Goal: Task Accomplishment & Management: Manage account settings

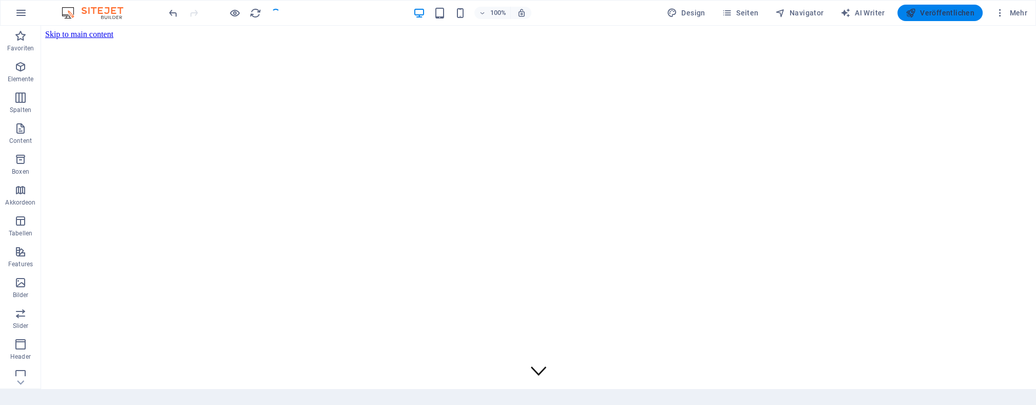
click at [957, 16] on span "Veröffentlichen" at bounding box center [940, 13] width 69 height 10
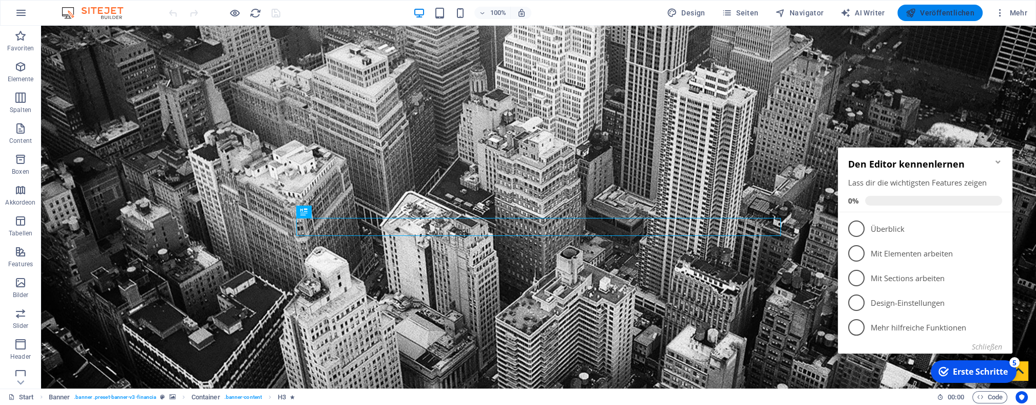
click at [952, 10] on span "Veröffentlichen" at bounding box center [940, 13] width 69 height 10
click at [933, 8] on span "Veröffentlichen" at bounding box center [940, 13] width 69 height 10
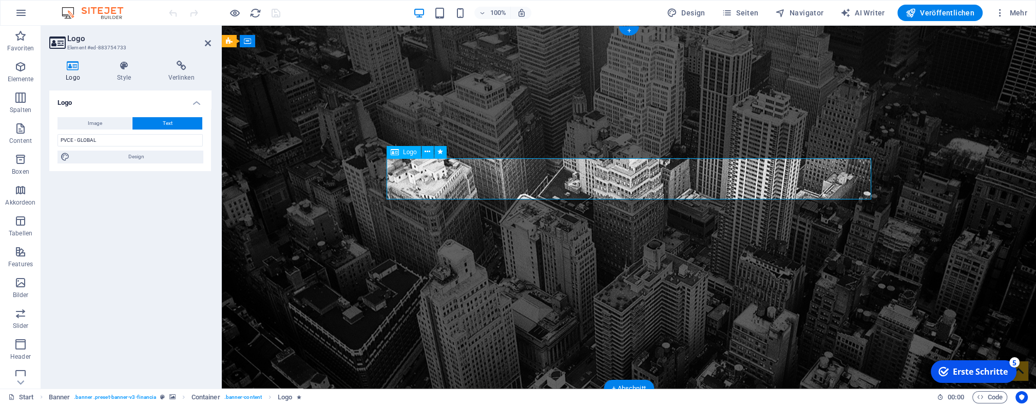
click at [128, 69] on icon at bounding box center [124, 66] width 47 height 10
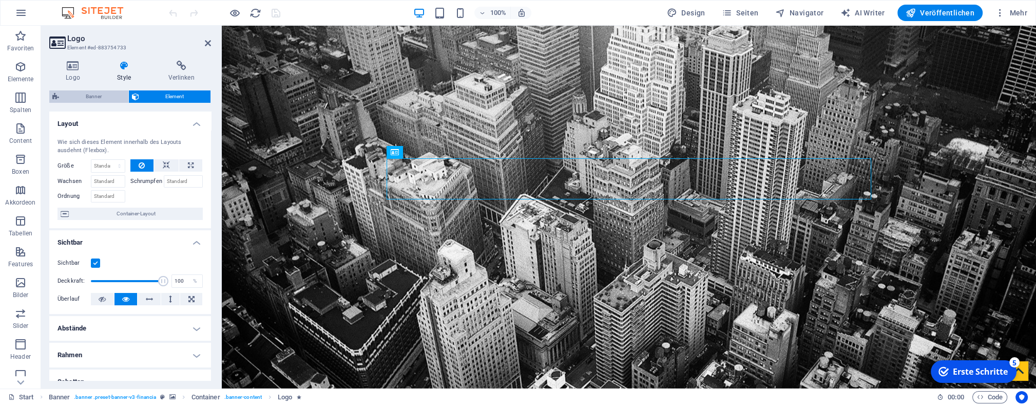
click at [105, 97] on span "Banner" at bounding box center [93, 96] width 63 height 12
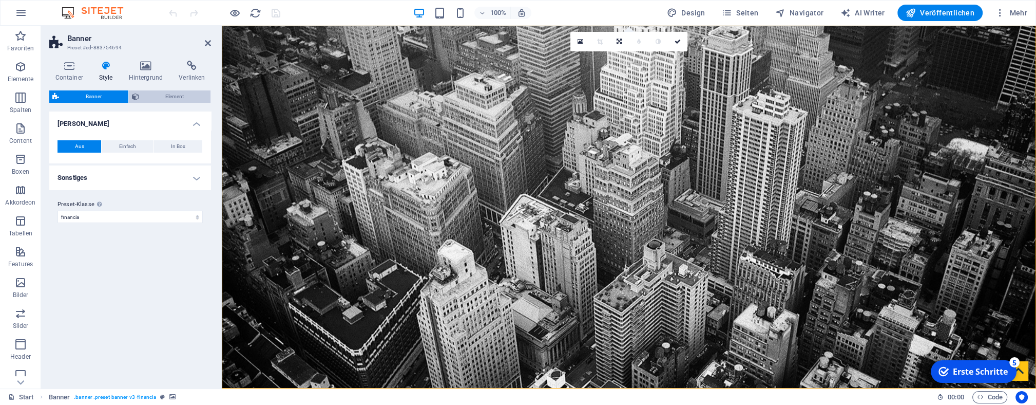
click at [139, 97] on icon at bounding box center [135, 96] width 7 height 12
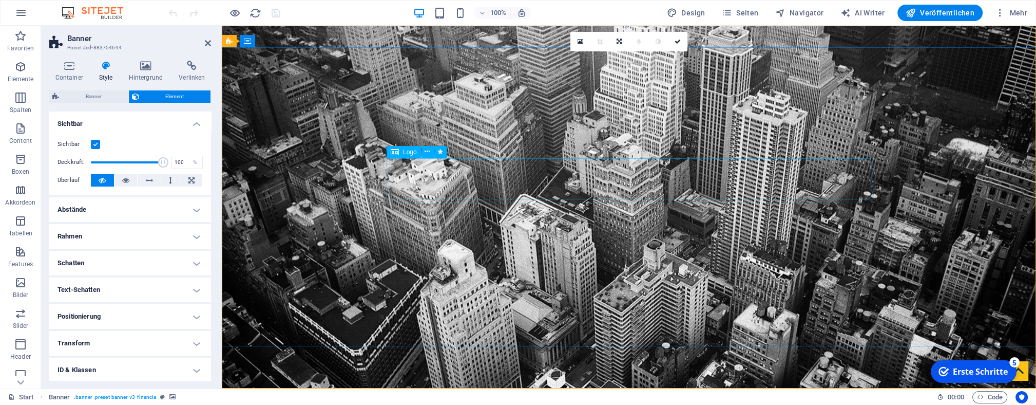
click at [149, 75] on h4 "Hintergrund" at bounding box center [148, 72] width 50 height 22
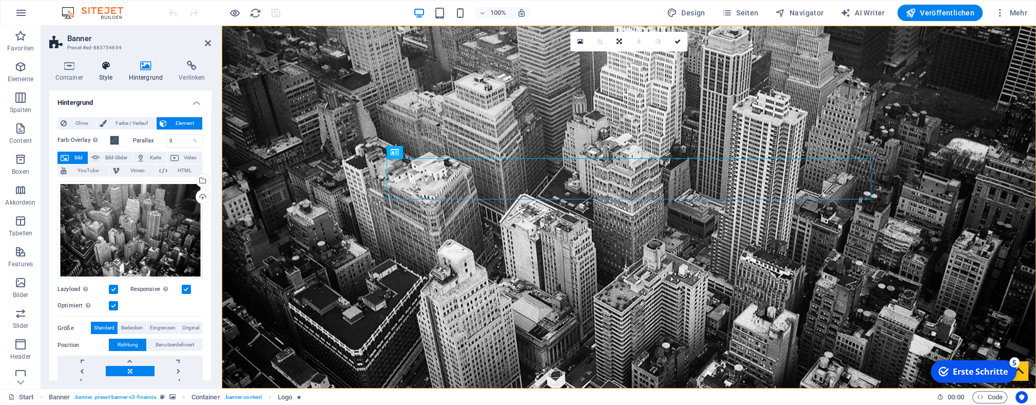
click at [110, 75] on h4 "Style" at bounding box center [108, 72] width 30 height 22
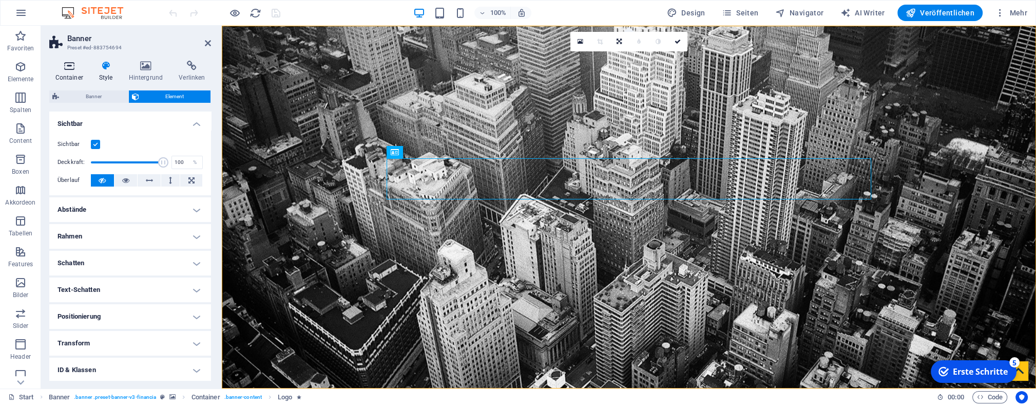
click at [77, 75] on h4 "Container" at bounding box center [71, 72] width 44 height 22
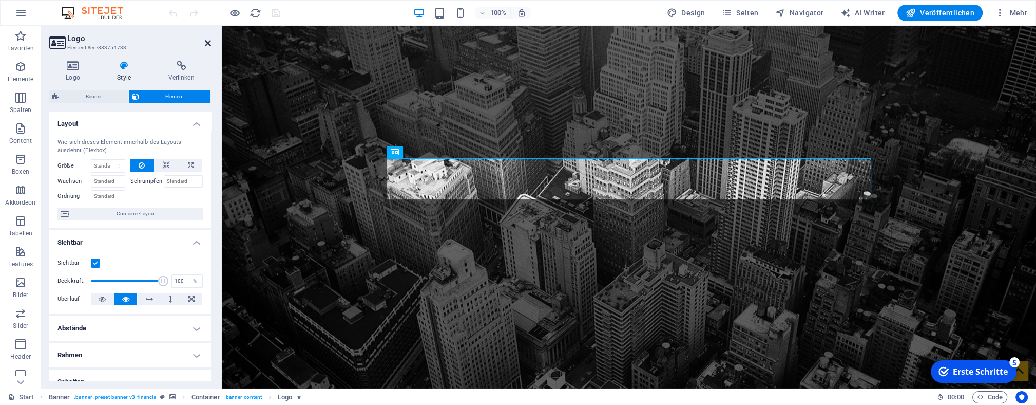
click at [210, 41] on icon at bounding box center [208, 43] width 6 height 8
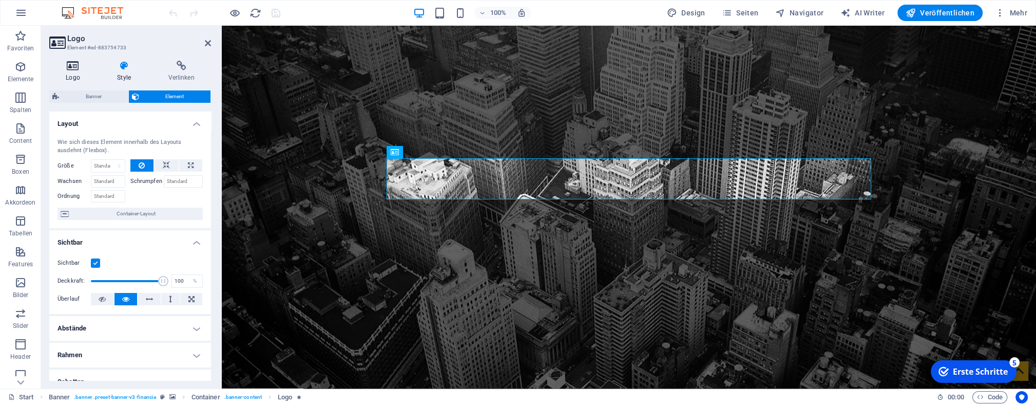
click at [73, 70] on icon at bounding box center [72, 66] width 47 height 10
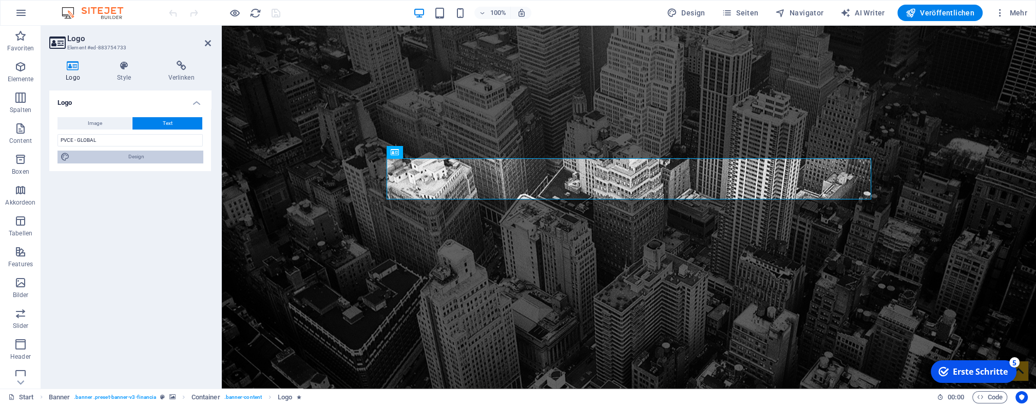
click at [127, 160] on span "Design" at bounding box center [136, 156] width 127 height 12
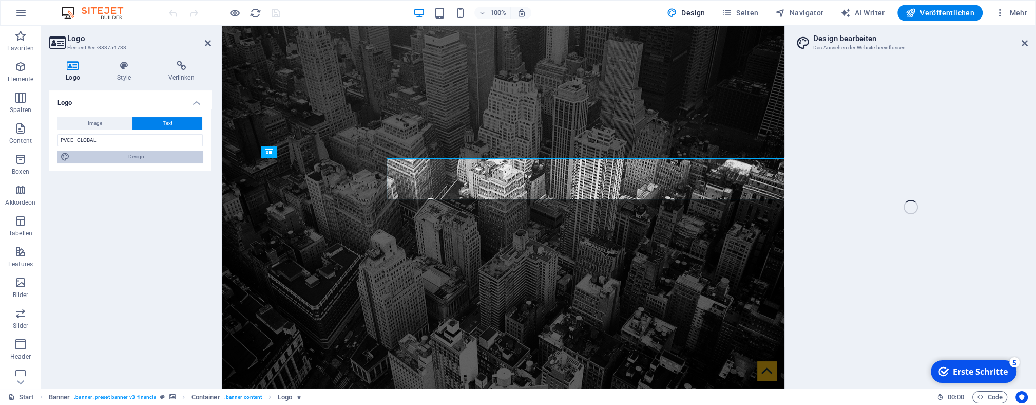
select select "rem"
select select "300"
select select "px"
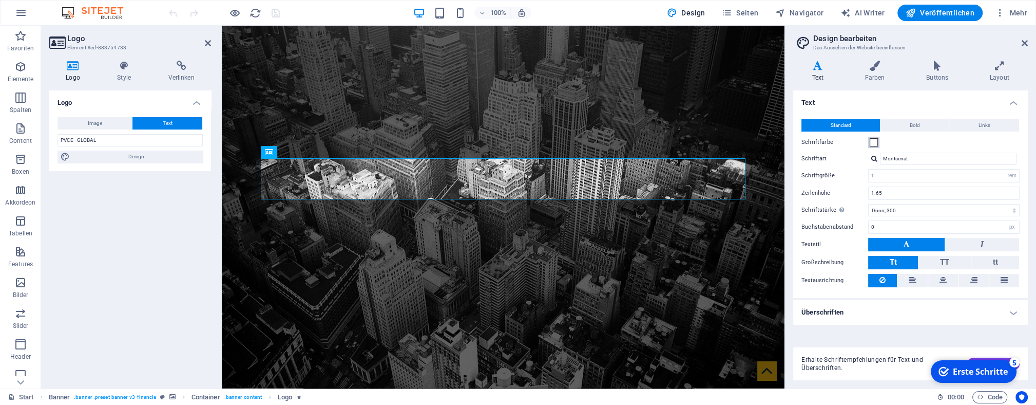
click at [873, 141] on span at bounding box center [874, 142] width 8 height 8
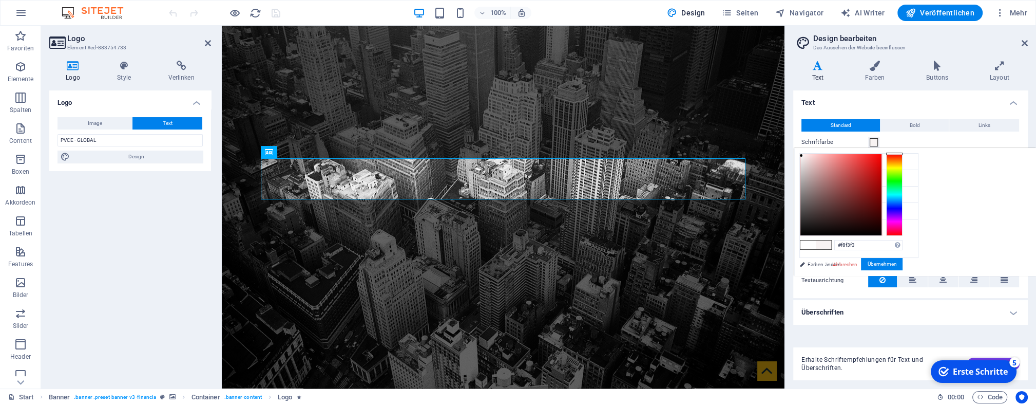
type input "#f6f2f2"
click at [802, 156] on div at bounding box center [802, 156] width 4 height 4
click at [907, 162] on div "#f6f2f2 Unterstützte Formate: #0852ed rgb(8, 82, 237) rgba(8, 82, 237, 90%) hsv…" at bounding box center [850, 286] width 113 height 276
click at [880, 260] on button "Übernehmen" at bounding box center [882, 264] width 42 height 12
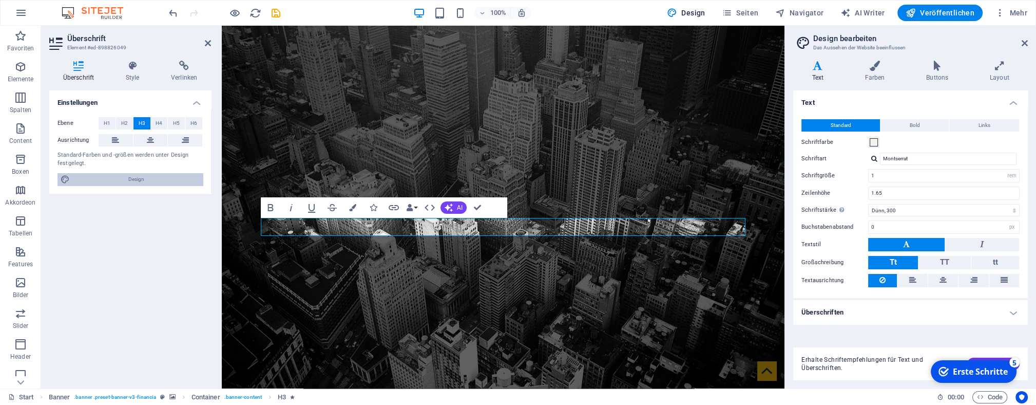
click at [148, 179] on span "Design" at bounding box center [136, 179] width 127 height 12
click at [876, 139] on span at bounding box center [874, 142] width 8 height 8
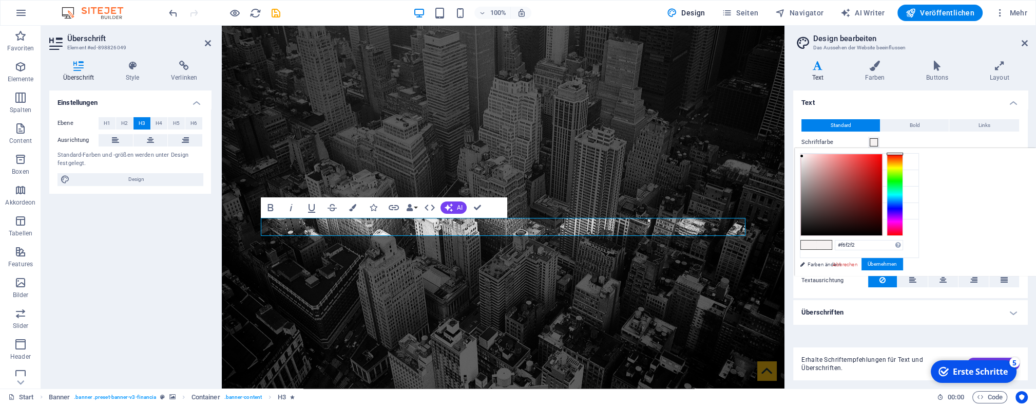
click at [876, 139] on span at bounding box center [874, 142] width 8 height 8
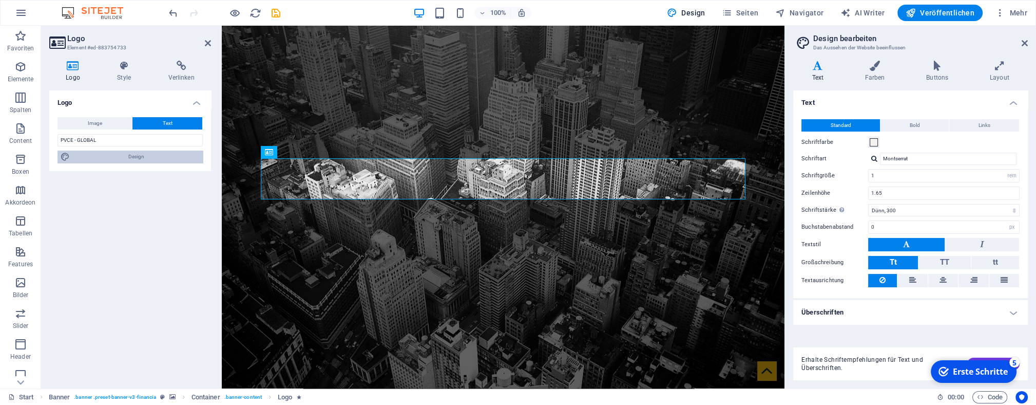
click at [131, 157] on span "Design" at bounding box center [136, 156] width 127 height 12
click at [902, 123] on button "Bold" at bounding box center [915, 125] width 68 height 12
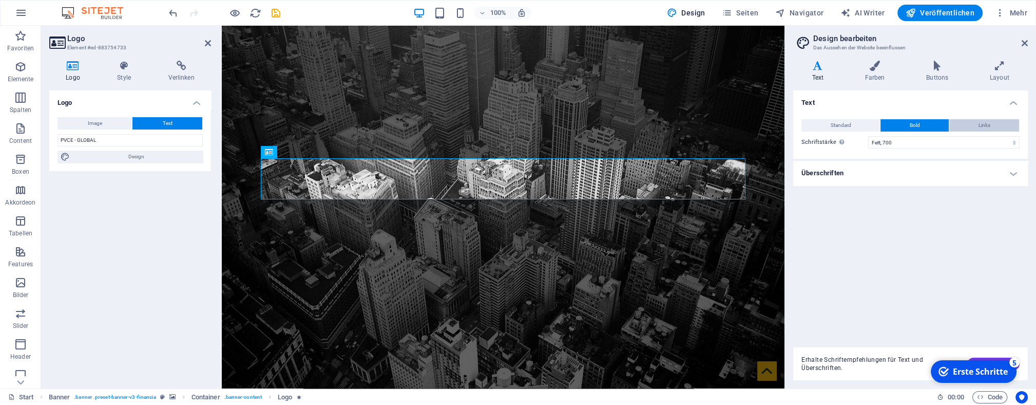
click at [973, 124] on button "Links" at bounding box center [985, 125] width 70 height 12
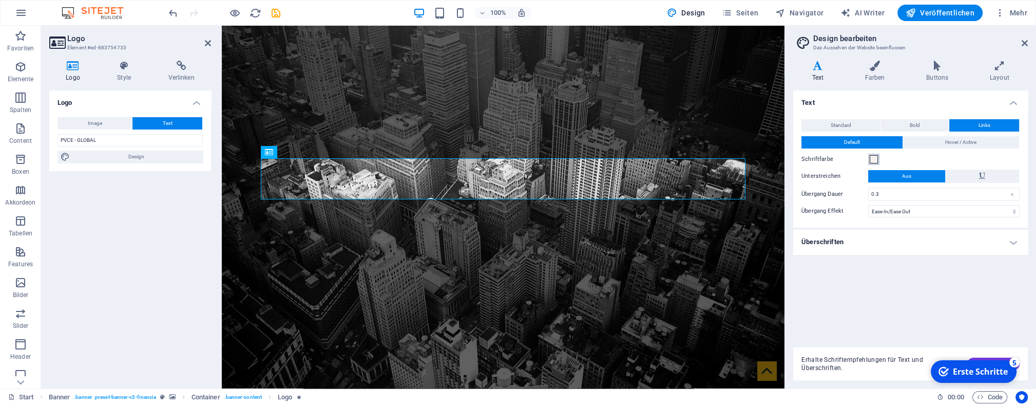
click at [875, 161] on span at bounding box center [874, 159] width 8 height 8
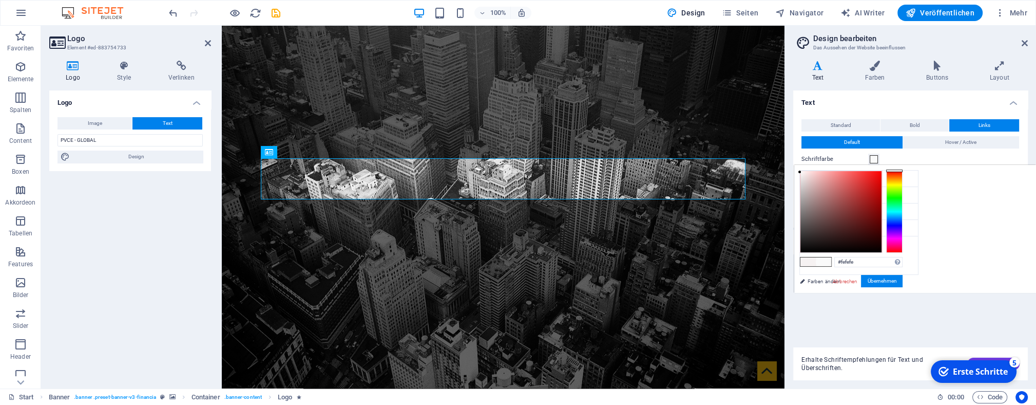
type input "#ffffff"
drag, startPoint x: 800, startPoint y: 172, endPoint x: 799, endPoint y: 166, distance: 5.7
click at [799, 166] on div "#ffffff Unterstützte Formate: #0852ed rgb(8, 82, 237) rgba(8, 82, 237, 90%) hsv…" at bounding box center [850, 303] width 113 height 276
click at [886, 277] on button "Übernehmen" at bounding box center [882, 281] width 42 height 12
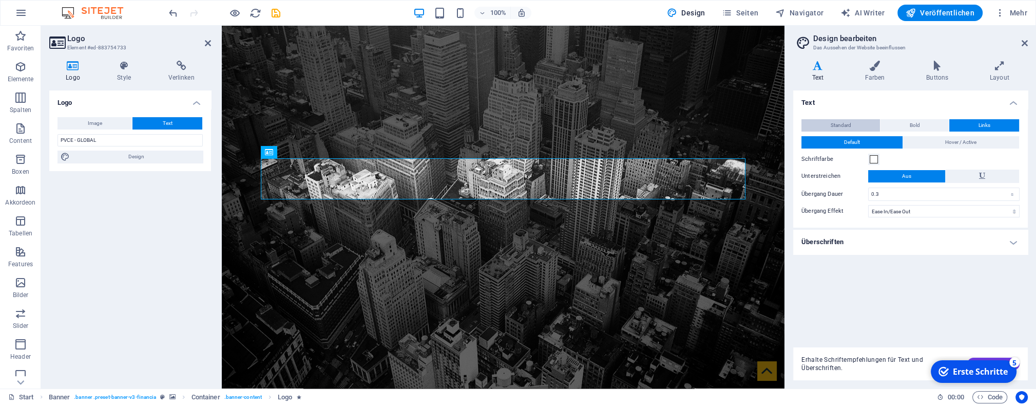
click at [854, 125] on button "Standard" at bounding box center [841, 125] width 79 height 12
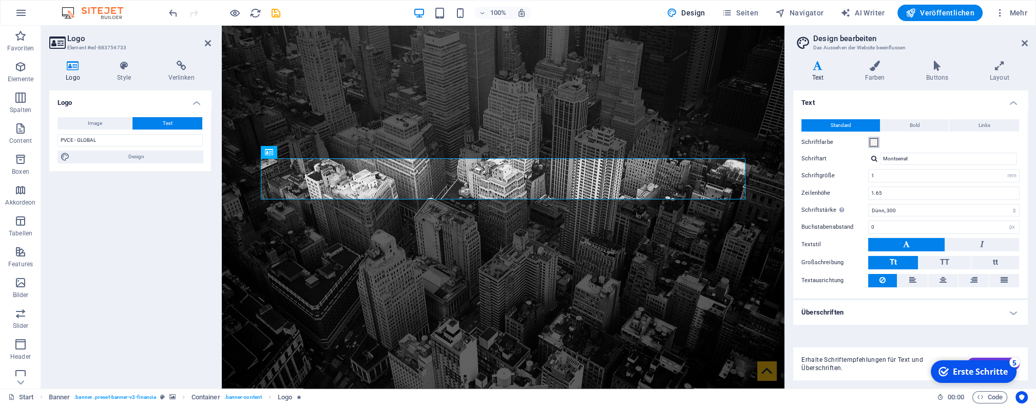
click at [871, 143] on span at bounding box center [874, 142] width 8 height 8
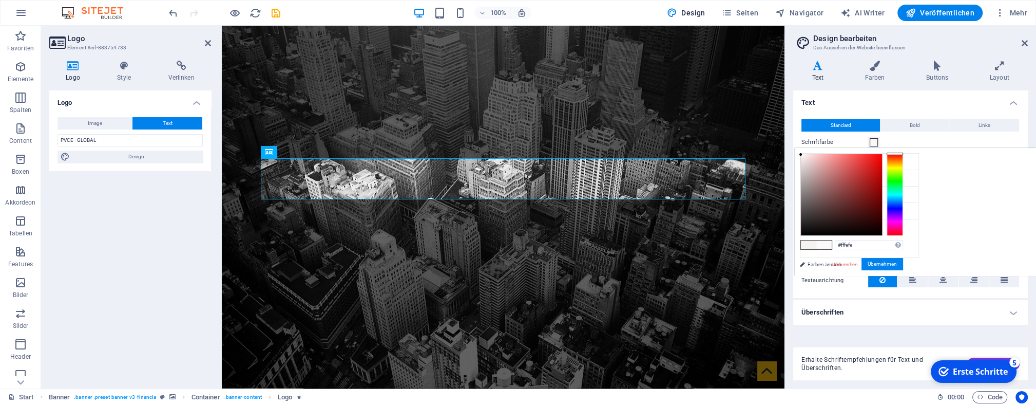
type input "#ffffff"
drag, startPoint x: 801, startPoint y: 155, endPoint x: 797, endPoint y: 147, distance: 8.0
click at [797, 147] on body "pvce.global Start Favoriten Elemente Spalten Content Boxen Akkordeon Tabellen F…" at bounding box center [518, 202] width 1036 height 405
click at [884, 263] on button "Übernehmen" at bounding box center [883, 264] width 42 height 12
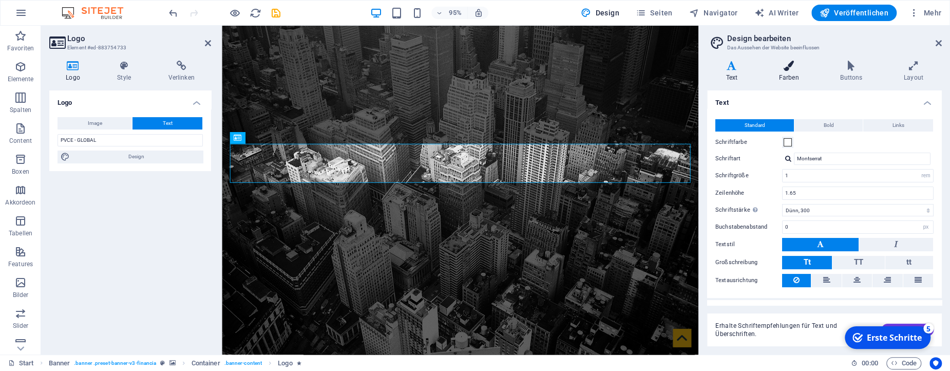
click at [778, 67] on icon at bounding box center [789, 66] width 58 height 10
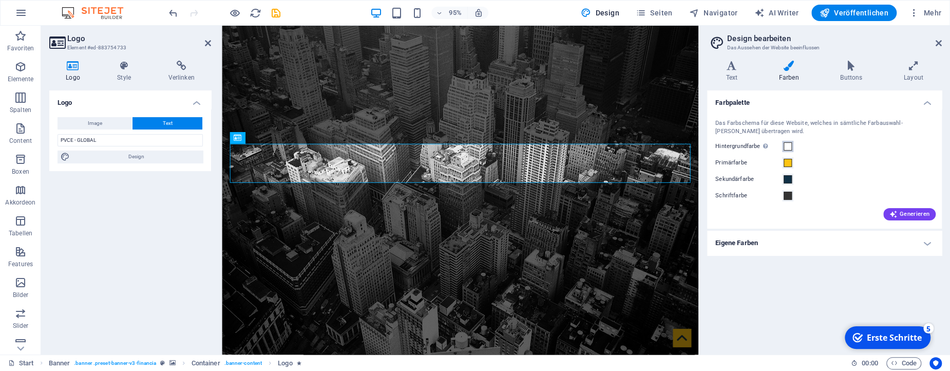
click at [789, 146] on span at bounding box center [788, 146] width 8 height 8
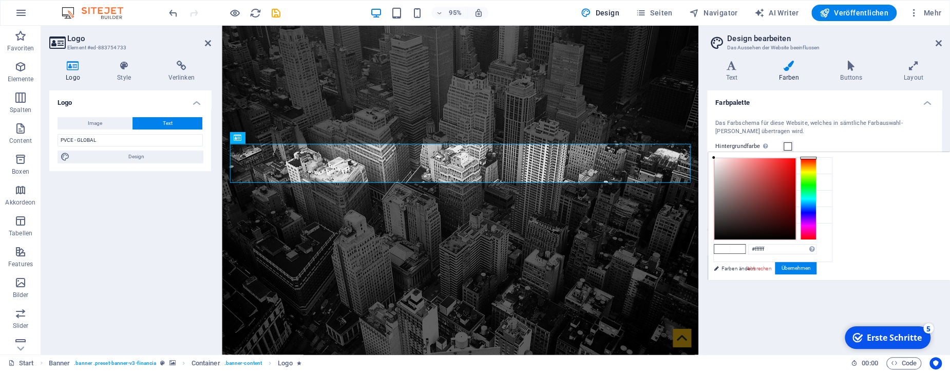
click at [789, 146] on span at bounding box center [788, 146] width 8 height 8
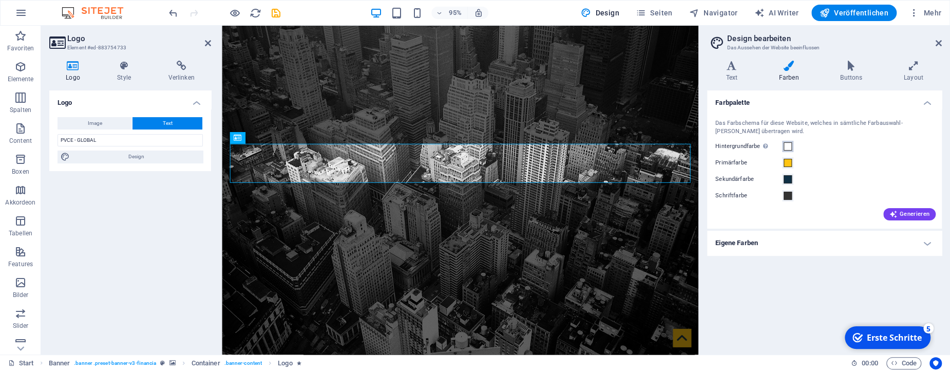
click at [789, 146] on span at bounding box center [788, 146] width 8 height 8
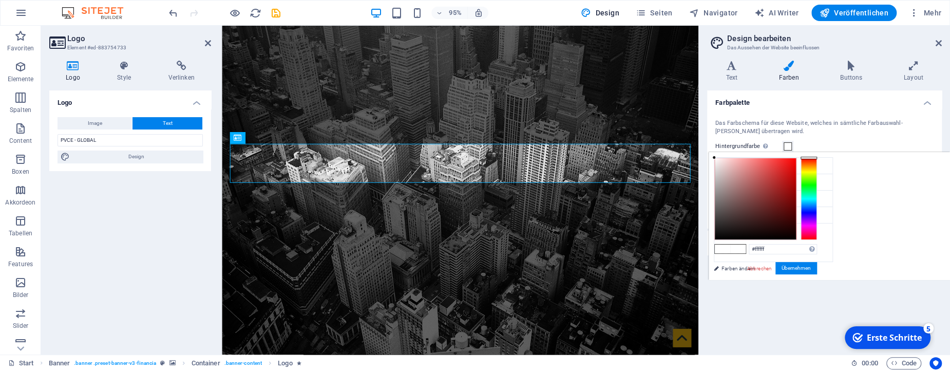
click at [789, 146] on span at bounding box center [788, 146] width 8 height 8
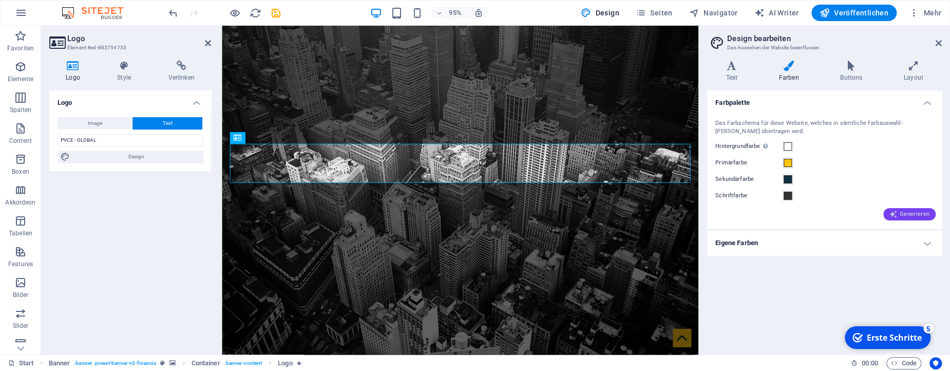
click at [912, 215] on span "Generieren" at bounding box center [909, 214] width 40 height 8
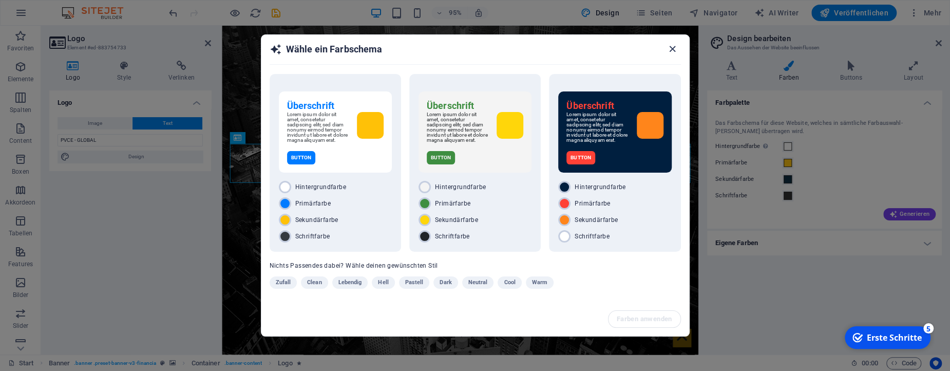
click at [673, 49] on icon "button" at bounding box center [673, 49] width 12 height 12
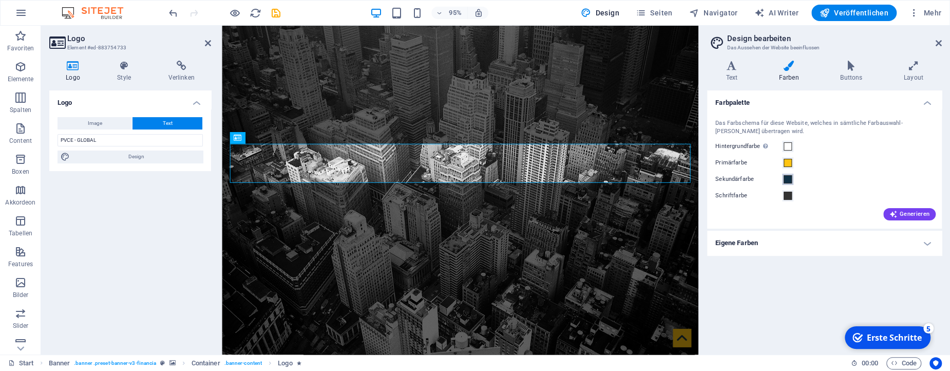
click at [786, 181] on span at bounding box center [788, 179] width 8 height 8
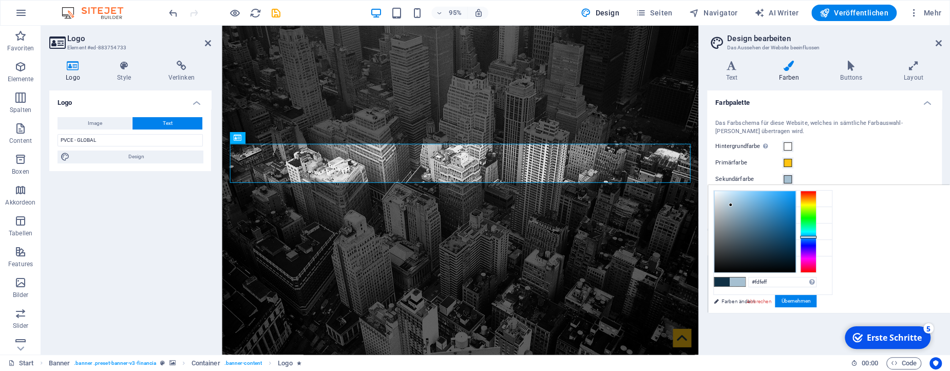
type input "#ffffff"
drag, startPoint x: 776, startPoint y: 250, endPoint x: 711, endPoint y: 186, distance: 90.8
click at [711, 186] on div "#ffffff Unterstützte Formate: #0852ed rgb(8, 82, 237) rgba(8, 82, 237, 90%) hsv…" at bounding box center [764, 323] width 113 height 276
click at [804, 300] on button "Übernehmen" at bounding box center [796, 301] width 42 height 12
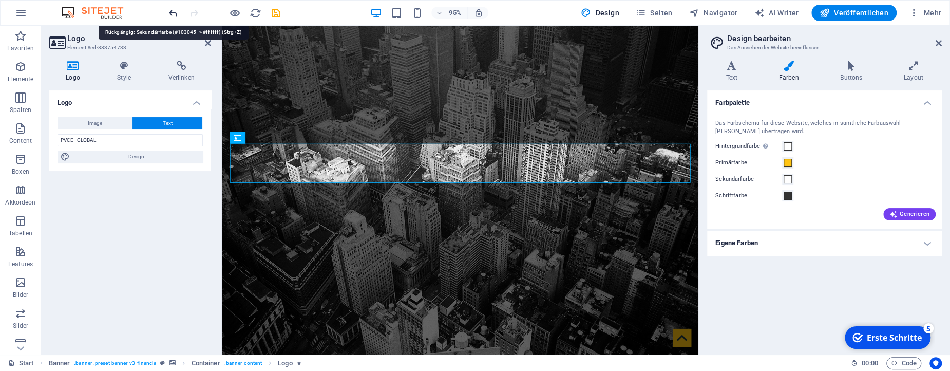
click at [176, 12] on icon "undo" at bounding box center [173, 13] width 12 height 12
click at [724, 74] on h4 "Text" at bounding box center [733, 72] width 53 height 22
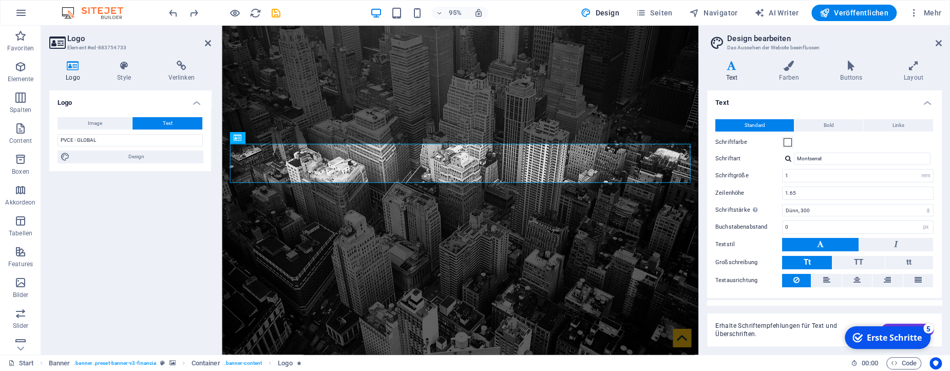
scroll to position [17, 0]
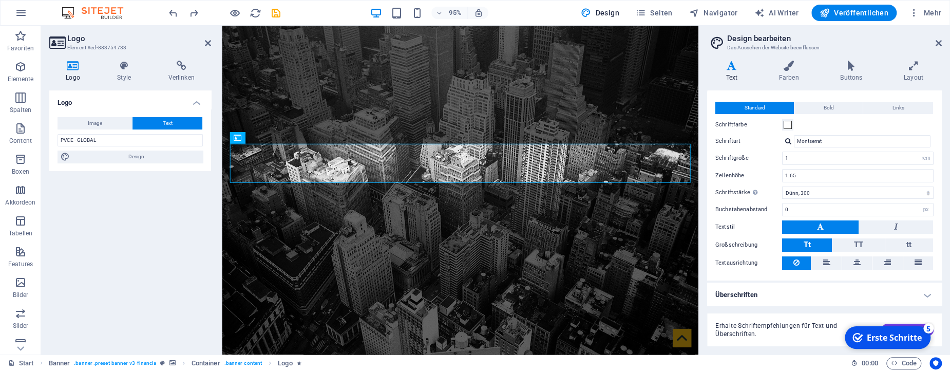
click at [923, 293] on h4 "Überschriften" at bounding box center [824, 294] width 235 height 25
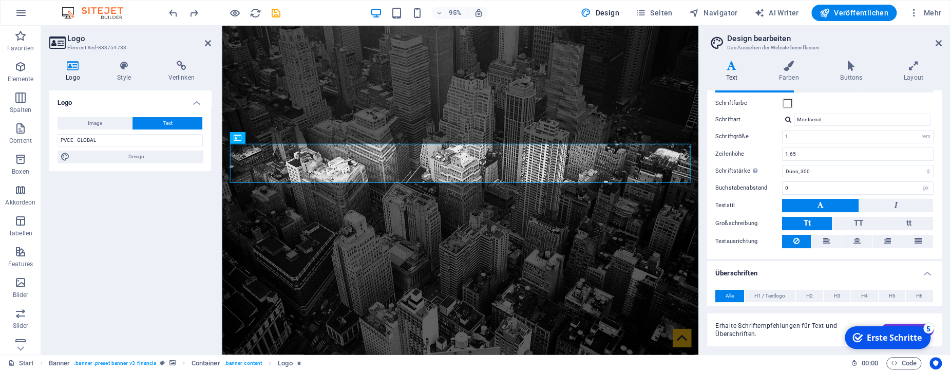
scroll to position [207, 0]
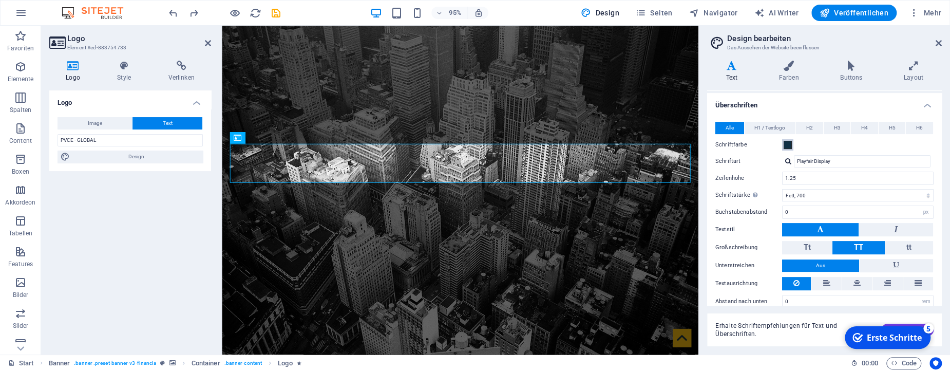
click at [789, 142] on span at bounding box center [788, 145] width 8 height 8
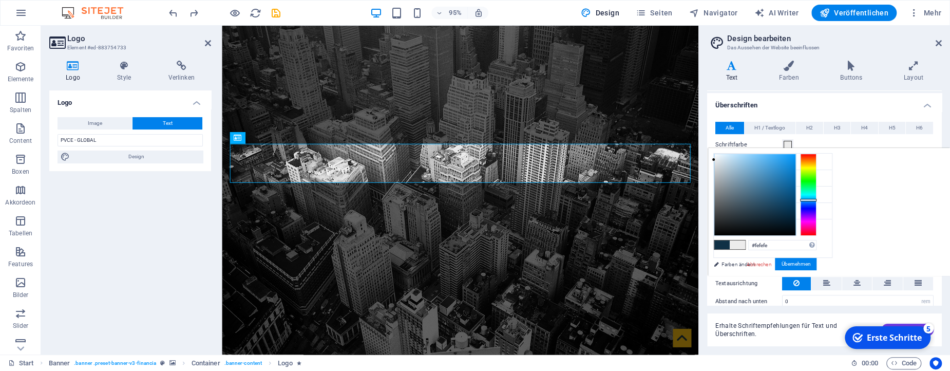
type input "#ffffff"
drag, startPoint x: 776, startPoint y: 213, endPoint x: 709, endPoint y: 148, distance: 93.7
click at [709, 148] on div "less Hintergrundfarbe #ffffff Primärfarbe #ffc412 Sekundärfarbe #103045 Schrift…" at bounding box center [829, 212] width 242 height 128
click at [806, 265] on button "Übernehmen" at bounding box center [796, 264] width 42 height 12
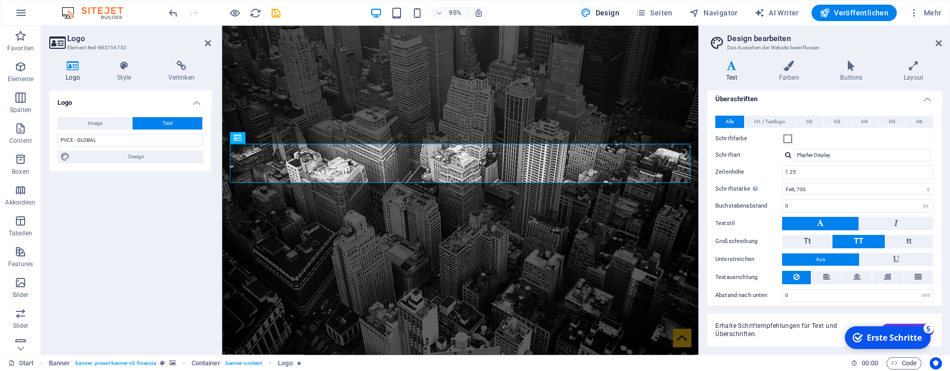
scroll to position [216, 0]
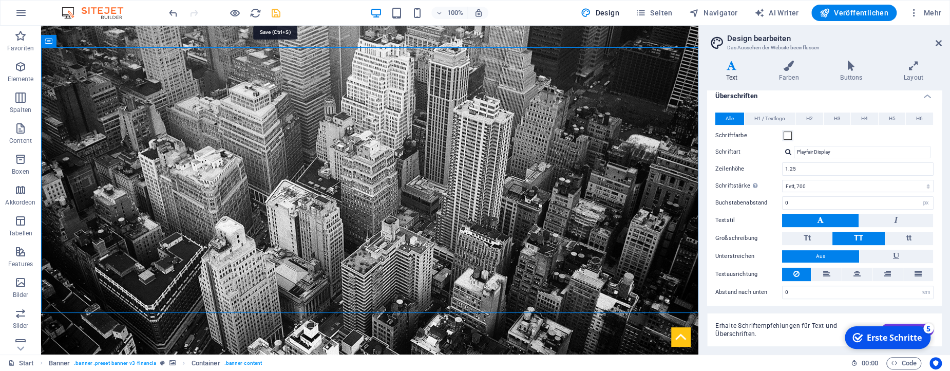
click at [273, 14] on icon "save" at bounding box center [276, 13] width 12 height 12
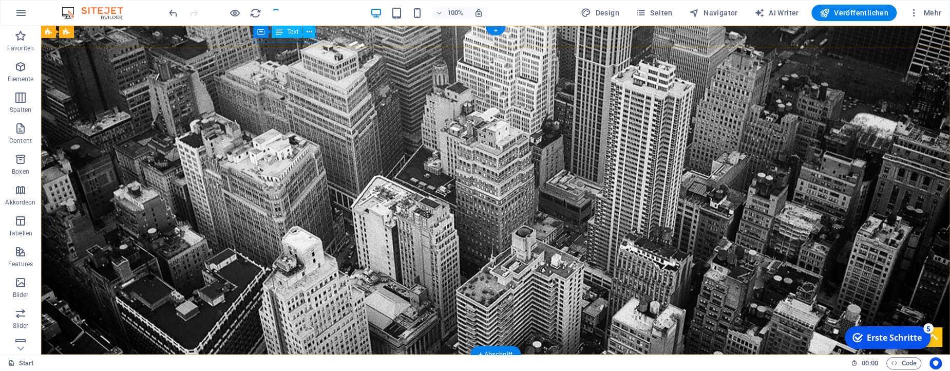
click at [258, 358] on div "+1-123-456-7890" at bounding box center [491, 364] width 477 height 13
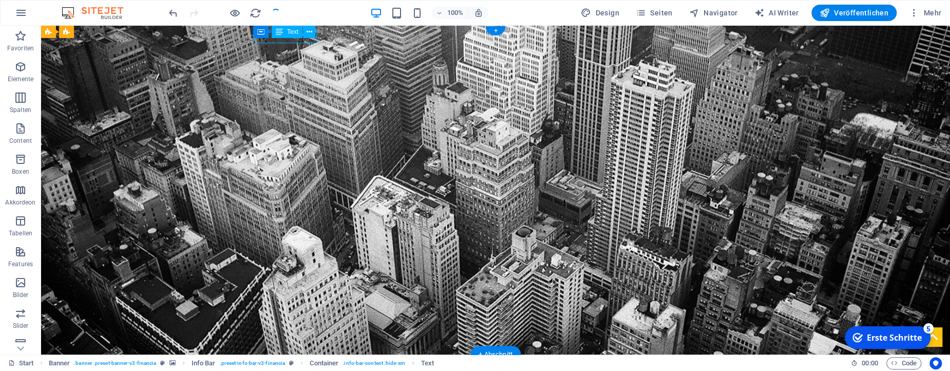
click at [261, 358] on div "+1-123-456-7890" at bounding box center [491, 364] width 477 height 13
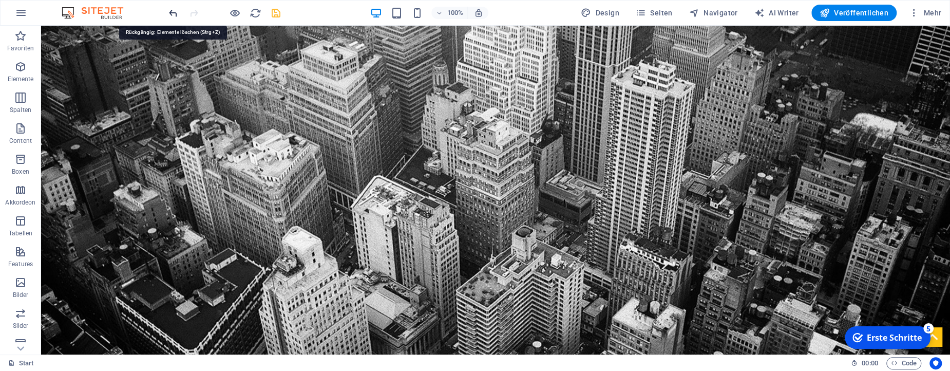
click at [173, 13] on icon "undo" at bounding box center [173, 13] width 12 height 12
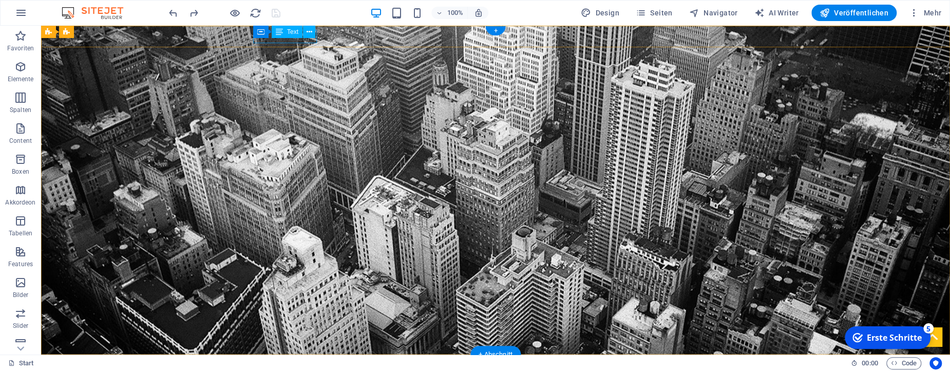
click at [255, 358] on div "+1-123-456-7890" at bounding box center [491, 364] width 477 height 13
click at [260, 35] on icon at bounding box center [260, 32] width 7 height 12
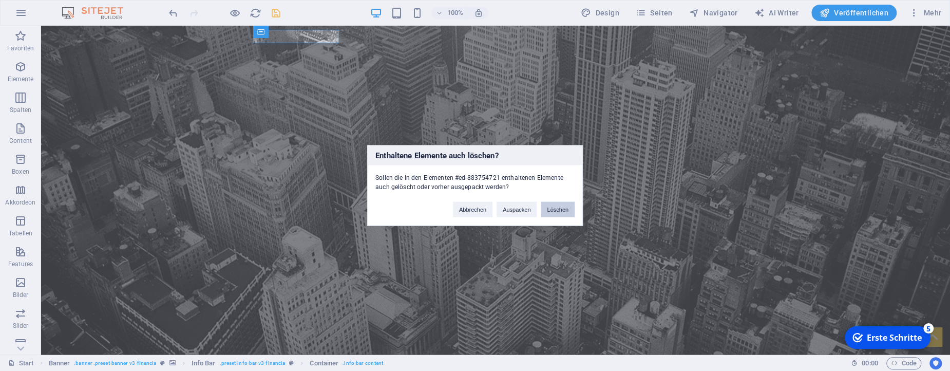
click at [554, 204] on button "Löschen" at bounding box center [558, 209] width 34 height 15
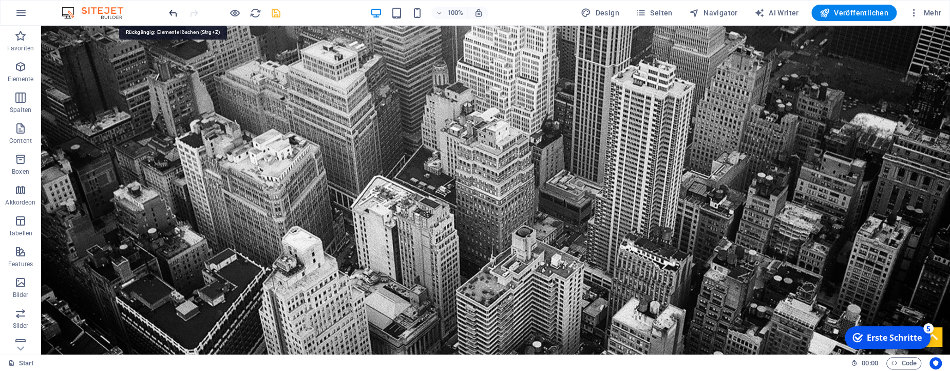
click at [171, 12] on icon "undo" at bounding box center [173, 13] width 12 height 12
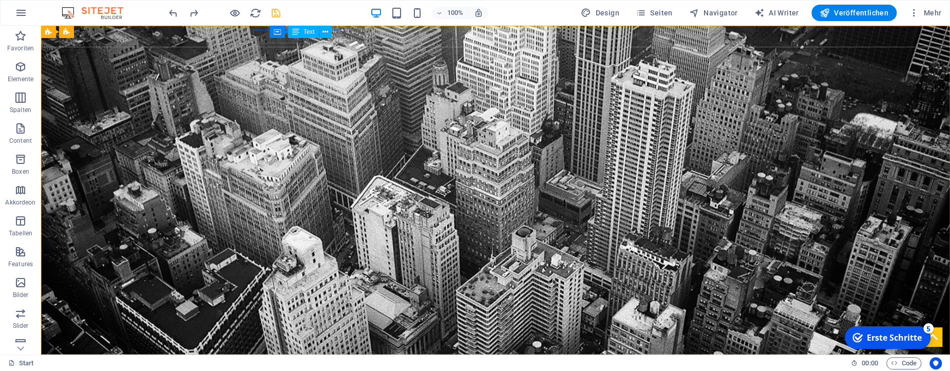
click at [315, 37] on div "Text" at bounding box center [303, 32] width 31 height 12
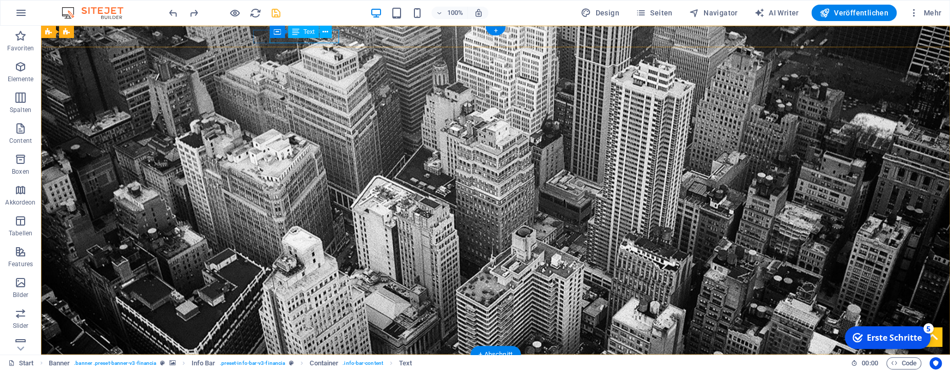
click at [290, 365] on div "[EMAIL_ADDRESS][DOMAIN_NAME]" at bounding box center [497, 371] width 482 height 13
click at [262, 358] on figure at bounding box center [495, 361] width 485 height 6
click at [259, 32] on icon at bounding box center [260, 32] width 7 height 12
drag, startPoint x: 259, startPoint y: 32, endPoint x: 302, endPoint y: 34, distance: 43.2
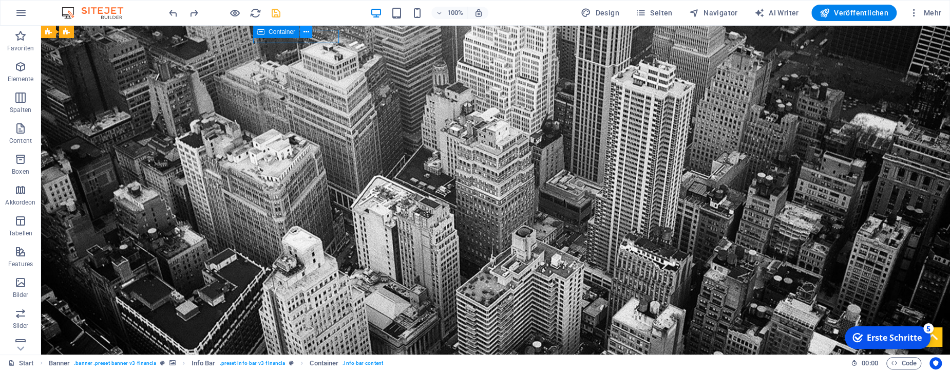
click at [292, 33] on div "Container" at bounding box center [276, 32] width 46 height 12
click at [309, 33] on button at bounding box center [306, 32] width 12 height 12
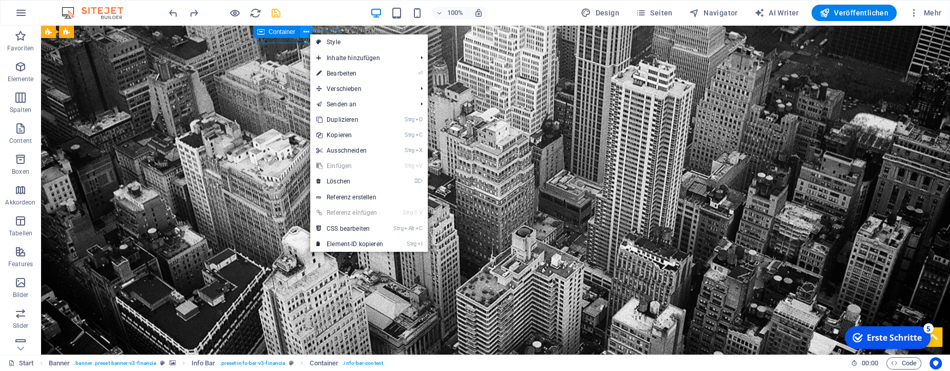
click at [309, 33] on button at bounding box center [306, 32] width 12 height 12
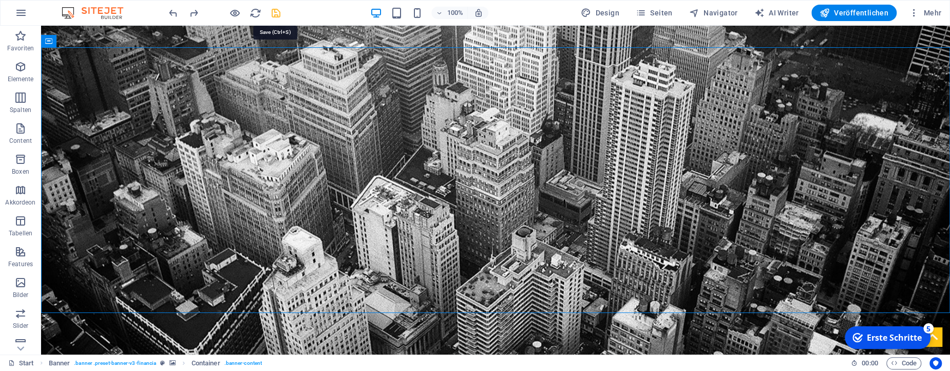
click at [273, 11] on icon "save" at bounding box center [276, 13] width 12 height 12
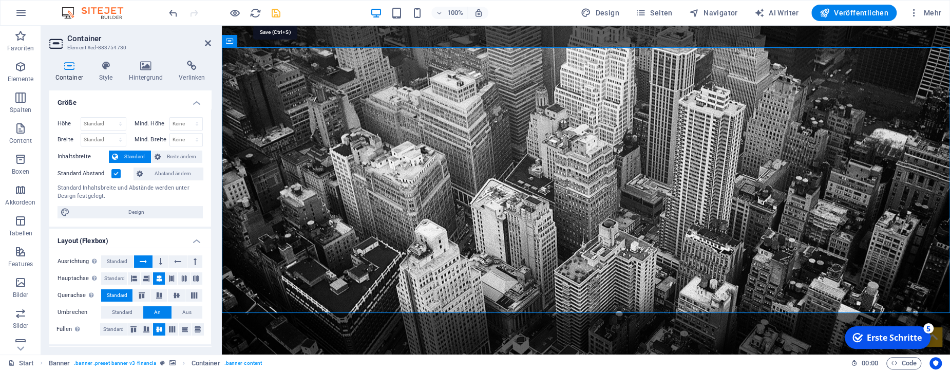
click at [278, 11] on icon "save" at bounding box center [276, 13] width 12 height 12
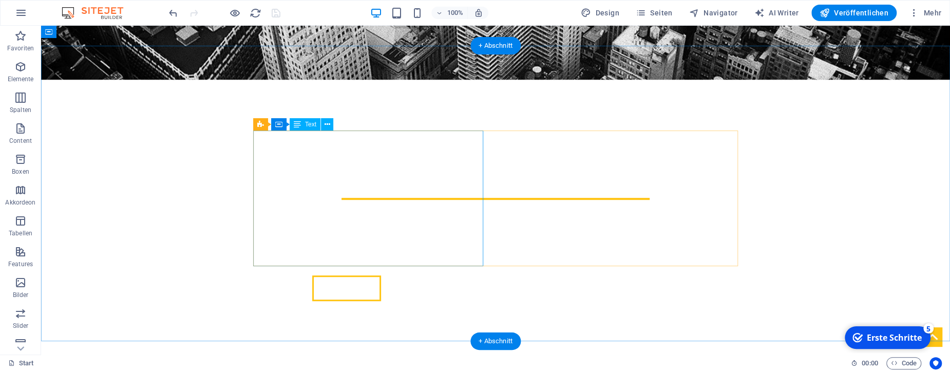
scroll to position [271, 0]
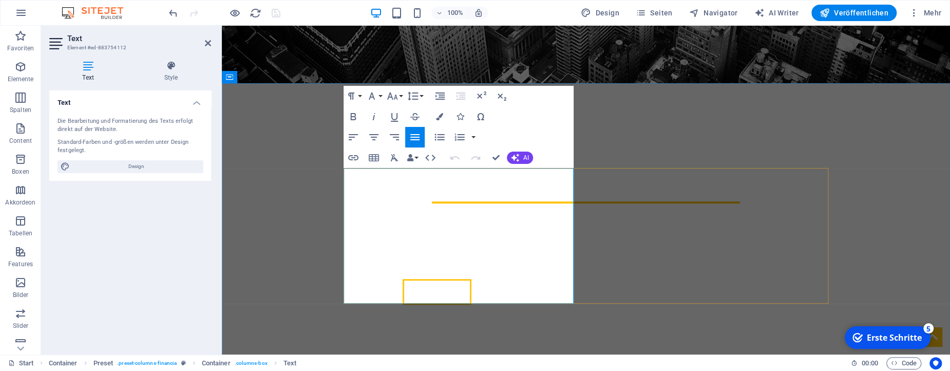
drag, startPoint x: 353, startPoint y: 184, endPoint x: 529, endPoint y: 284, distance: 202.4
drag, startPoint x: 533, startPoint y: 297, endPoint x: 329, endPoint y: 159, distance: 246.0
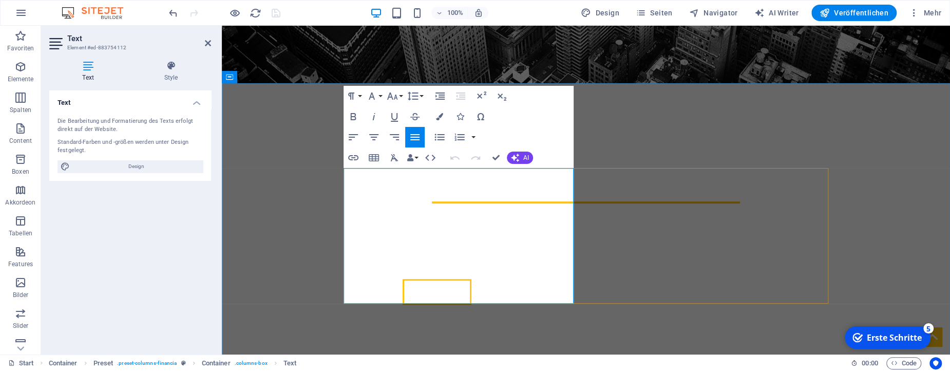
click at [166, 69] on icon at bounding box center [171, 66] width 80 height 10
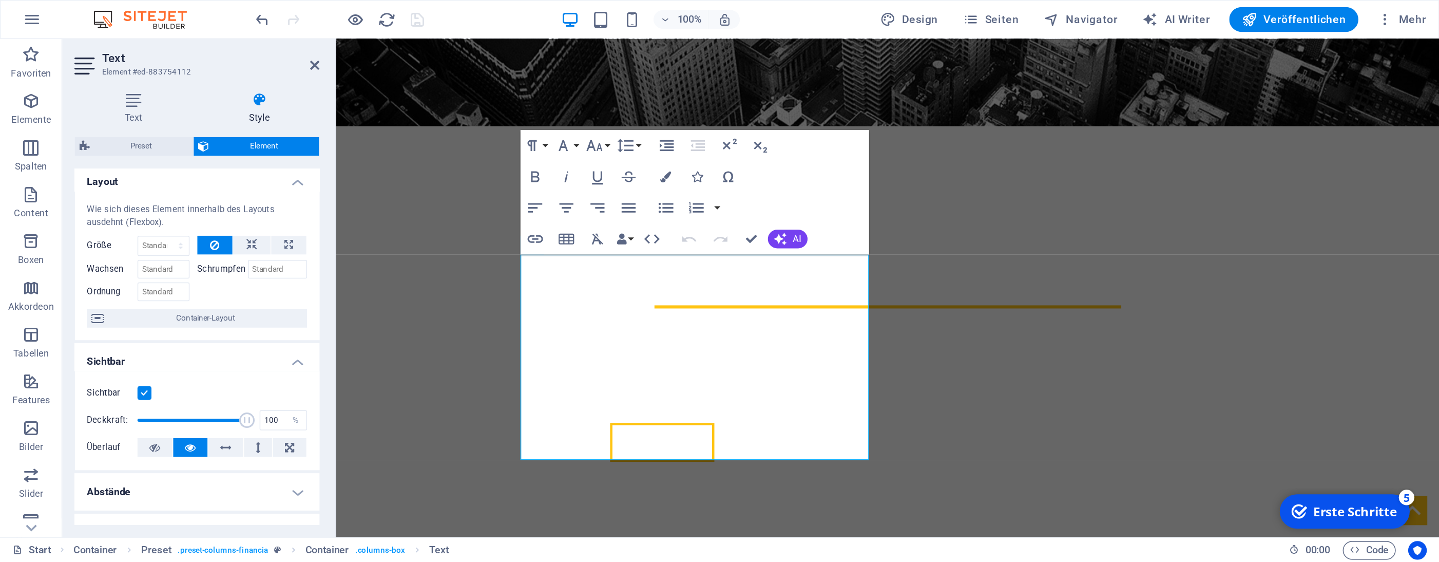
scroll to position [0, 0]
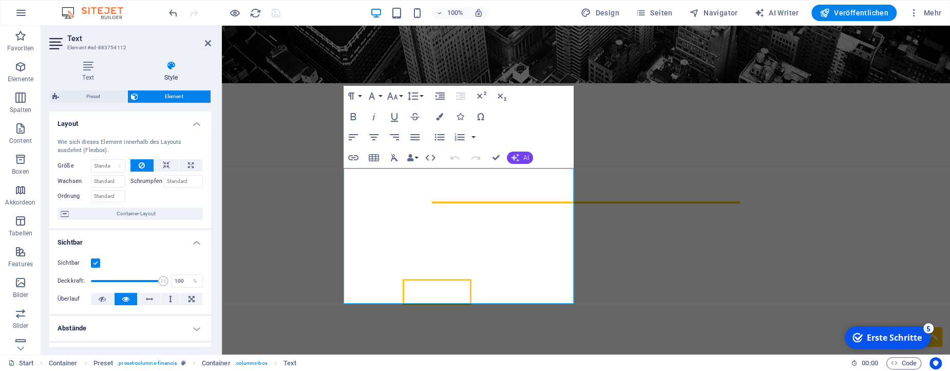
click at [512, 156] on icon "button" at bounding box center [515, 158] width 8 height 8
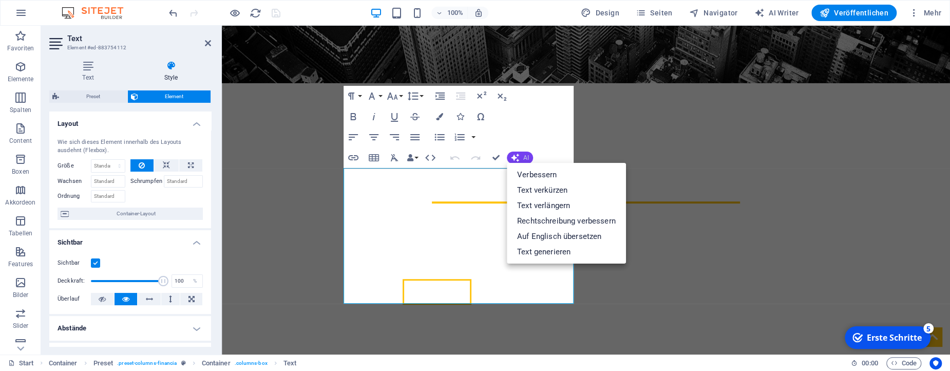
click at [512, 156] on icon "button" at bounding box center [515, 158] width 8 height 8
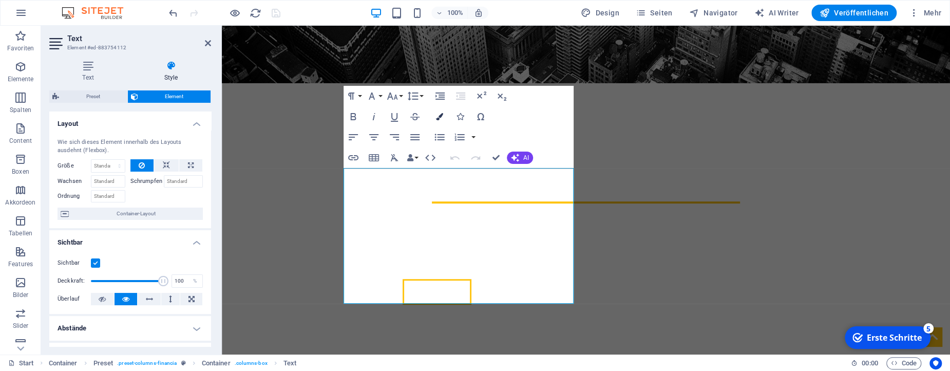
click at [440, 113] on button "Farben" at bounding box center [440, 116] width 20 height 21
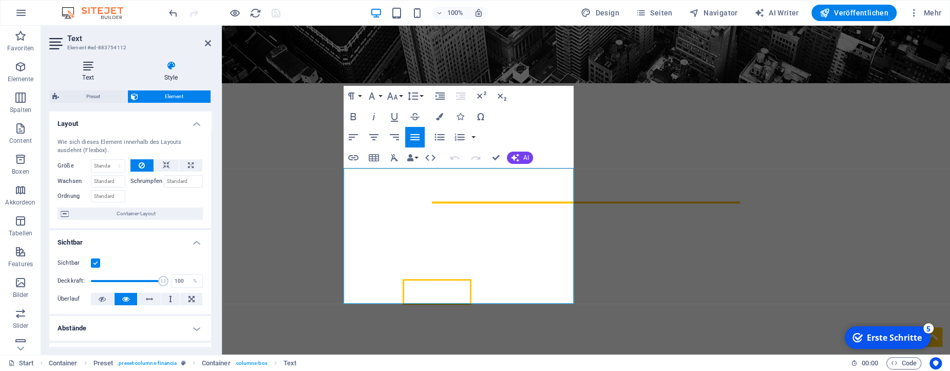
click at [93, 71] on h4 "Text" at bounding box center [90, 72] width 82 height 22
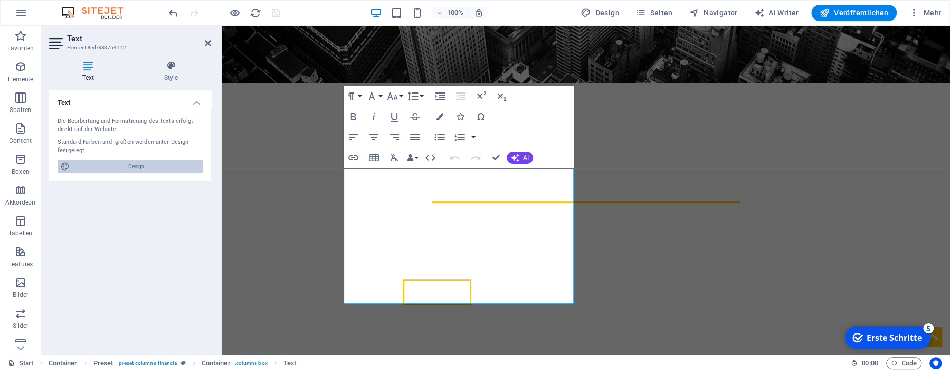
click at [145, 165] on span "Design" at bounding box center [136, 166] width 127 height 12
select select "rem"
select select "300"
select select "px"
select select "700"
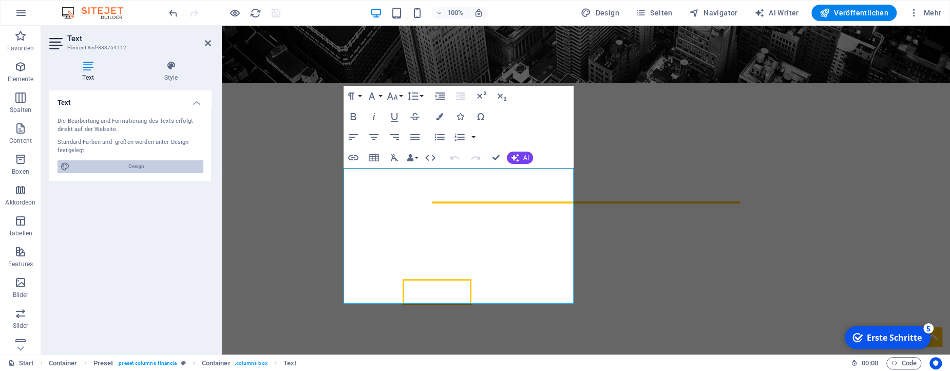
select select "px"
select select "rem"
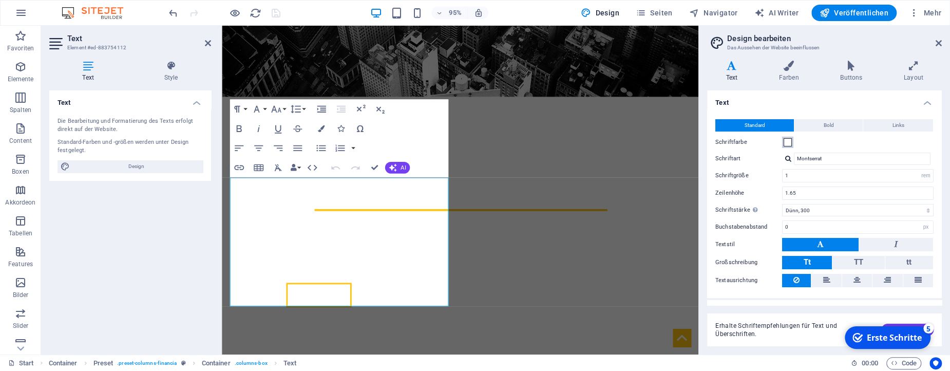
click at [789, 141] on span at bounding box center [788, 142] width 8 height 8
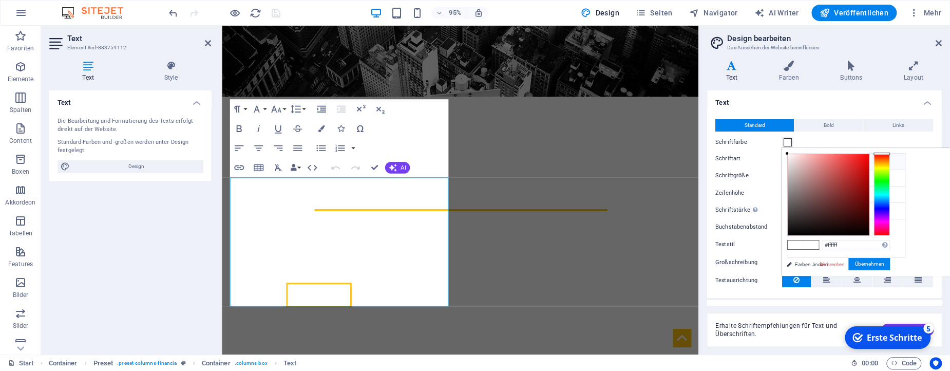
click at [883, 208] on div at bounding box center [881, 195] width 16 height 82
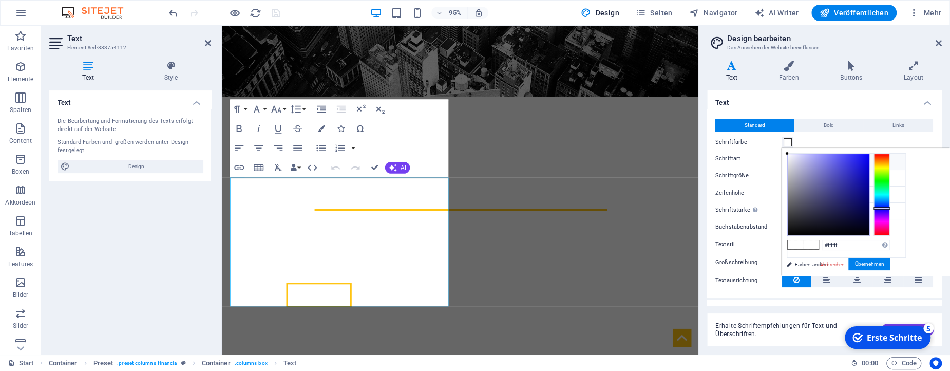
type input "#323081"
click at [838, 194] on div at bounding box center [828, 194] width 81 height 81
click at [862, 265] on button "Übernehmen" at bounding box center [869, 264] width 42 height 12
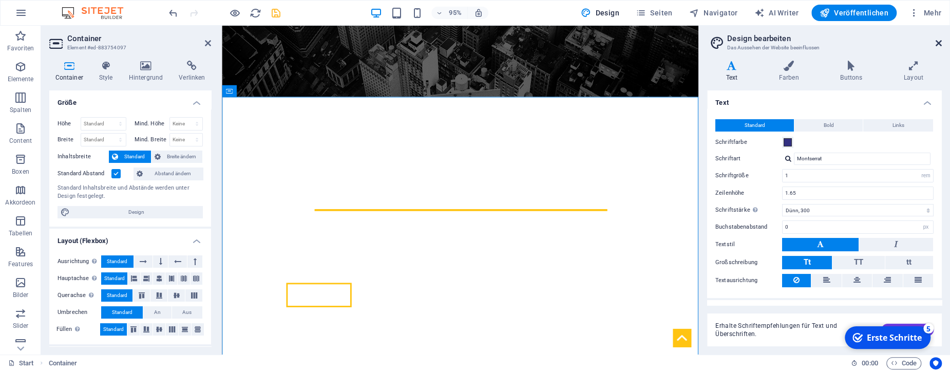
drag, startPoint x: 939, startPoint y: 44, endPoint x: 598, endPoint y: 46, distance: 341.0
click at [939, 44] on icon at bounding box center [939, 43] width 6 height 8
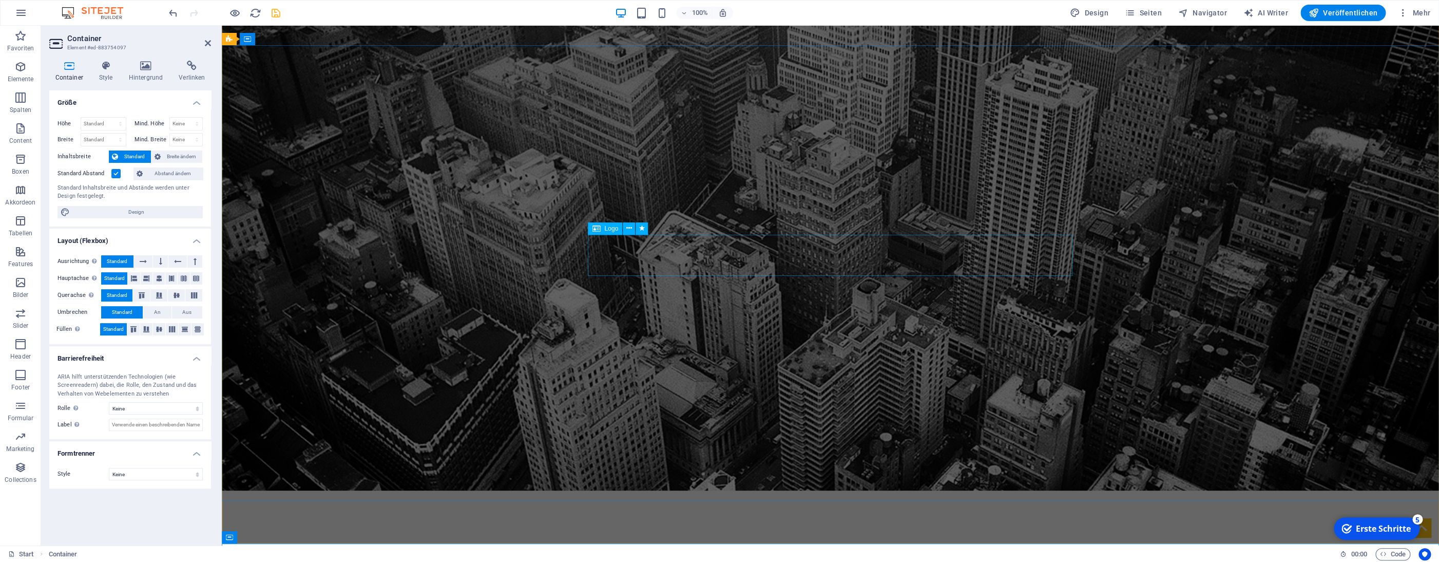
scroll to position [2, 0]
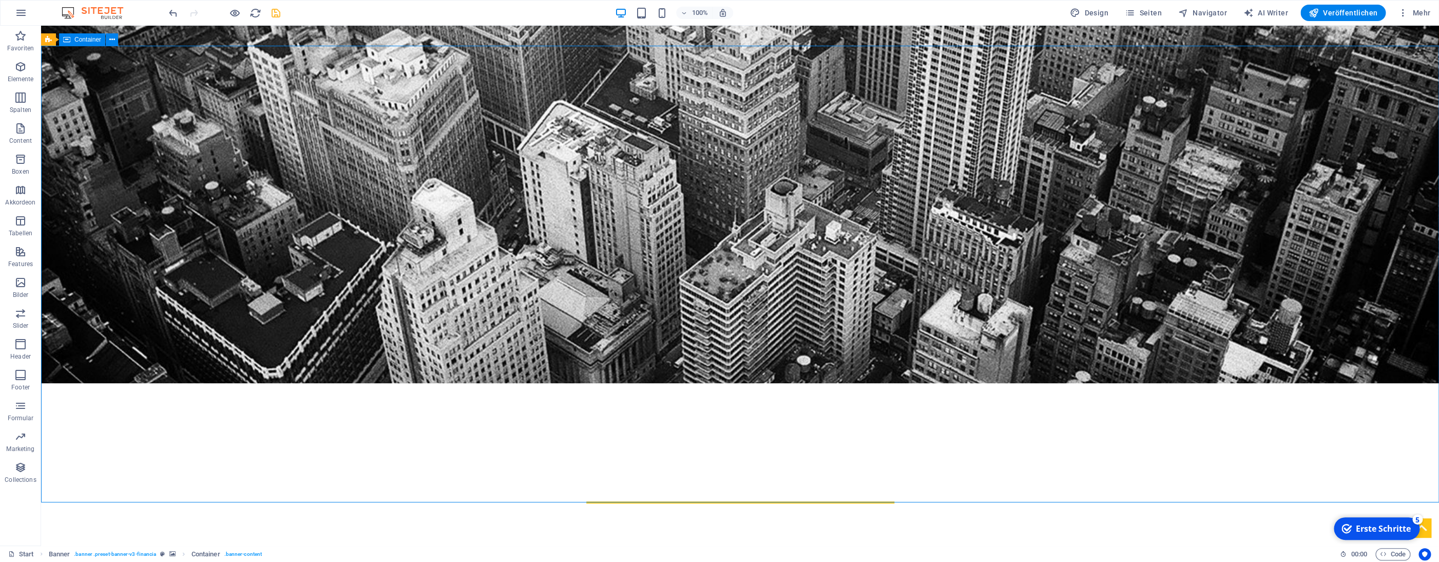
scroll to position [217, 0]
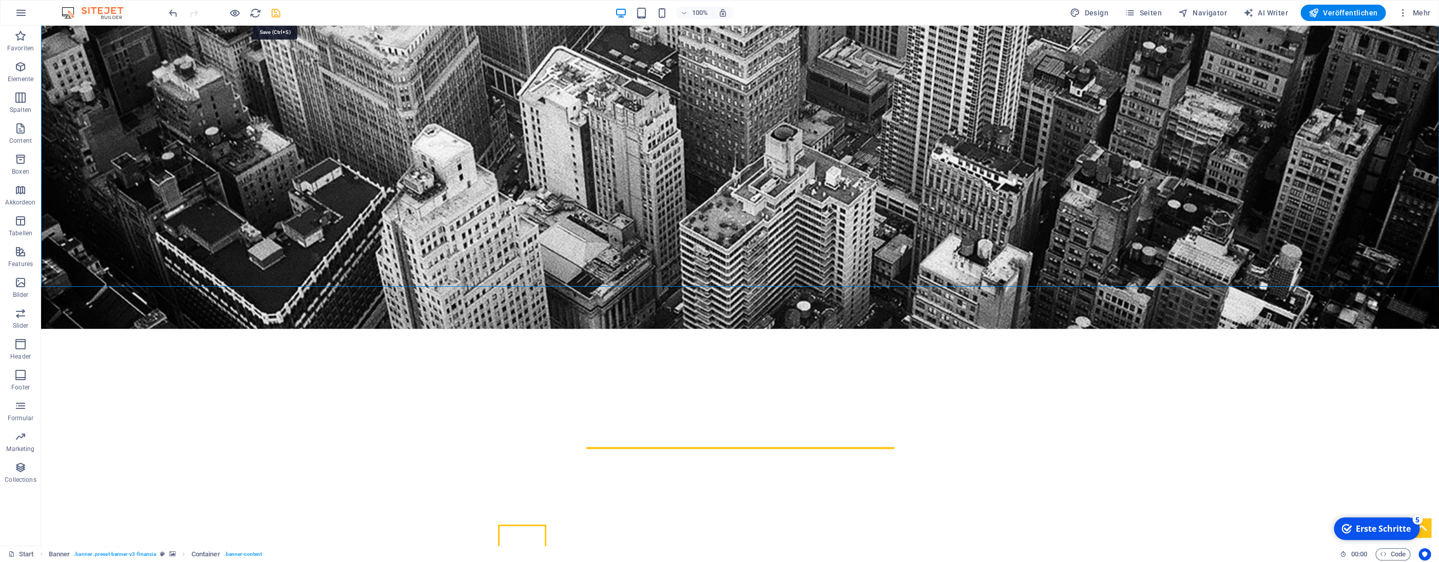
click at [278, 12] on icon "save" at bounding box center [276, 13] width 12 height 12
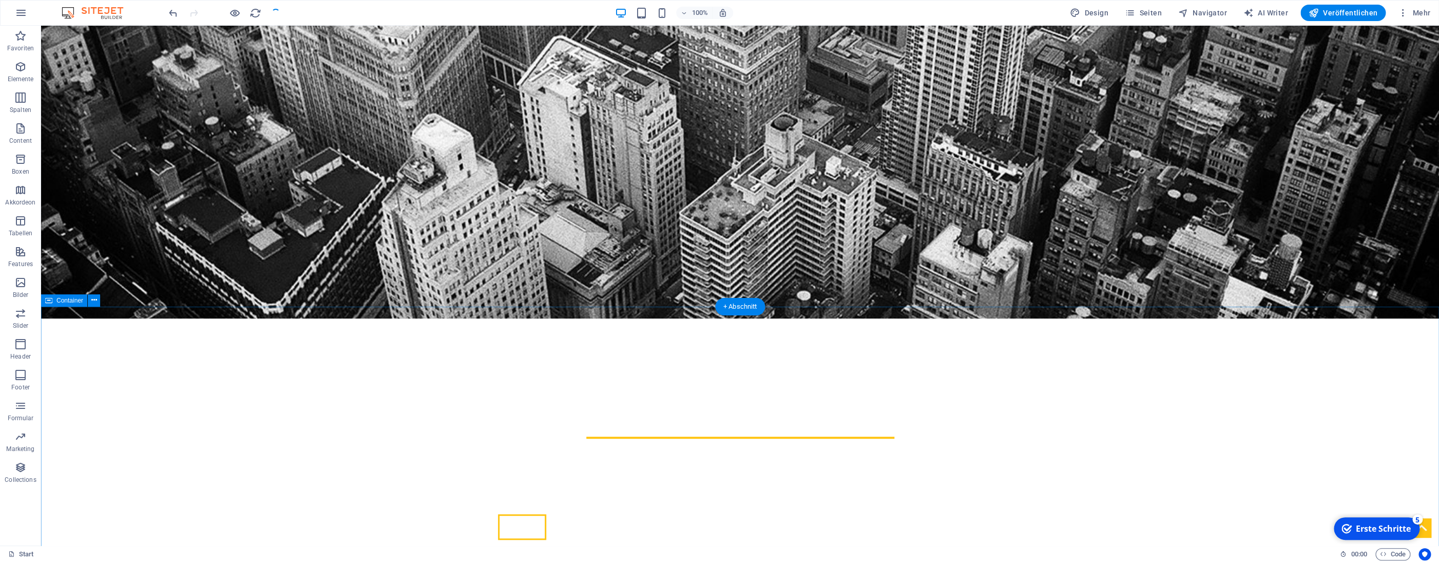
scroll to position [379, 0]
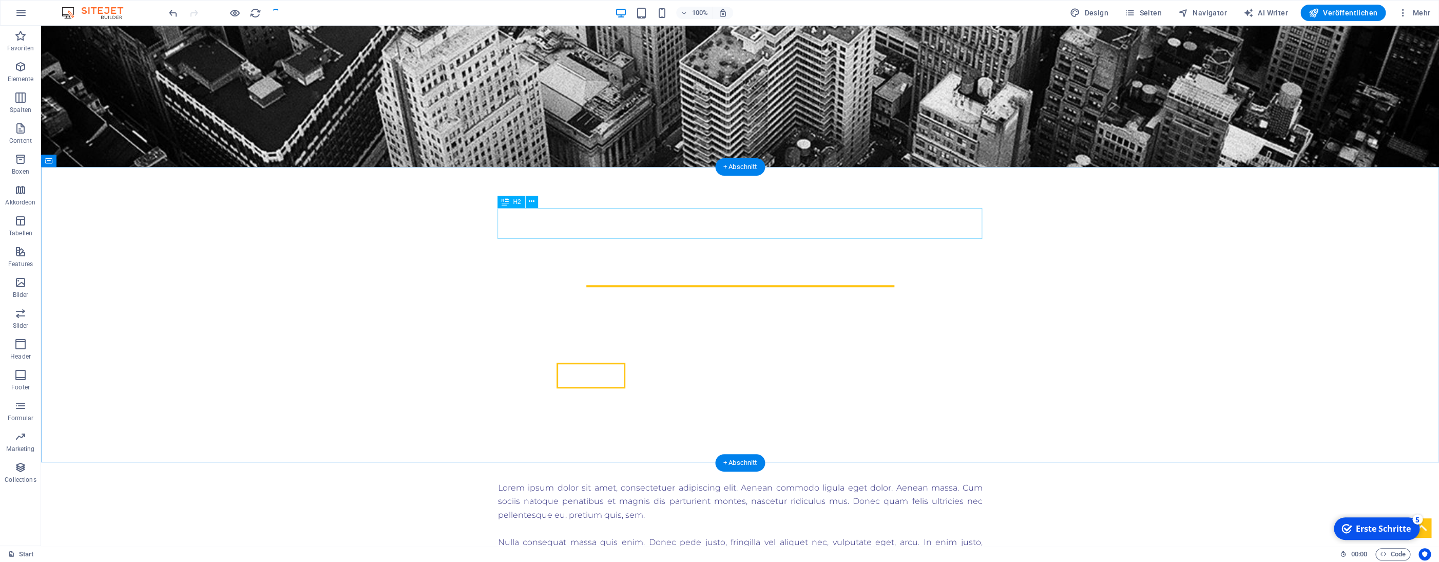
click at [576, 404] on div "About pvce.global" at bounding box center [740, 453] width 485 height 31
click at [724, 404] on div "About pvce.global" at bounding box center [740, 453] width 485 height 31
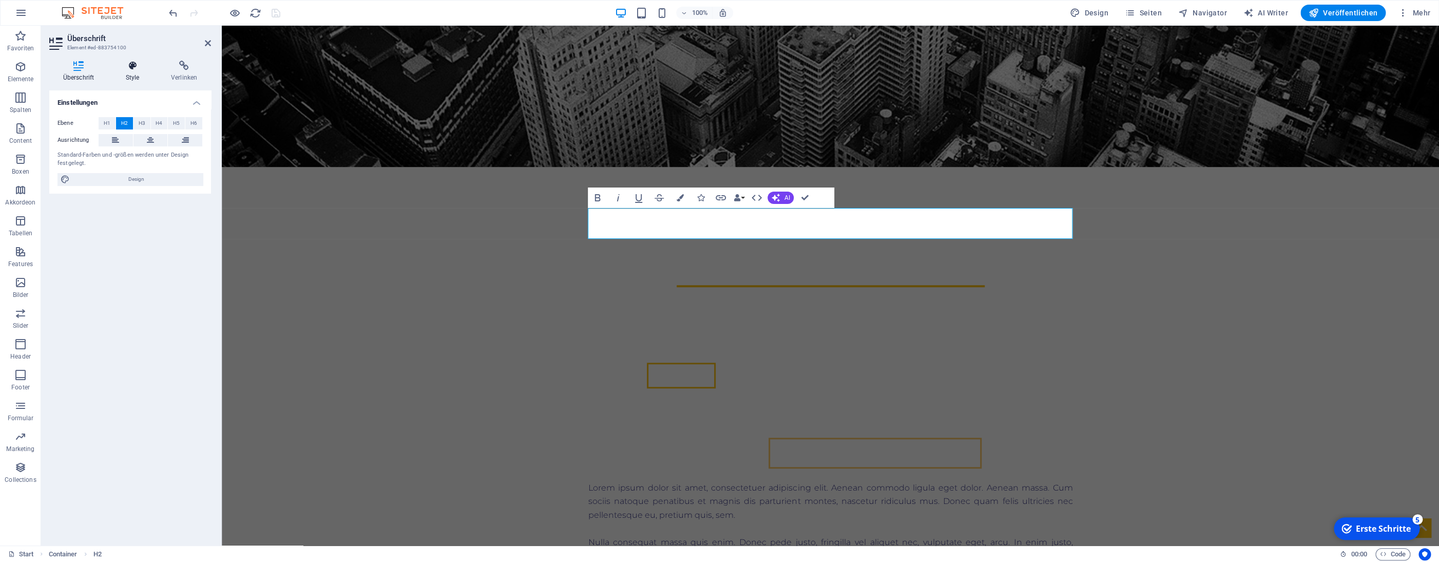
click at [132, 69] on icon at bounding box center [132, 66] width 41 height 10
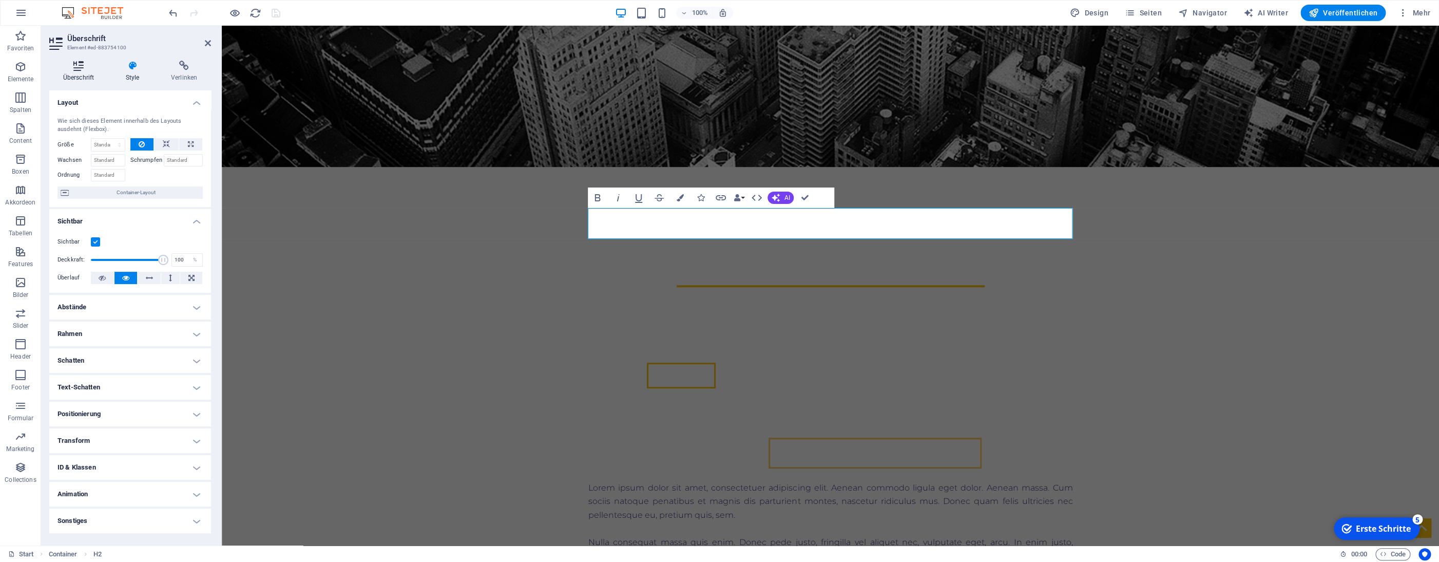
click at [76, 70] on icon at bounding box center [78, 66] width 59 height 10
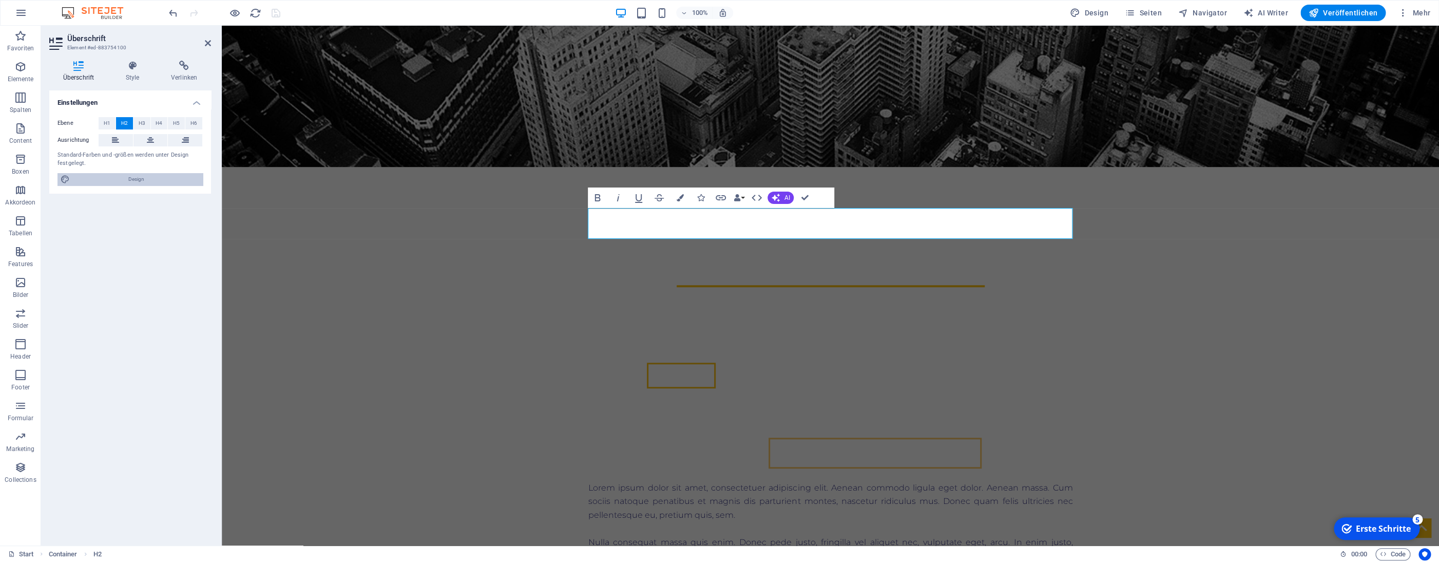
click at [131, 180] on span "Design" at bounding box center [136, 179] width 127 height 12
select select "rem"
select select "300"
select select "px"
select select "700"
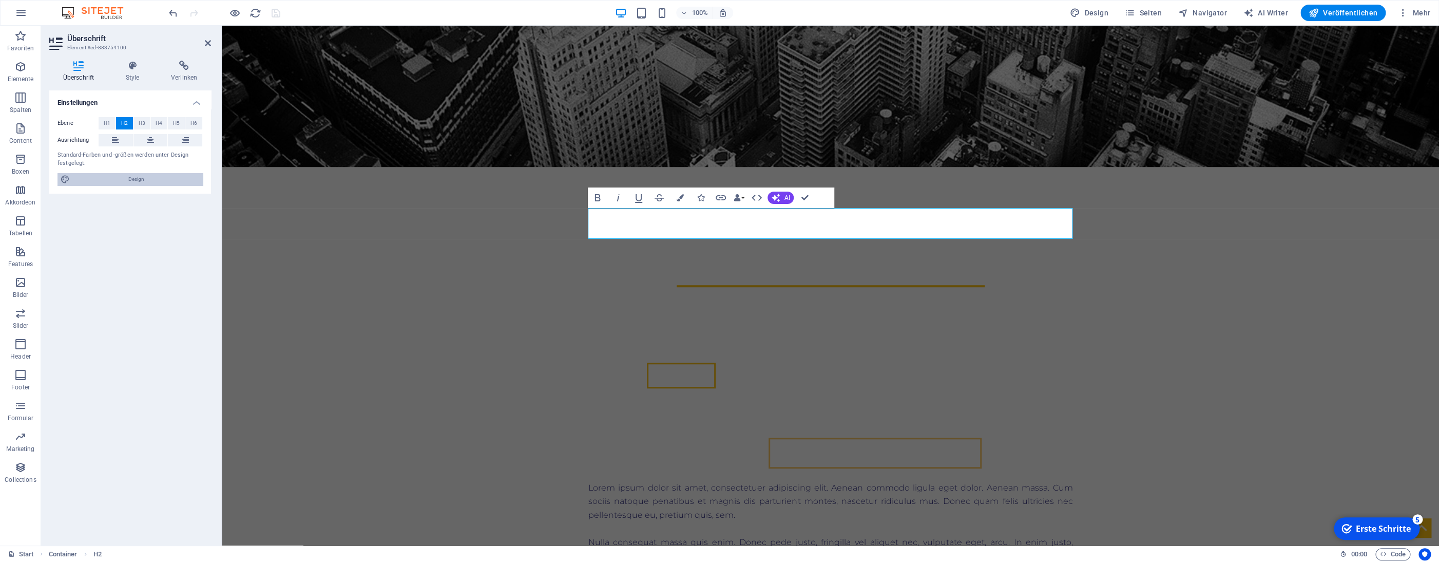
select select "px"
select select "rem"
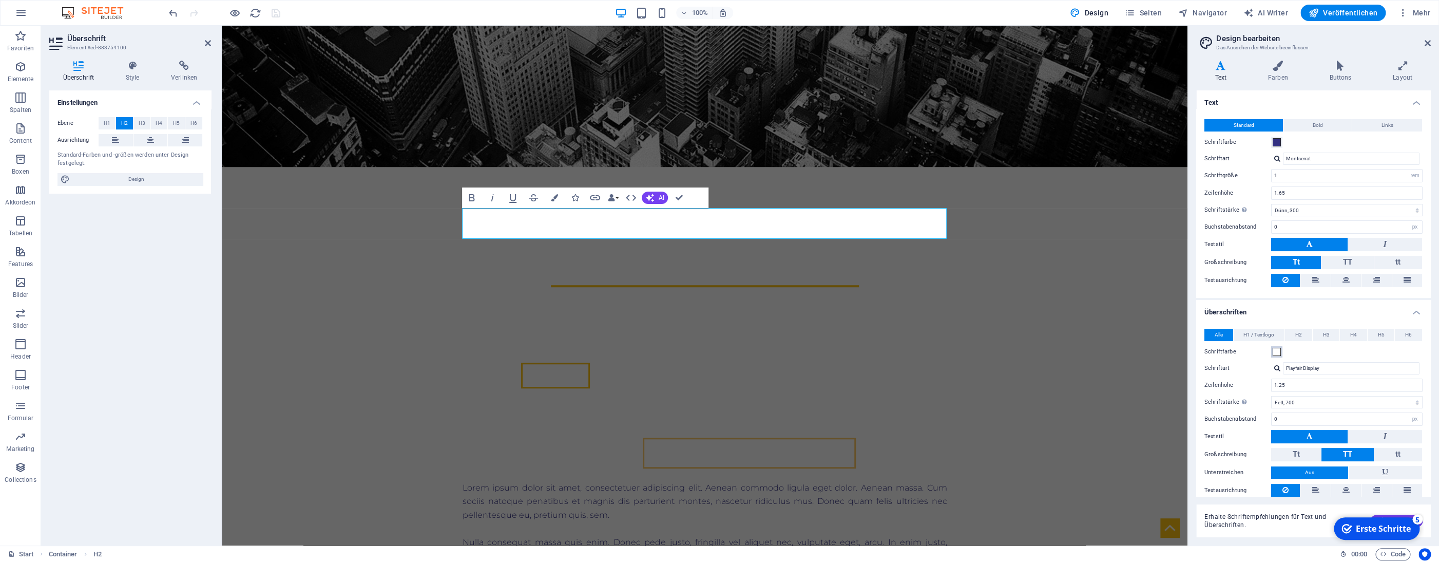
click at [1036, 348] on span at bounding box center [1277, 352] width 8 height 8
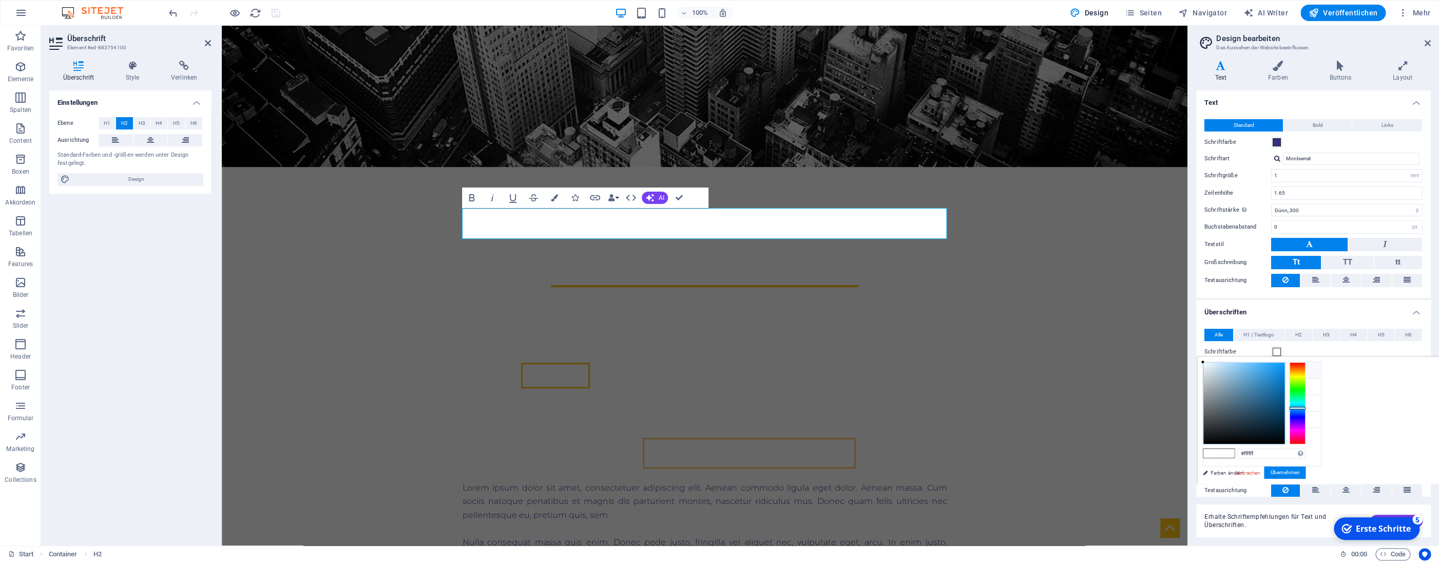
type input "#275879"
click at [1036, 404] on div at bounding box center [1244, 403] width 81 height 81
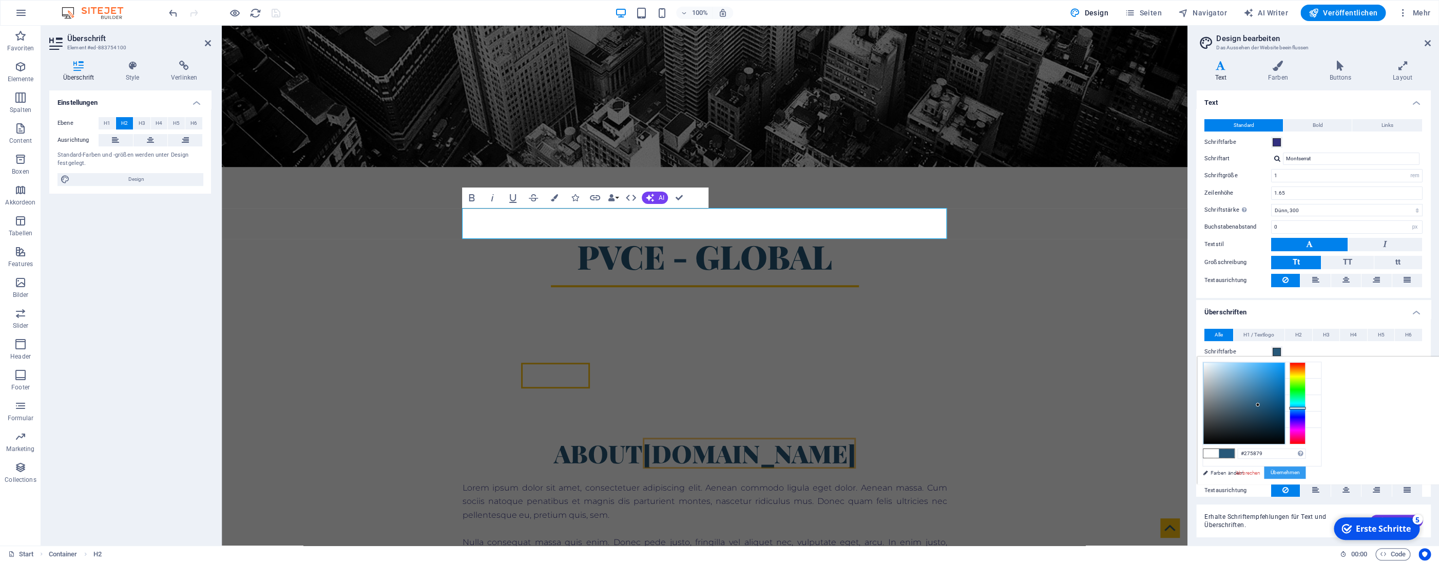
click at [1036, 404] on button "Übernehmen" at bounding box center [1285, 472] width 42 height 12
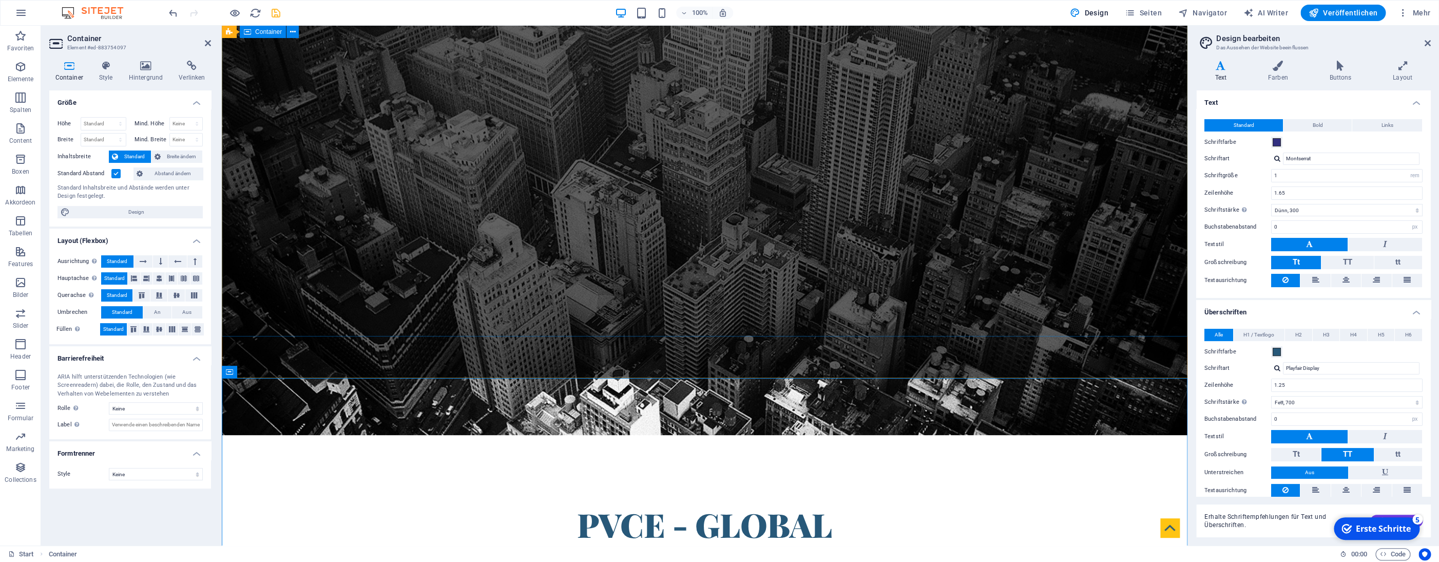
scroll to position [217, 0]
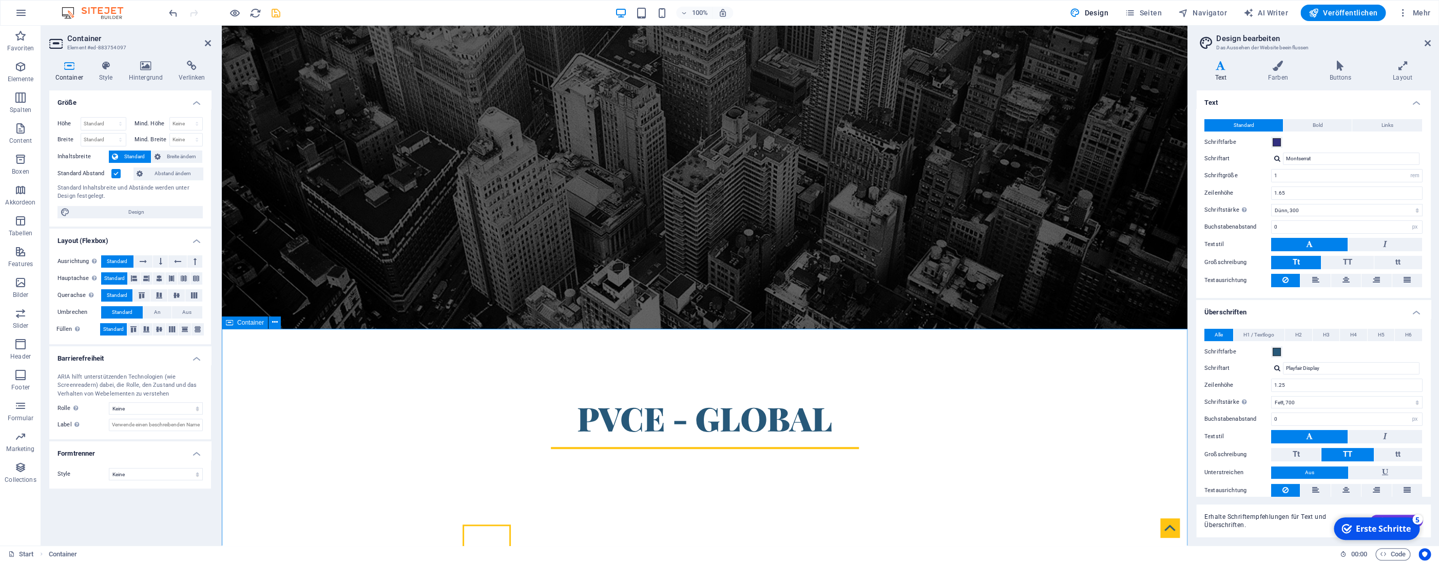
click at [280, 9] on icon "save" at bounding box center [276, 13] width 12 height 12
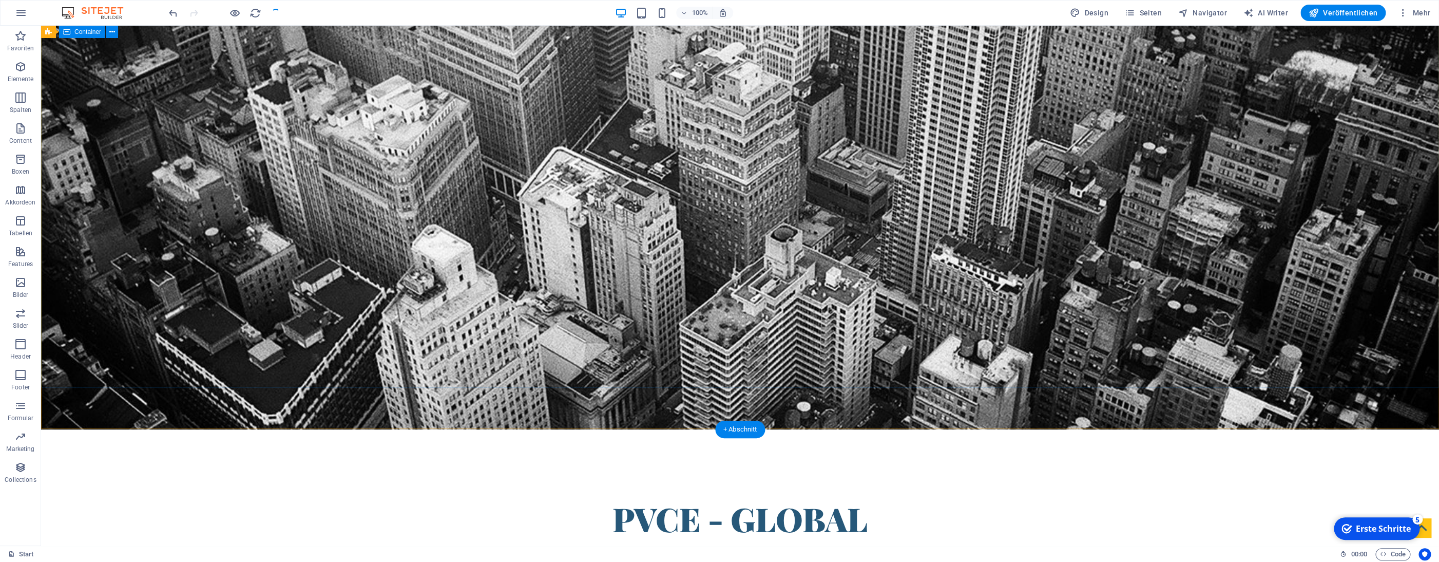
scroll to position [0, 0]
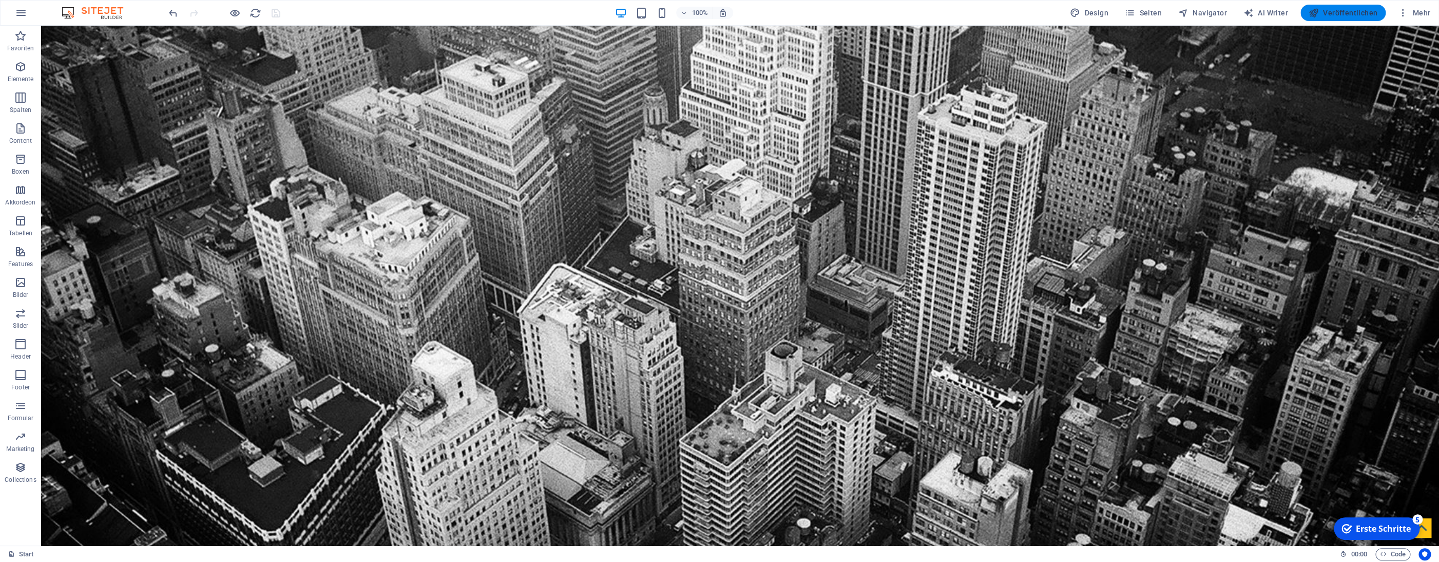
click at [1036, 12] on span "Veröffentlichen" at bounding box center [1343, 13] width 69 height 10
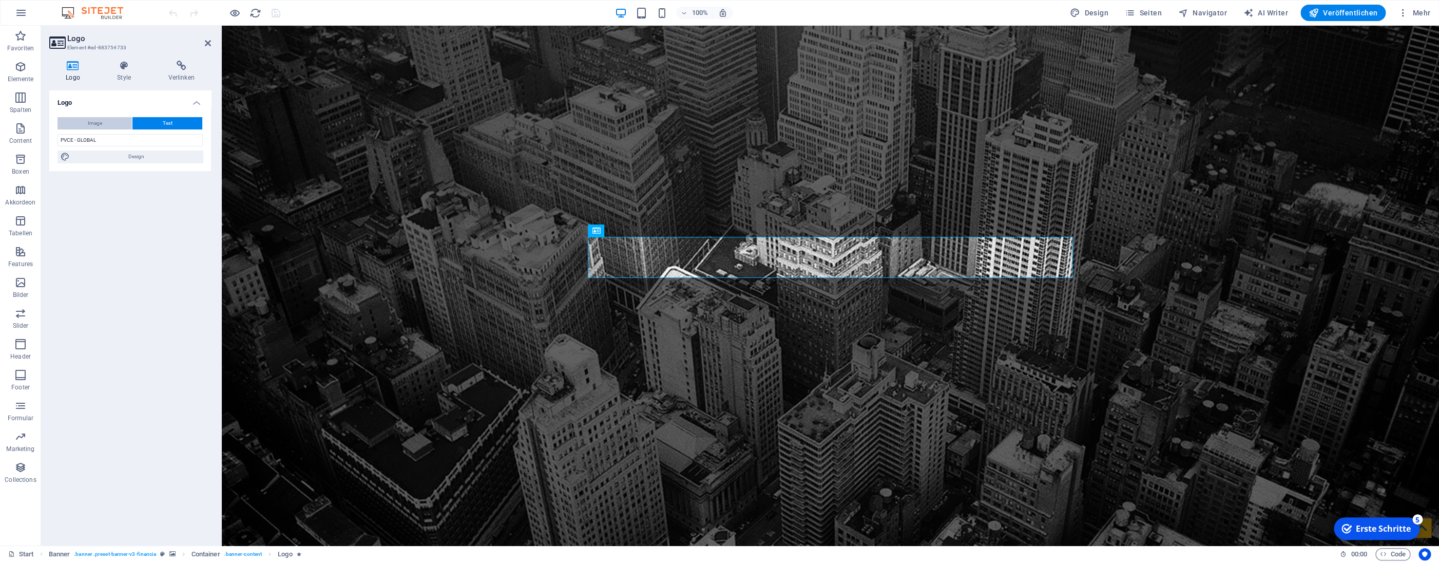
click at [102, 124] on span "Image" at bounding box center [95, 123] width 14 height 12
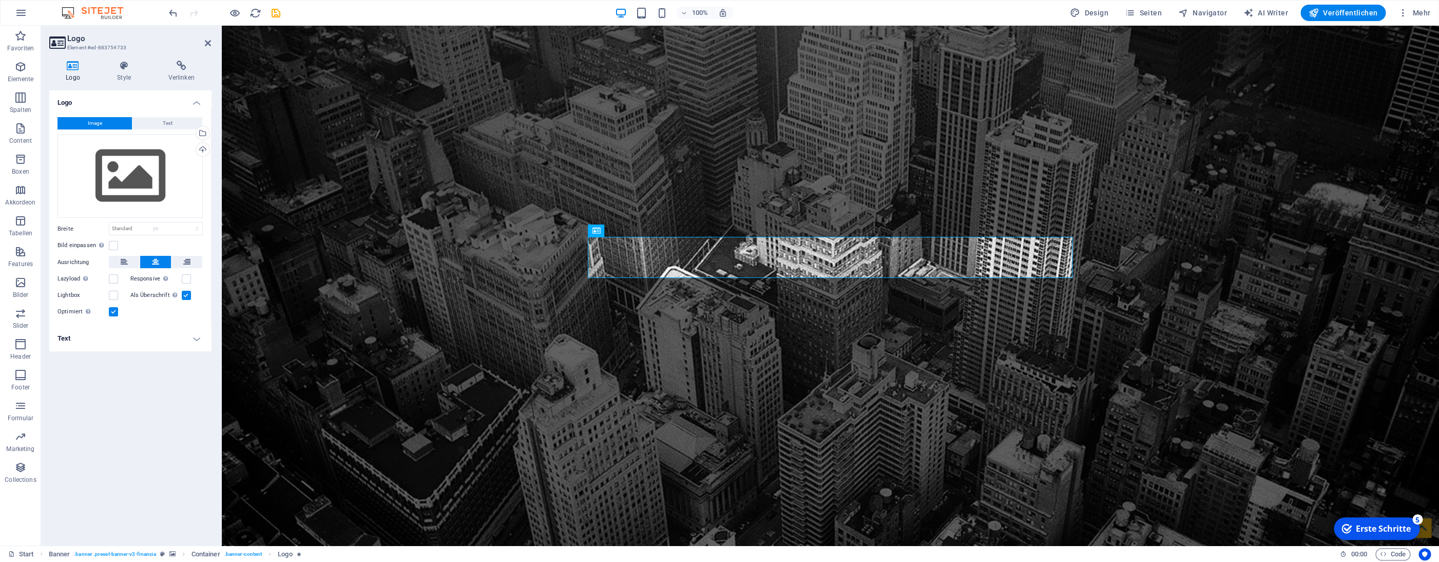
select select "DISABLED_OPTION_VALUE"
click at [132, 158] on div "Ziehe Dateien zum Hochladen hierher oder klicke hier, um aus Dateien oder koste…" at bounding box center [130, 176] width 145 height 84
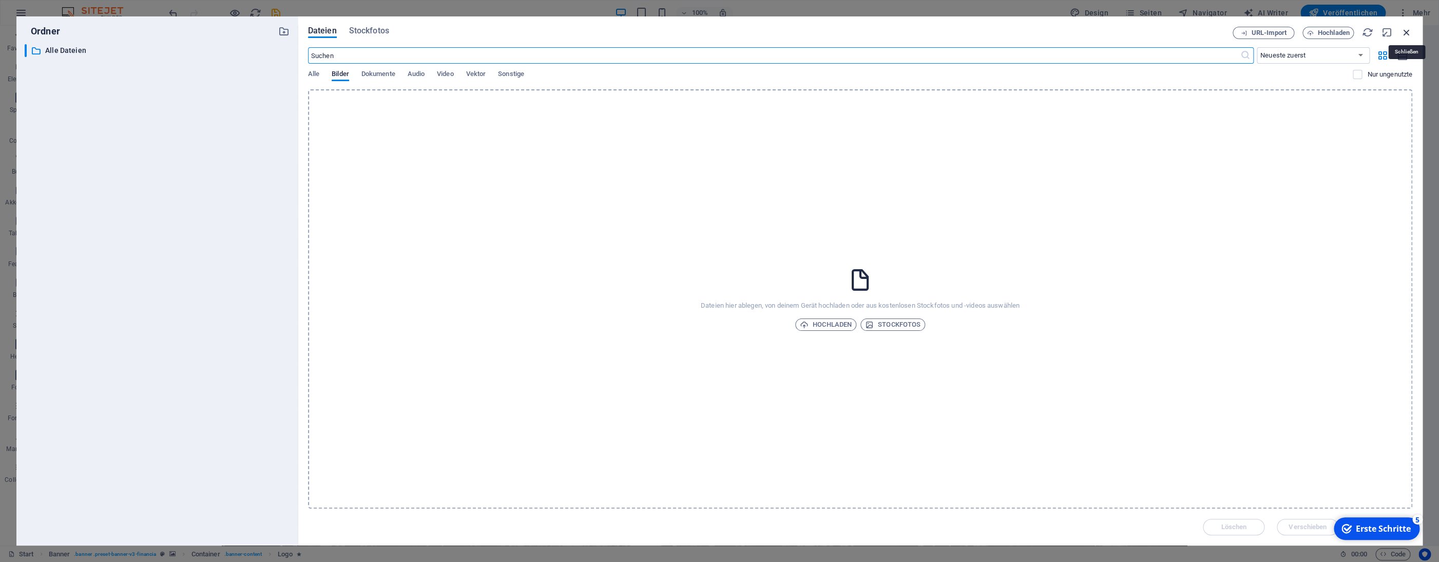
click at [1412, 31] on icon "button" at bounding box center [1406, 32] width 11 height 11
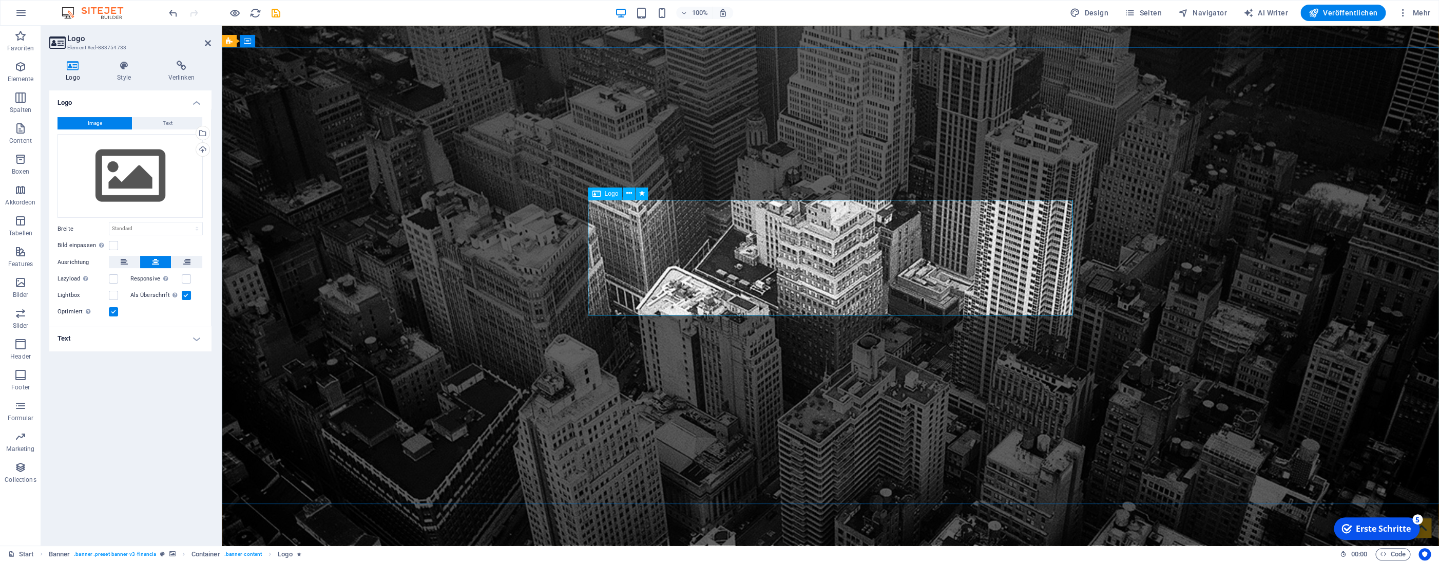
click at [109, 188] on div "Ziehe Dateien zum Hochladen hierher oder klicke hier, um aus Dateien oder koste…" at bounding box center [130, 176] width 145 height 84
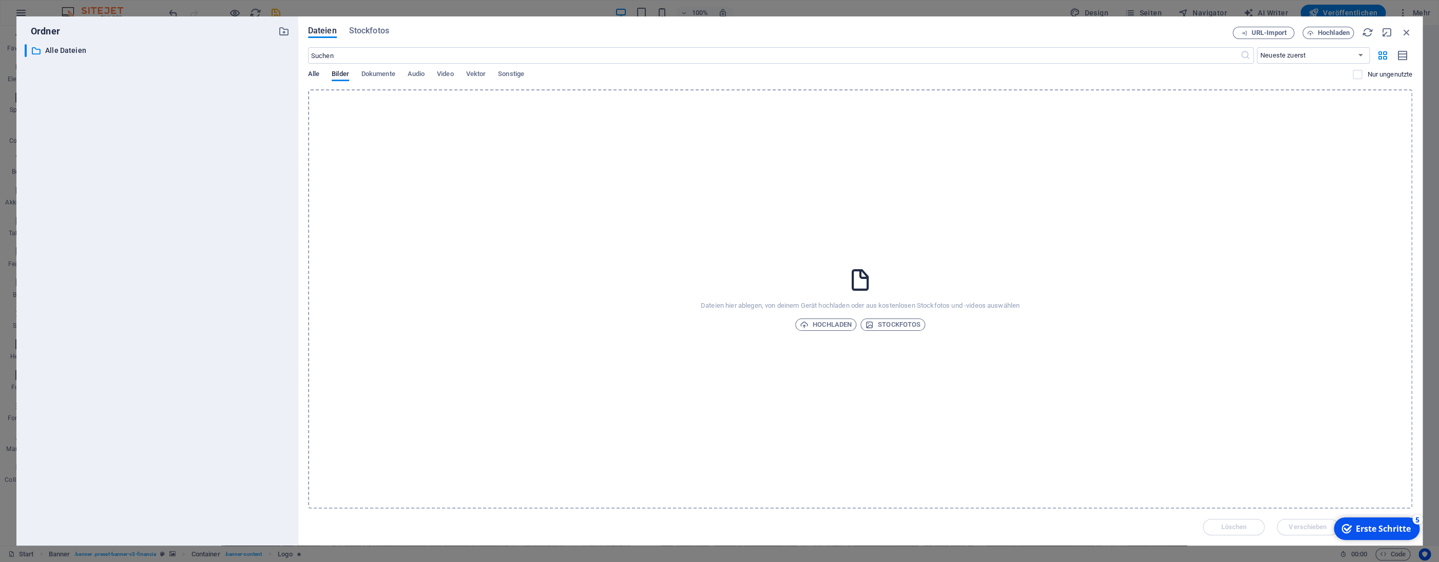
click at [315, 75] on span "Alle" at bounding box center [313, 75] width 11 height 14
click at [370, 31] on span "Stockfotos" at bounding box center [369, 31] width 40 height 12
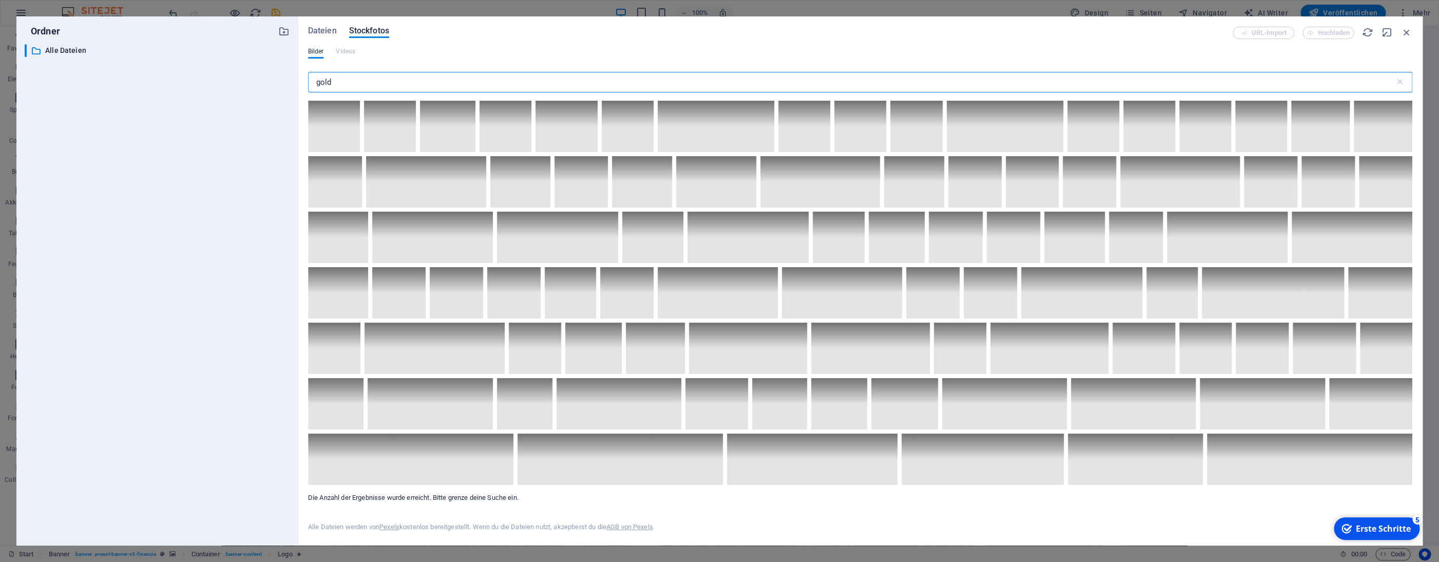
scroll to position [3215, 0]
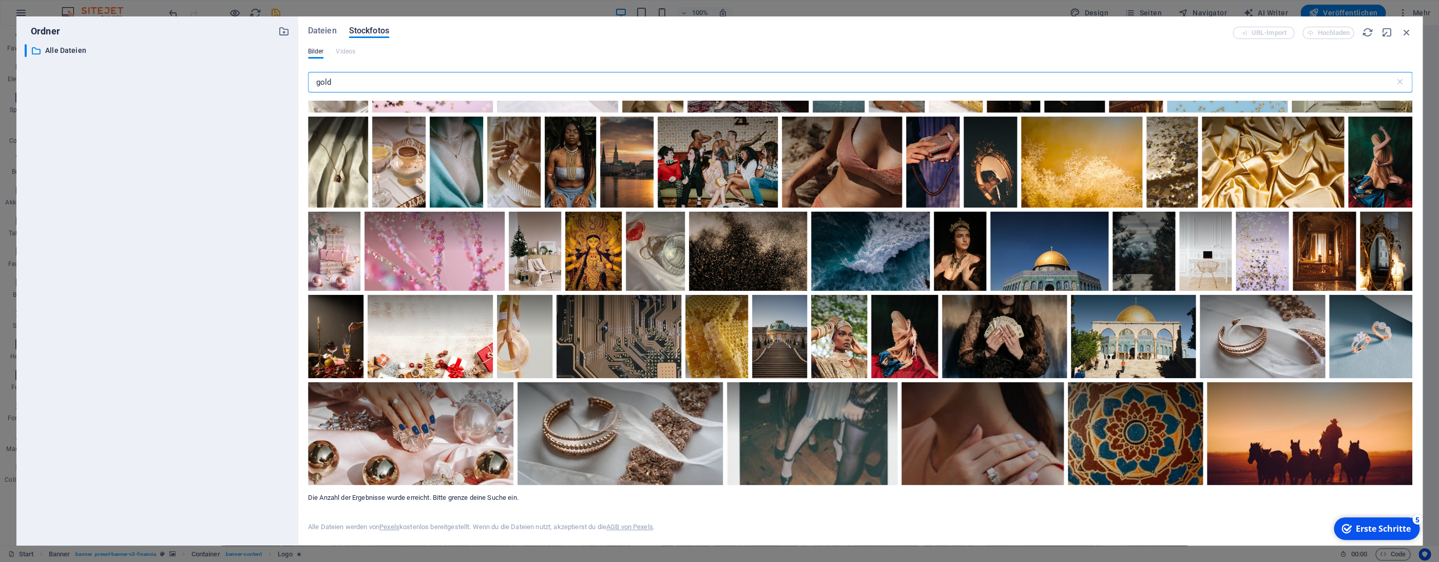
drag, startPoint x: 365, startPoint y: 83, endPoint x: 303, endPoint y: 83, distance: 62.1
click at [308, 83] on input "gold" at bounding box center [851, 82] width 1087 height 21
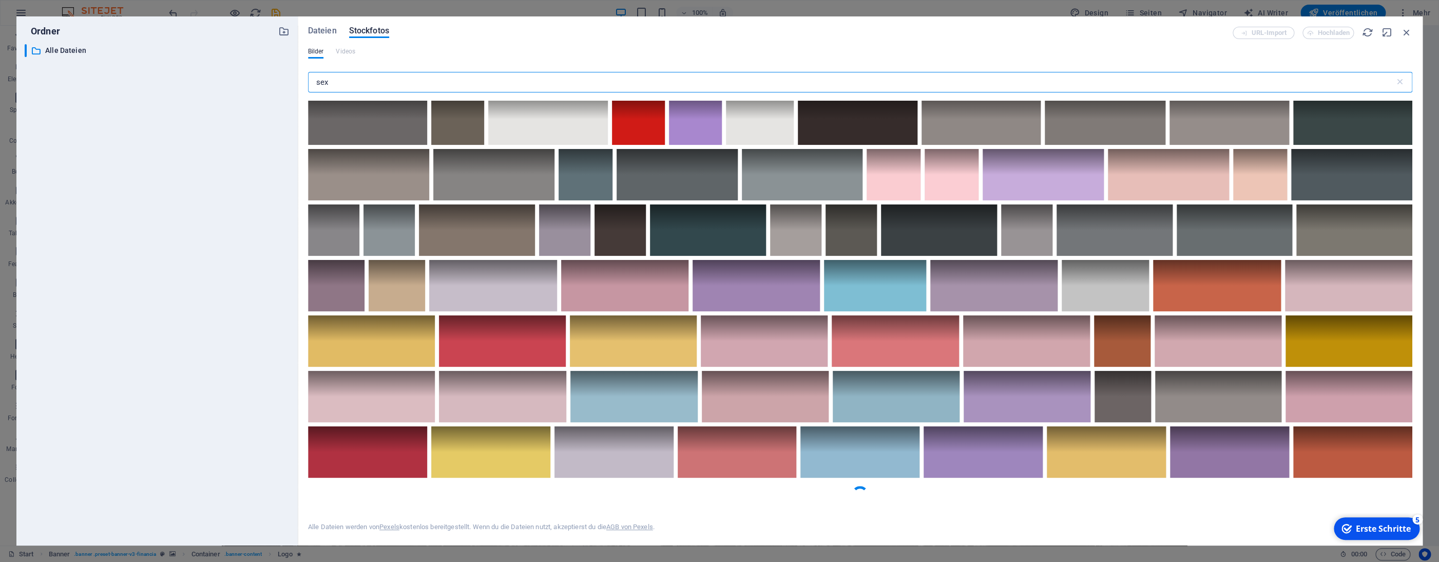
scroll to position [1024, 0]
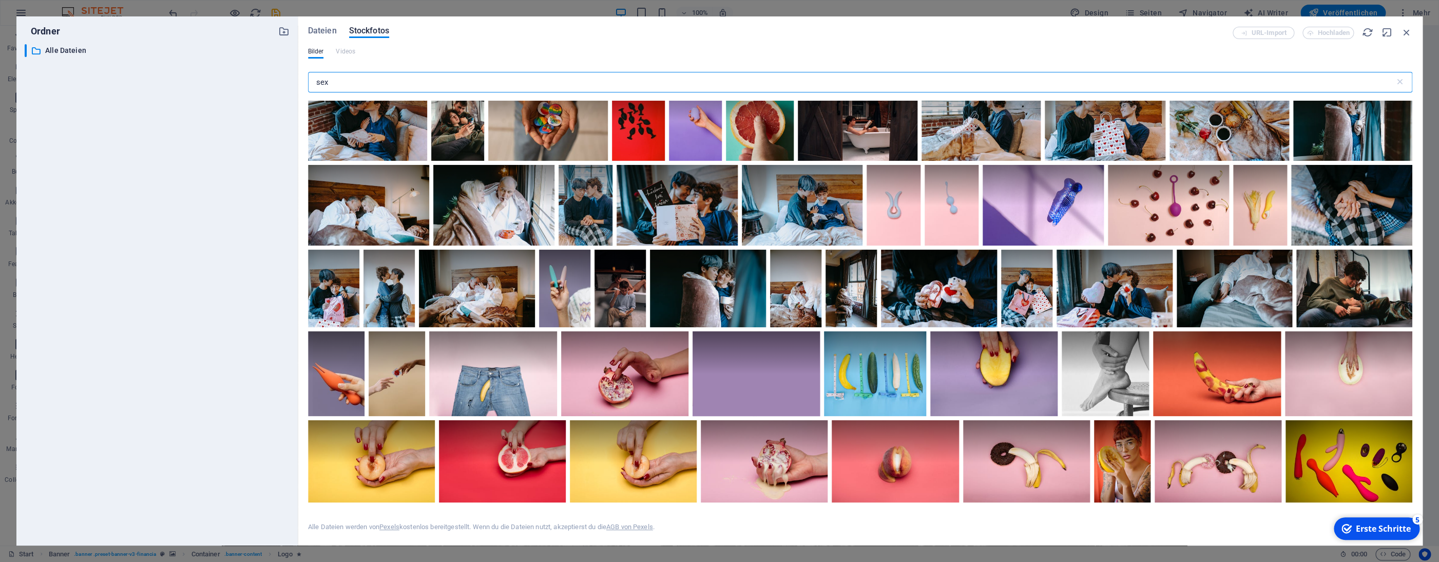
drag, startPoint x: 344, startPoint y: 78, endPoint x: 302, endPoint y: 79, distance: 41.6
click at [308, 79] on input "sex" at bounding box center [851, 82] width 1087 height 21
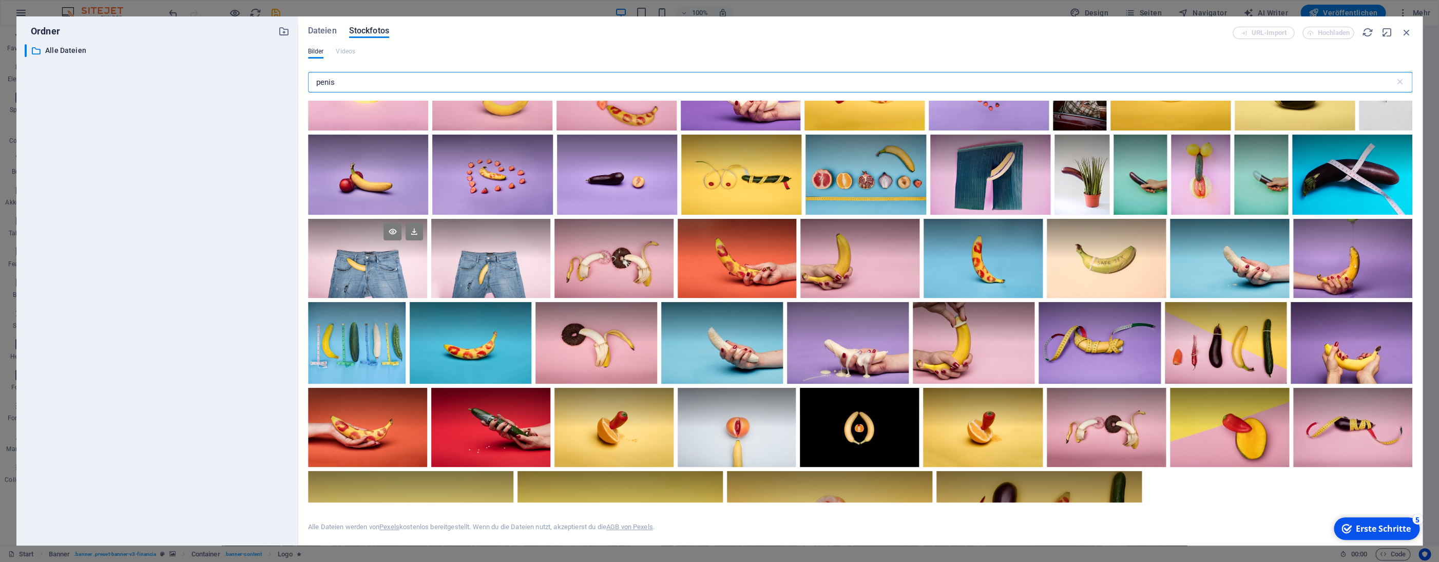
scroll to position [308, 0]
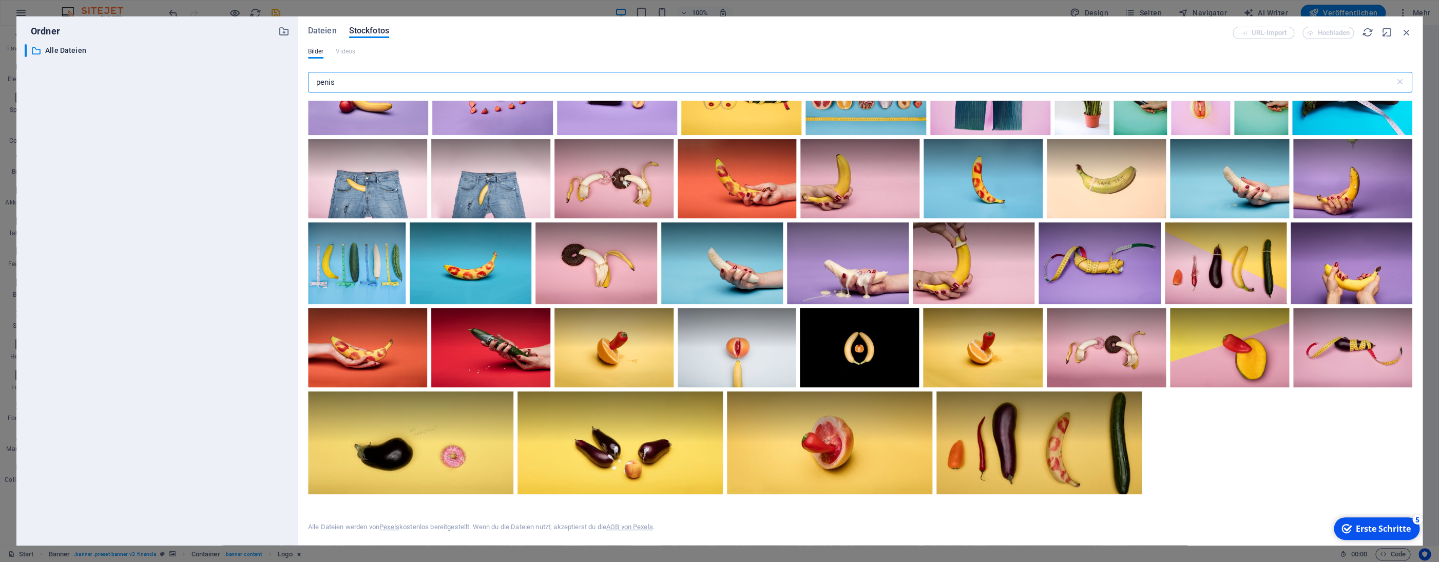
drag, startPoint x: 348, startPoint y: 81, endPoint x: 301, endPoint y: 79, distance: 47.3
click at [308, 79] on input "penis" at bounding box center [851, 82] width 1087 height 21
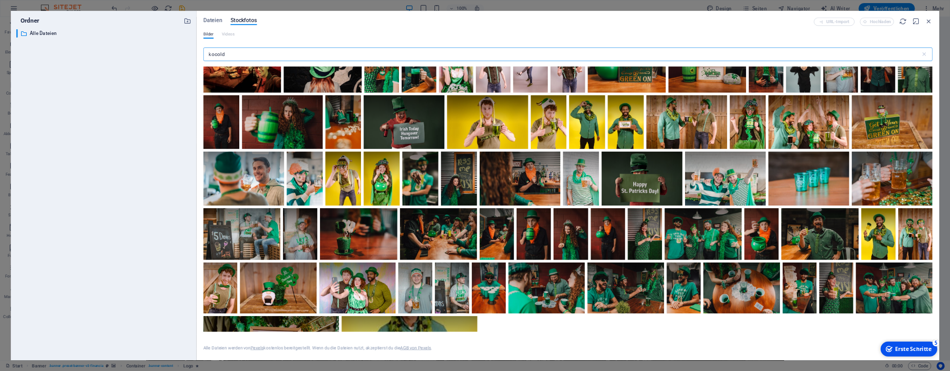
scroll to position [229, 0]
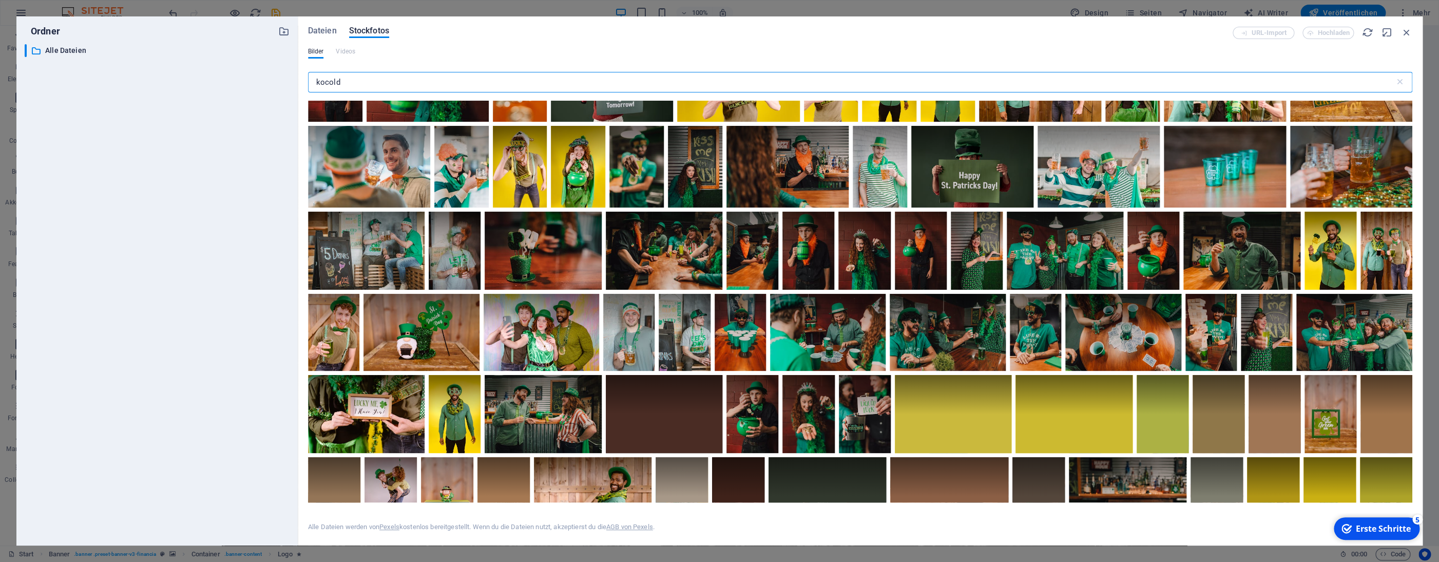
drag, startPoint x: 347, startPoint y: 78, endPoint x: 299, endPoint y: 76, distance: 47.3
click at [308, 76] on input "kocold" at bounding box center [851, 82] width 1087 height 21
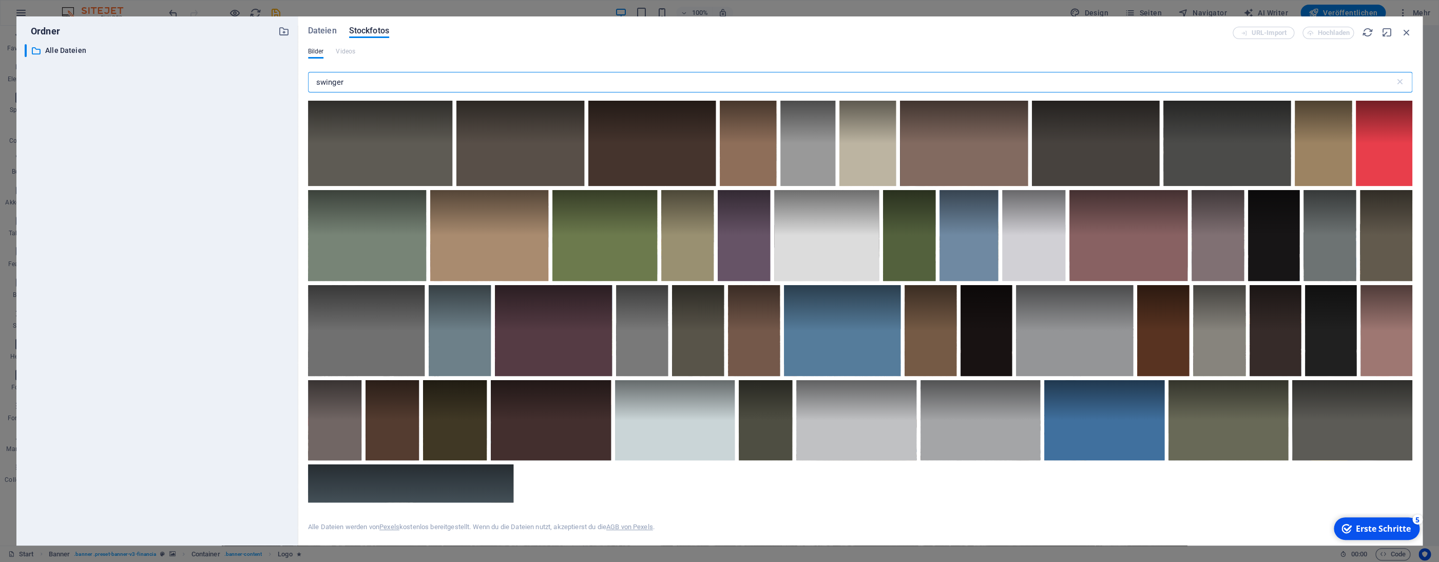
type input "swinger"
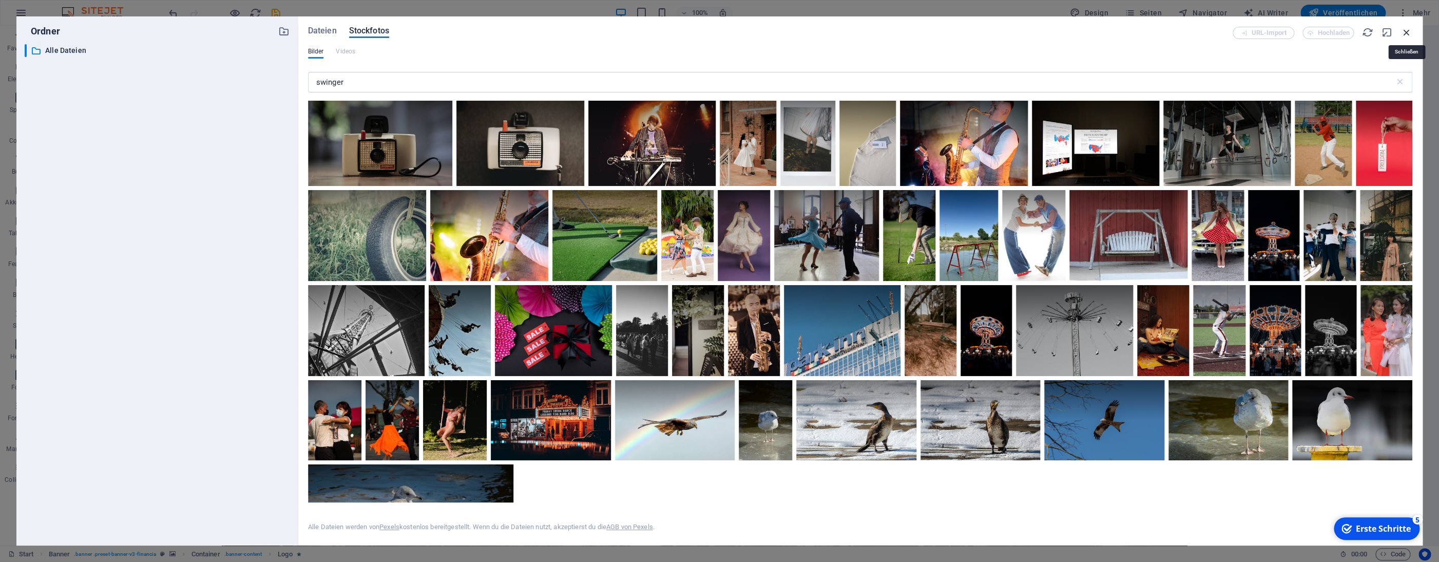
click at [1408, 32] on icon "button" at bounding box center [1406, 32] width 11 height 11
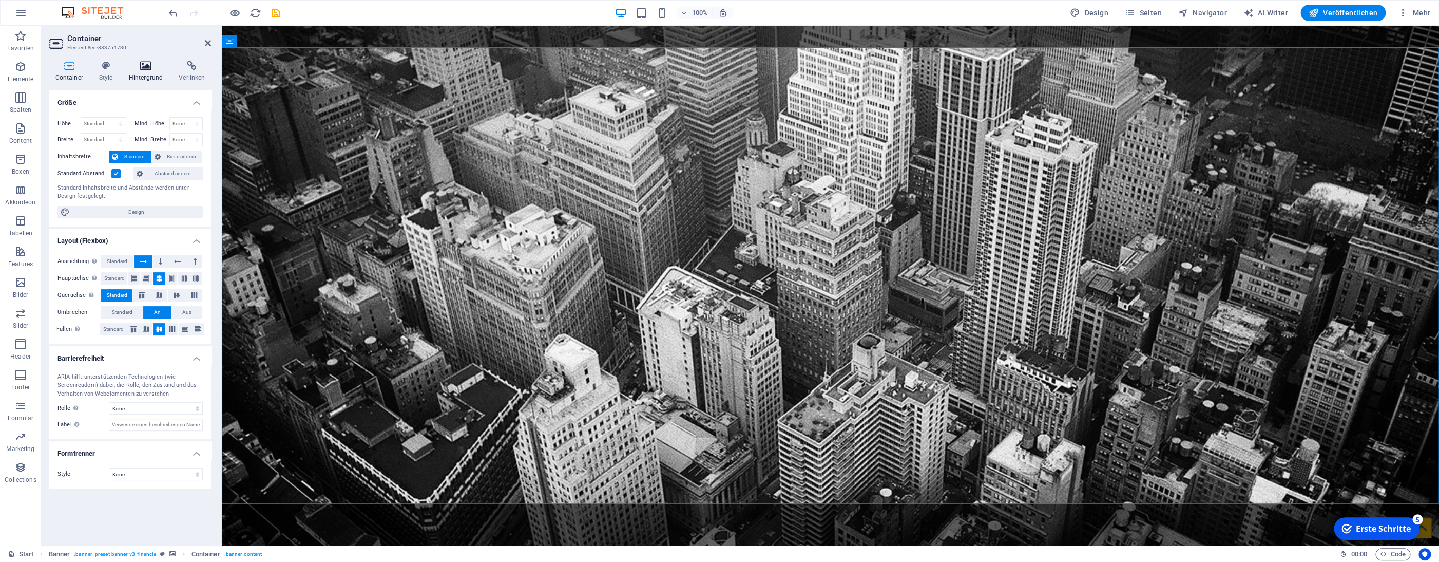
click at [138, 75] on h4 "Hintergrund" at bounding box center [148, 72] width 50 height 22
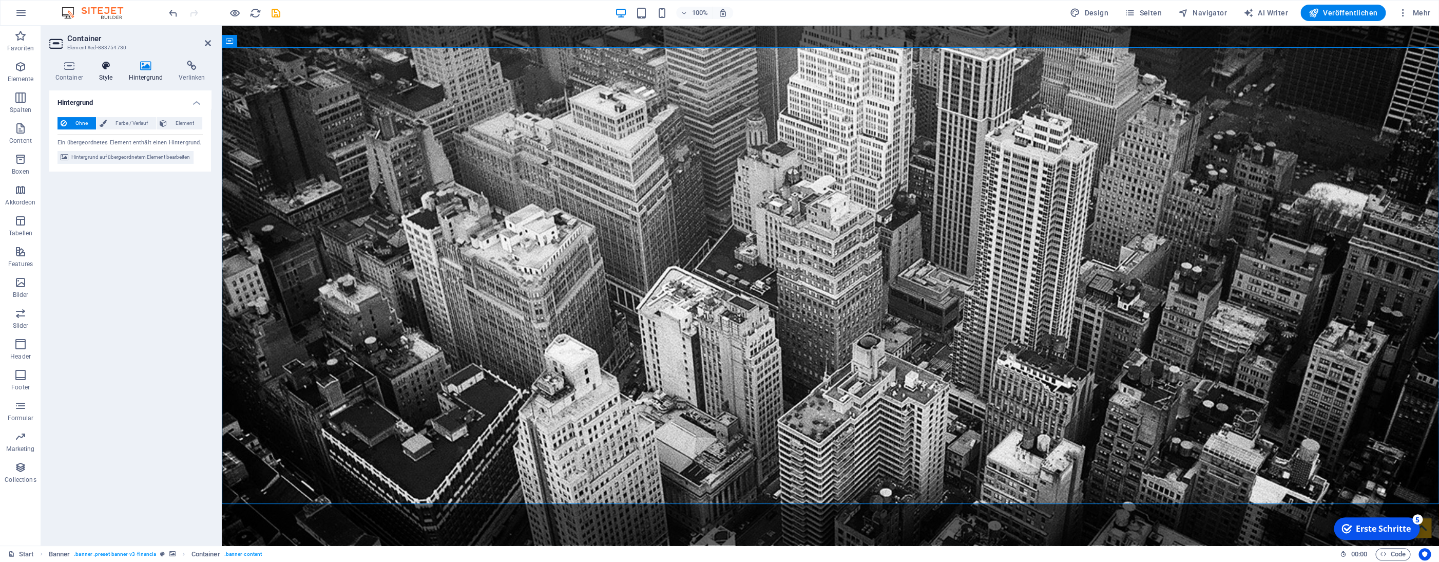
click at [102, 72] on h4 "Style" at bounding box center [108, 72] width 30 height 22
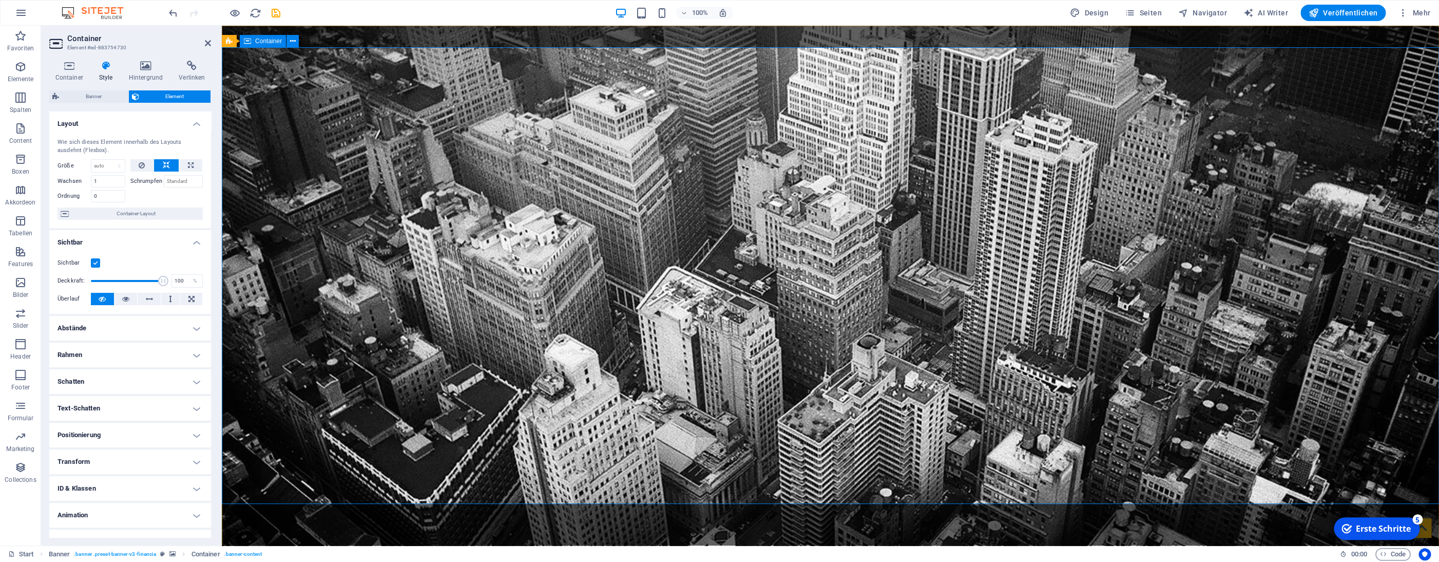
click at [274, 44] on span "Container" at bounding box center [268, 41] width 27 height 6
click at [290, 41] on button at bounding box center [293, 41] width 12 height 12
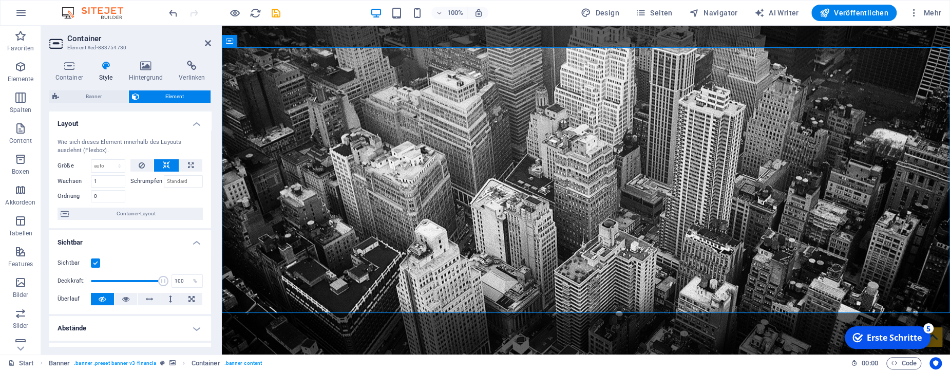
click at [102, 70] on icon at bounding box center [106, 66] width 26 height 10
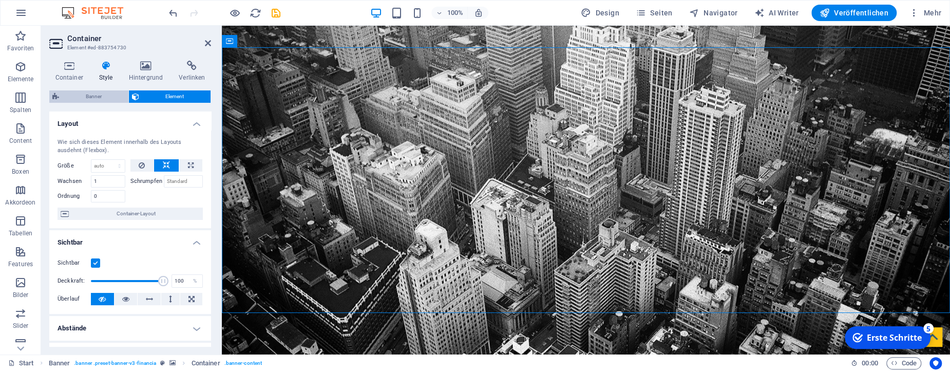
click at [100, 97] on span "Banner" at bounding box center [93, 96] width 63 height 12
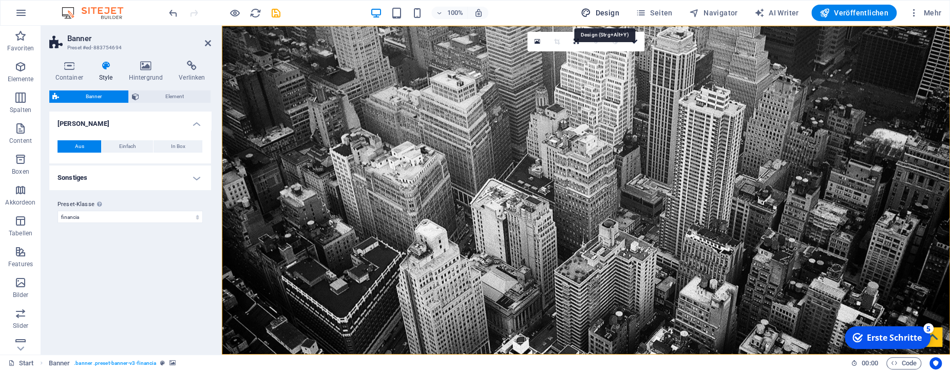
click at [599, 13] on span "Design" at bounding box center [600, 13] width 39 height 10
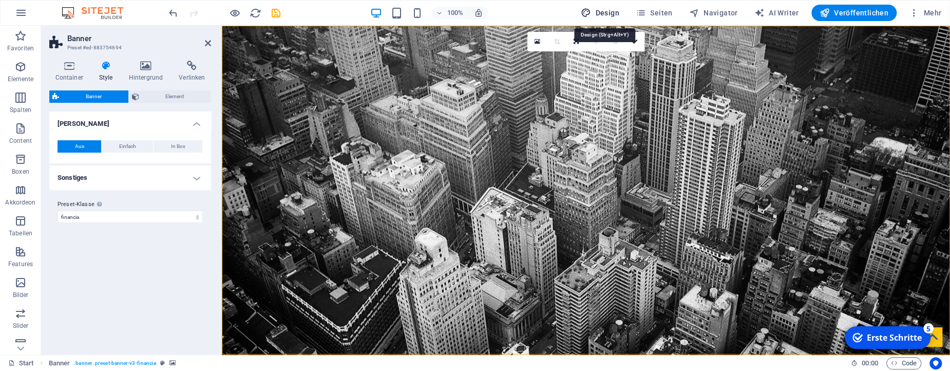
select select "rem"
select select "300"
select select "px"
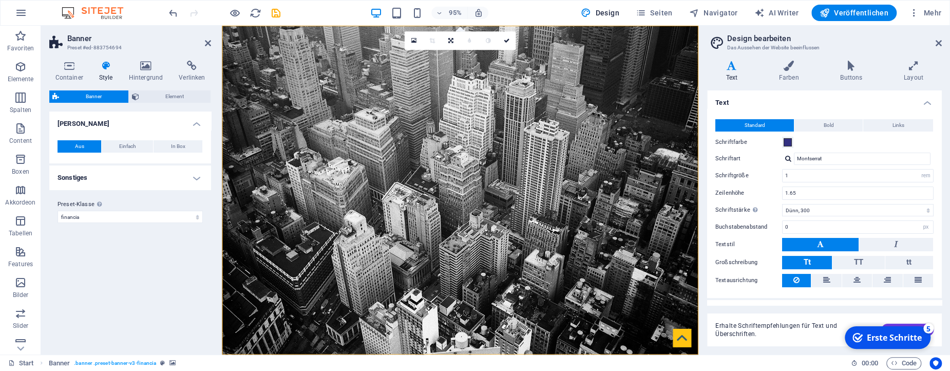
scroll to position [17, 0]
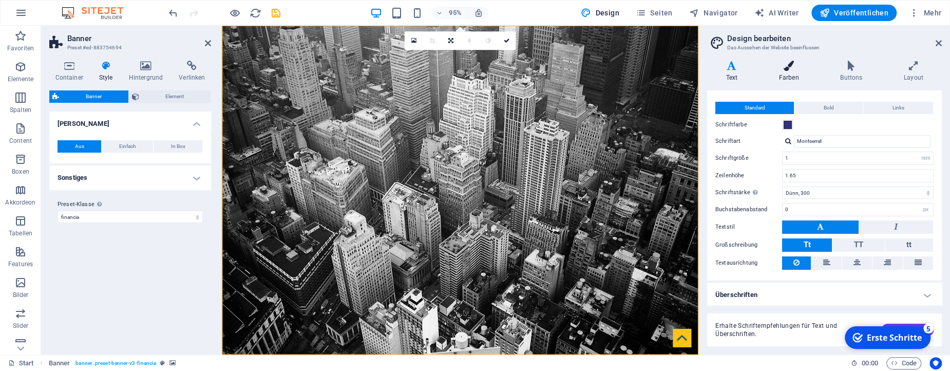
click at [797, 68] on icon at bounding box center [789, 66] width 58 height 10
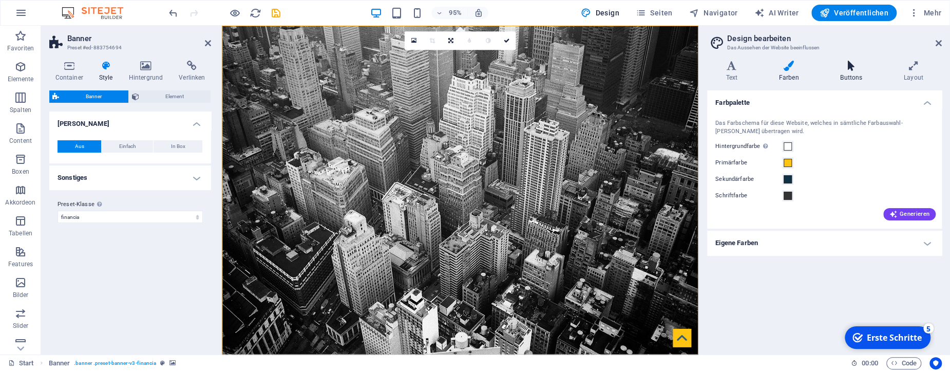
click at [845, 70] on icon at bounding box center [852, 66] width 60 height 10
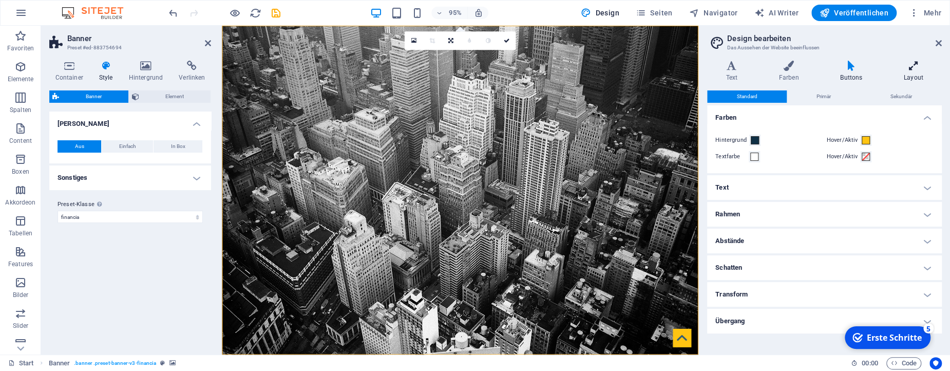
click at [913, 70] on icon at bounding box center [913, 66] width 57 height 10
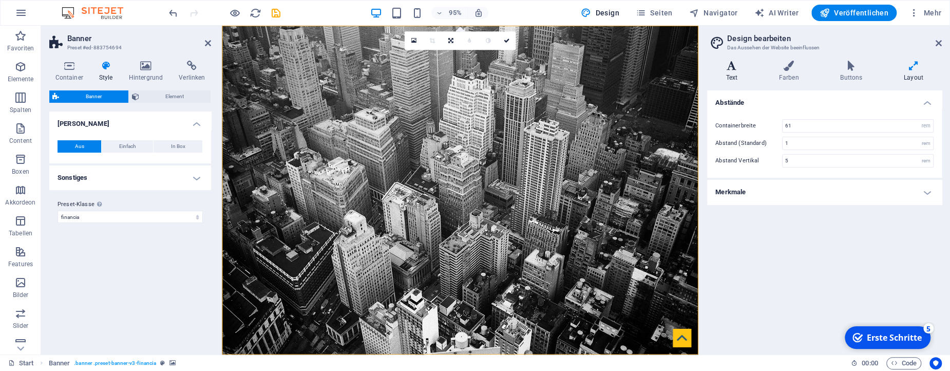
click at [738, 67] on icon at bounding box center [731, 66] width 49 height 10
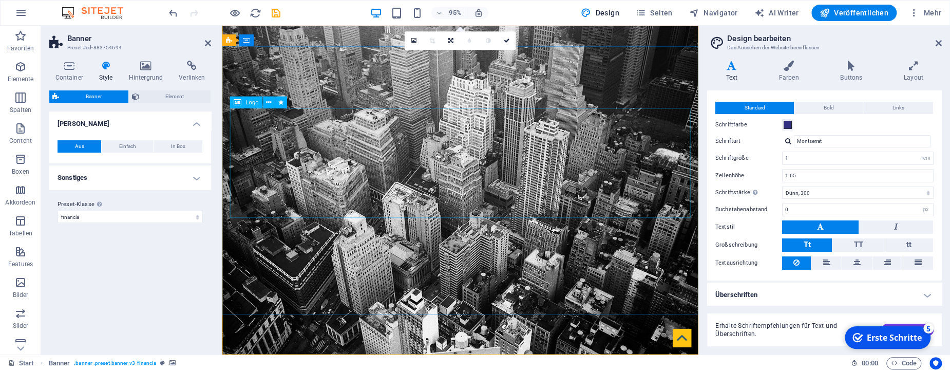
click at [172, 101] on span "Element" at bounding box center [175, 96] width 66 height 12
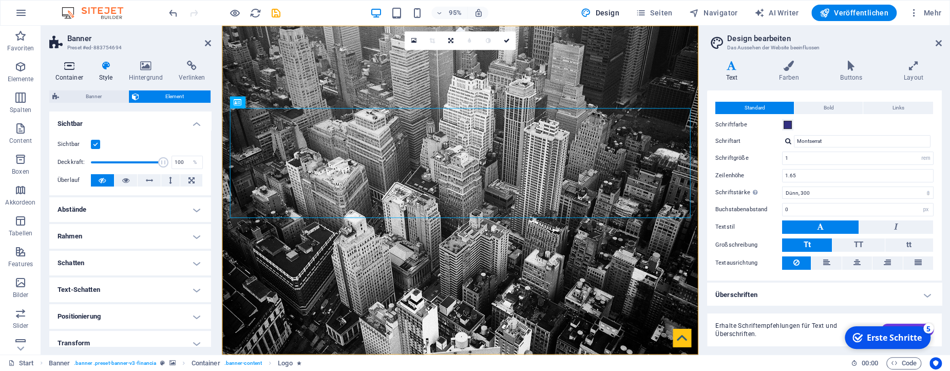
click at [72, 73] on h4 "Container" at bounding box center [71, 72] width 44 height 22
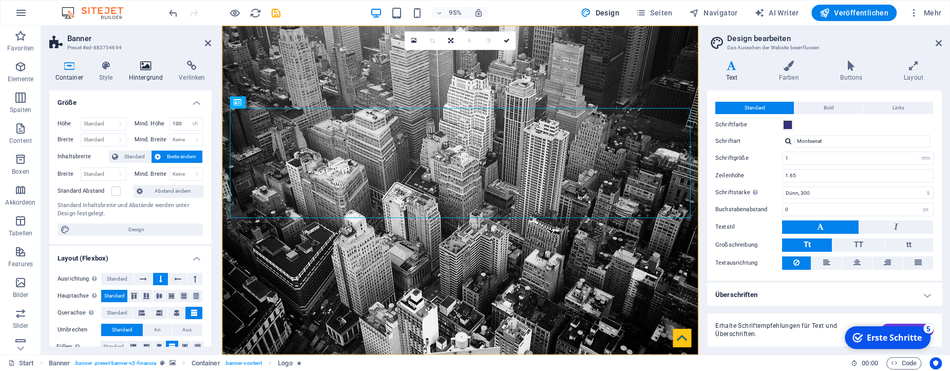
click at [144, 73] on h4 "Hintergrund" at bounding box center [148, 72] width 50 height 22
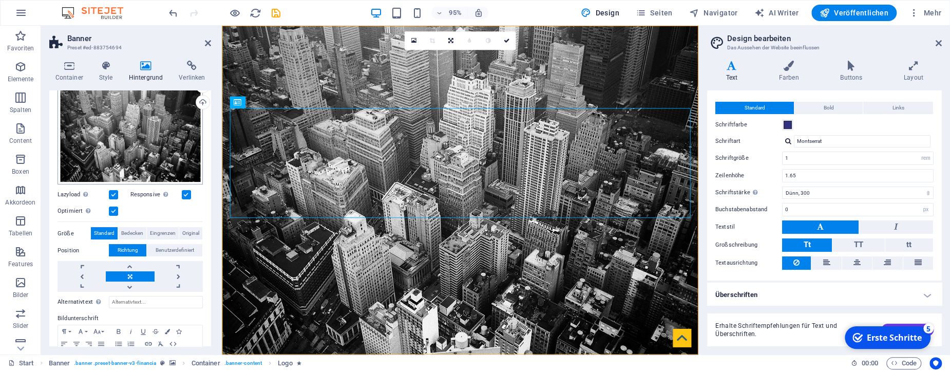
scroll to position [47, 0]
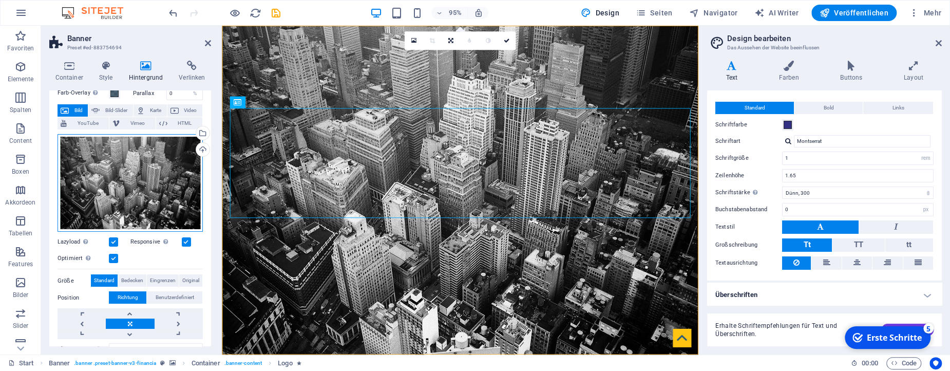
click at [147, 183] on div "Ziehe Dateien zum Hochladen hierher oder klicke hier, um aus Dateien oder koste…" at bounding box center [130, 183] width 145 height 98
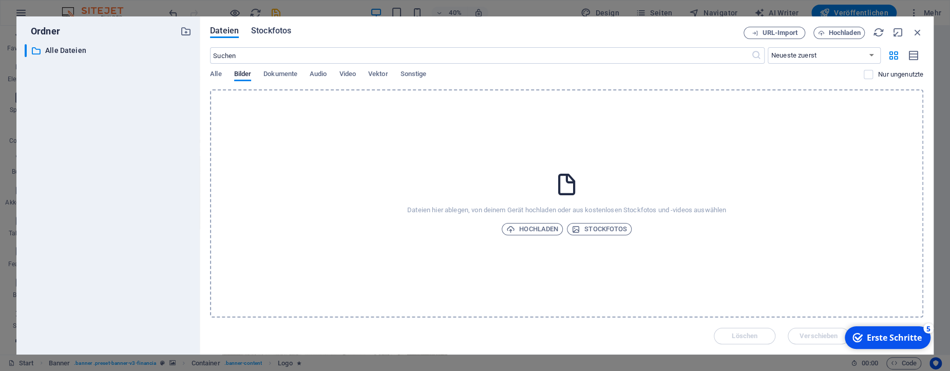
click at [282, 30] on span "Stockfotos" at bounding box center [271, 31] width 40 height 12
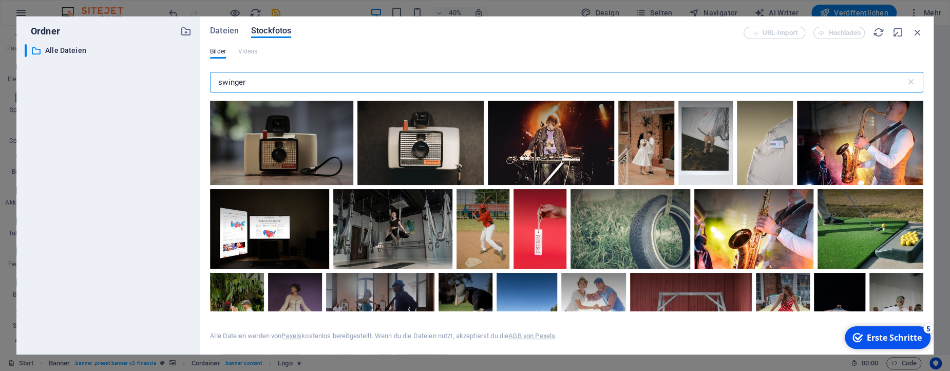
drag, startPoint x: 257, startPoint y: 80, endPoint x: 217, endPoint y: 80, distance: 40.6
click at [217, 80] on input "swinger" at bounding box center [558, 82] width 696 height 21
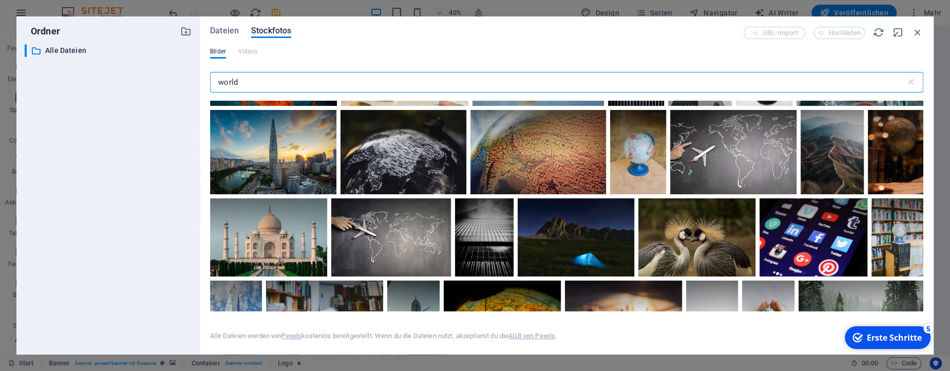
scroll to position [474, 0]
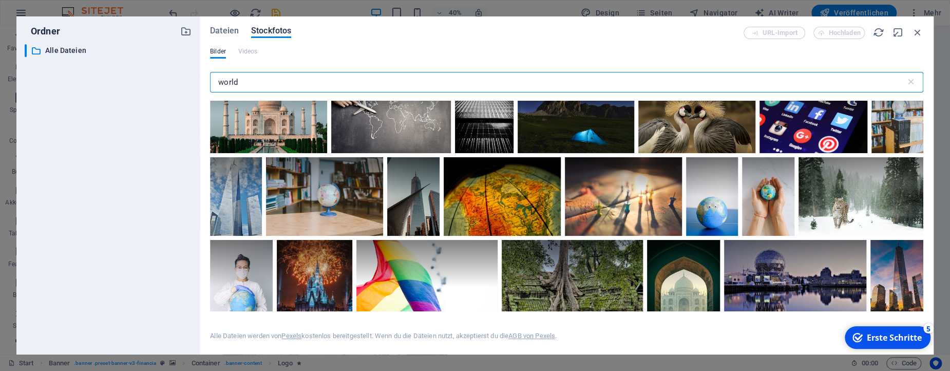
drag, startPoint x: 246, startPoint y: 82, endPoint x: 216, endPoint y: 81, distance: 30.3
click at [216, 81] on input "world" at bounding box center [558, 82] width 696 height 21
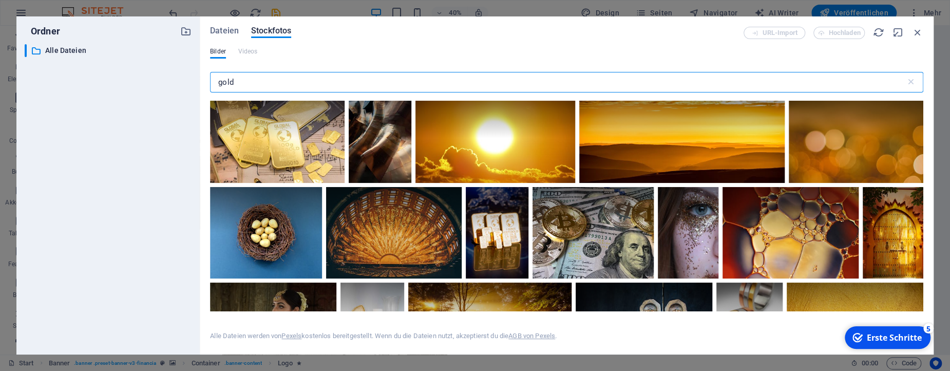
scroll to position [284, 0]
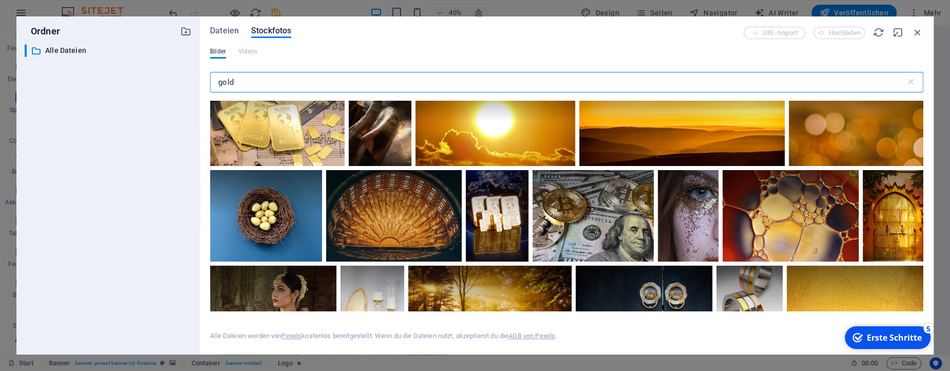
type input "gold"
click at [303, 126] on div at bounding box center [277, 122] width 135 height 90
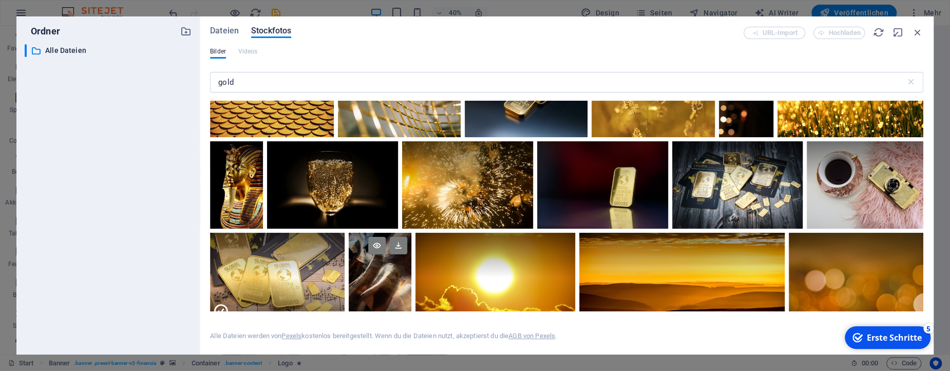
scroll to position [190, 0]
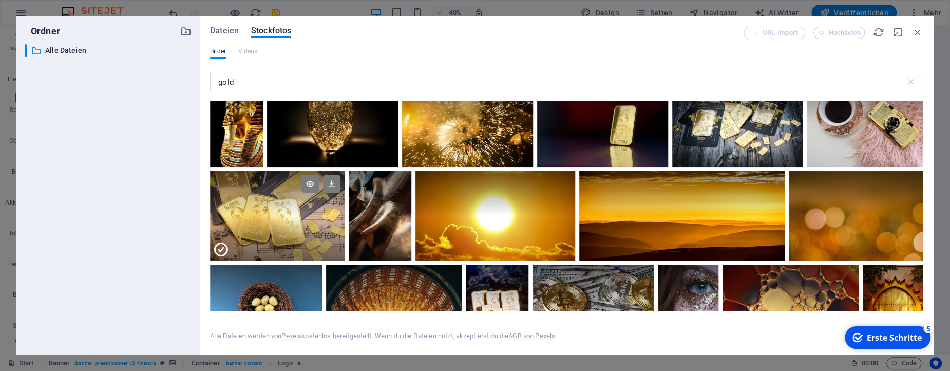
click at [301, 234] on div at bounding box center [277, 238] width 135 height 45
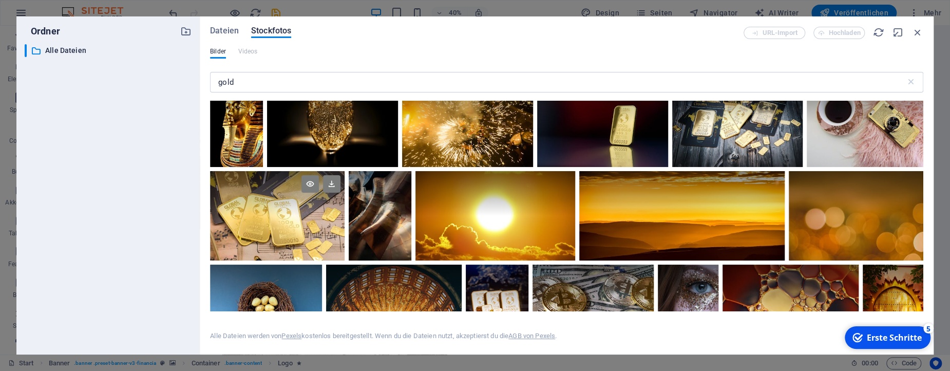
click at [301, 234] on div at bounding box center [277, 216] width 135 height 90
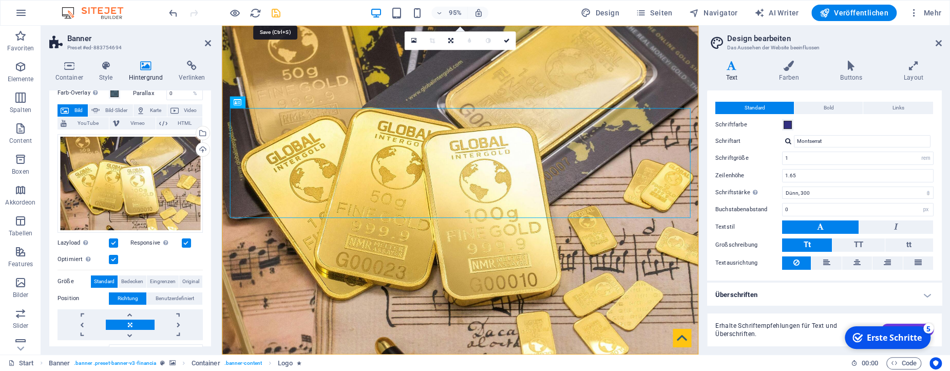
click at [277, 9] on icon "save" at bounding box center [276, 13] width 12 height 12
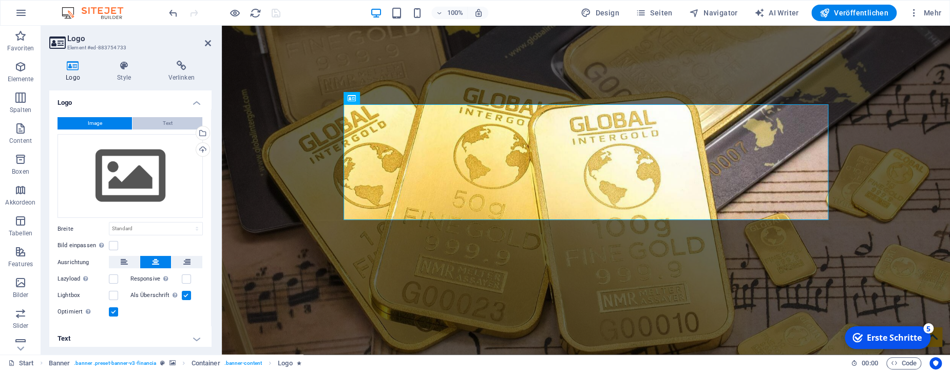
click at [169, 122] on span "Text" at bounding box center [168, 123] width 10 height 12
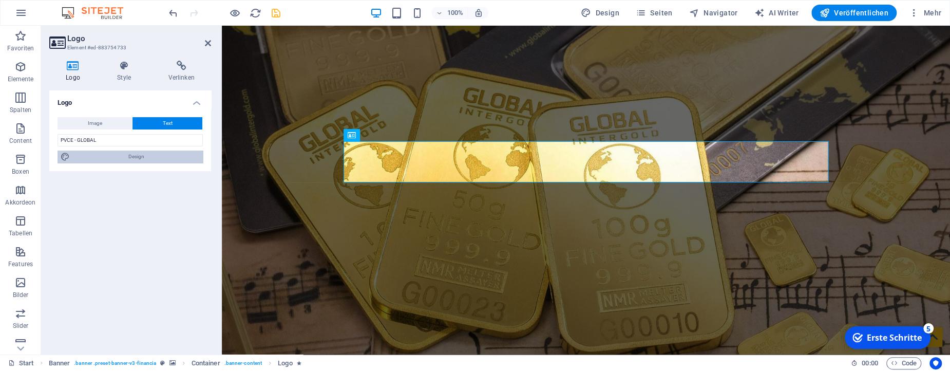
click at [101, 155] on span "Design" at bounding box center [136, 156] width 127 height 12
select select "rem"
select select "300"
select select "px"
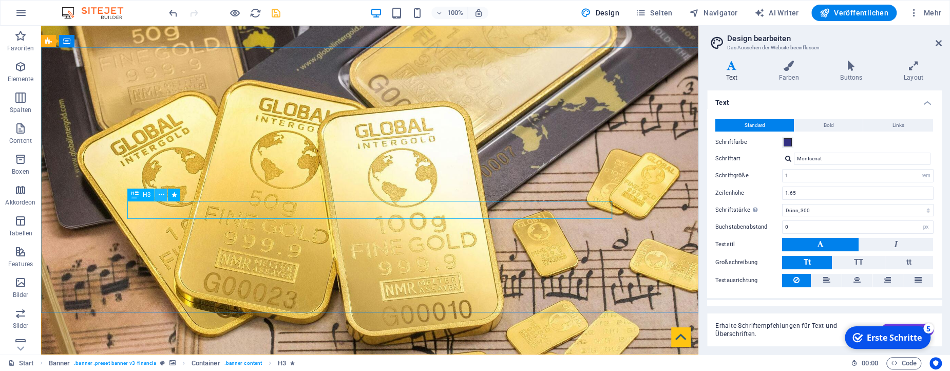
click at [159, 198] on icon at bounding box center [162, 194] width 6 height 11
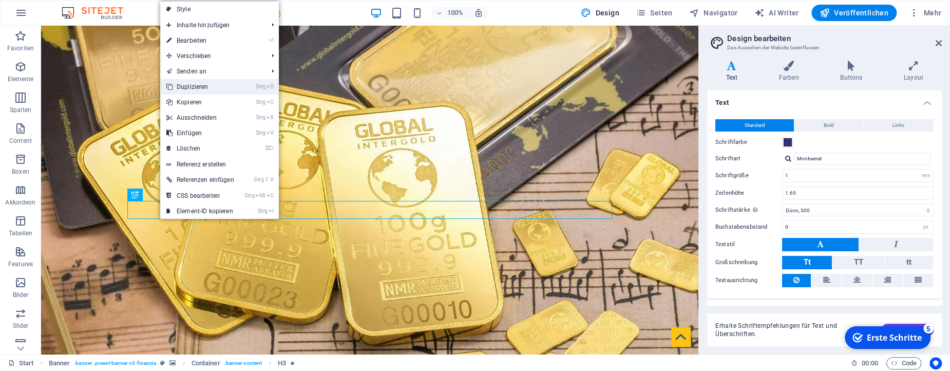
click at [198, 83] on link "Strg D Duplizieren" at bounding box center [200, 86] width 80 height 15
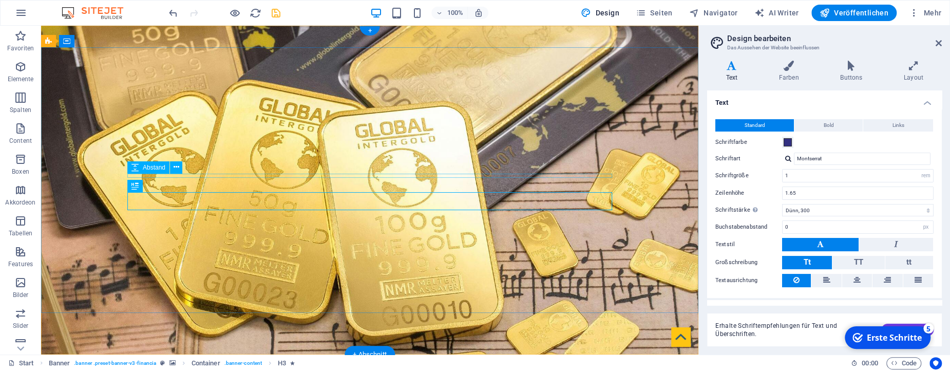
drag, startPoint x: 444, startPoint y: 192, endPoint x: 444, endPoint y: 177, distance: 15.4
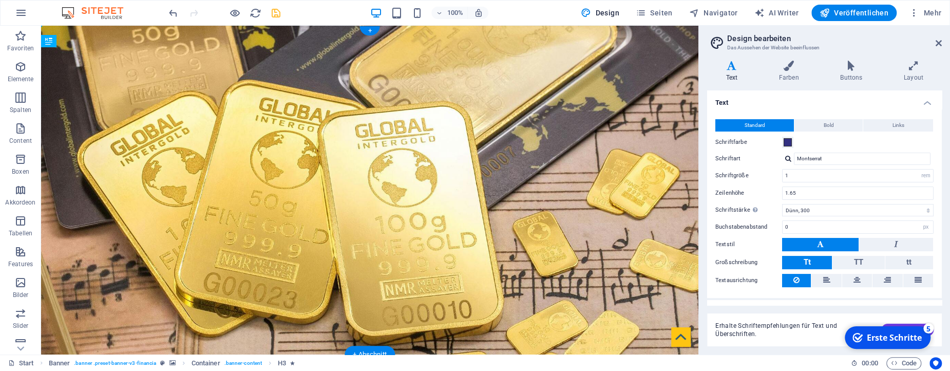
drag, startPoint x: 281, startPoint y: 214, endPoint x: 238, endPoint y: 184, distance: 52.0
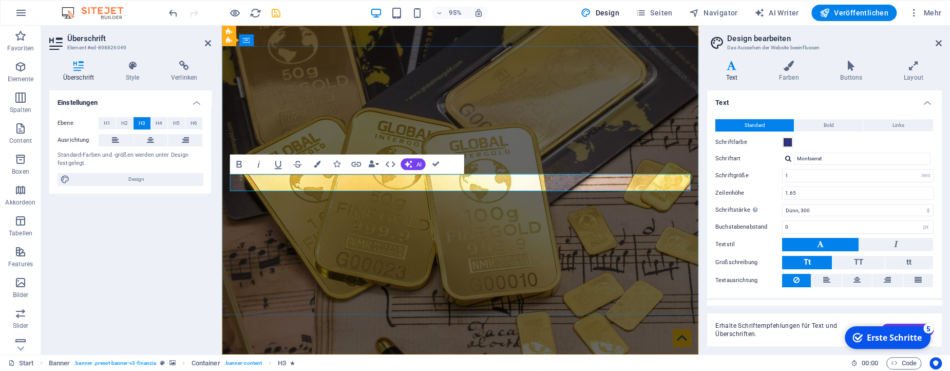
drag, startPoint x: 552, startPoint y: 191, endPoint x: 394, endPoint y: 191, distance: 157.7
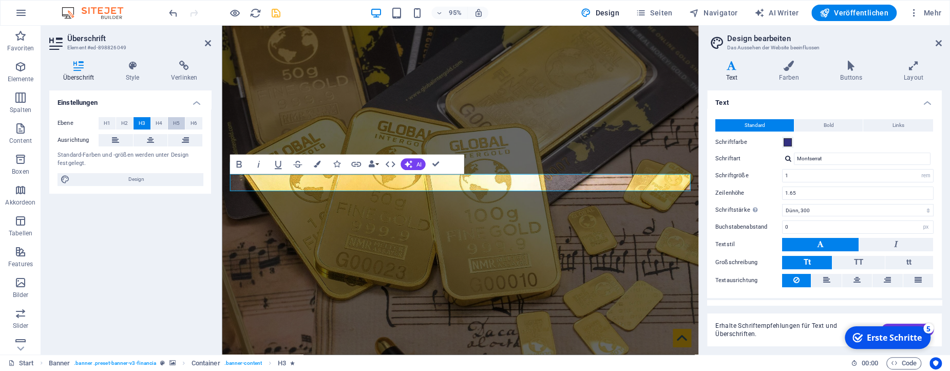
click at [179, 122] on span "H5" at bounding box center [176, 123] width 7 height 12
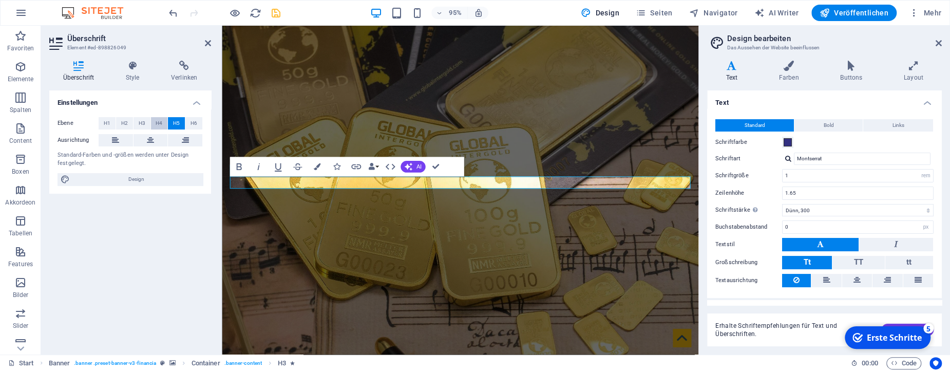
click at [160, 125] on span "H4" at bounding box center [159, 123] width 7 height 12
click at [126, 125] on span "H2" at bounding box center [124, 123] width 7 height 12
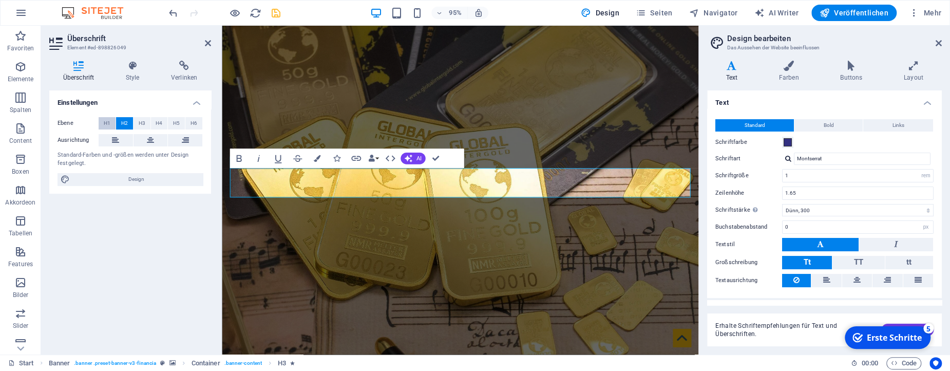
click at [109, 125] on span "H1" at bounding box center [107, 123] width 7 height 12
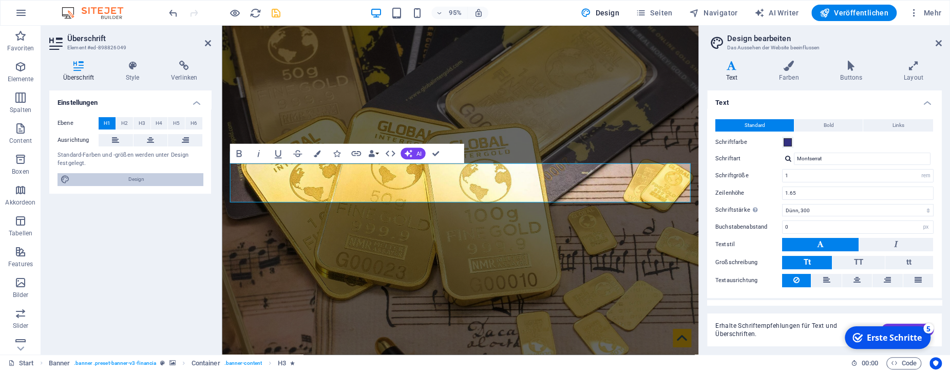
click at [129, 180] on span "Design" at bounding box center [136, 179] width 127 height 12
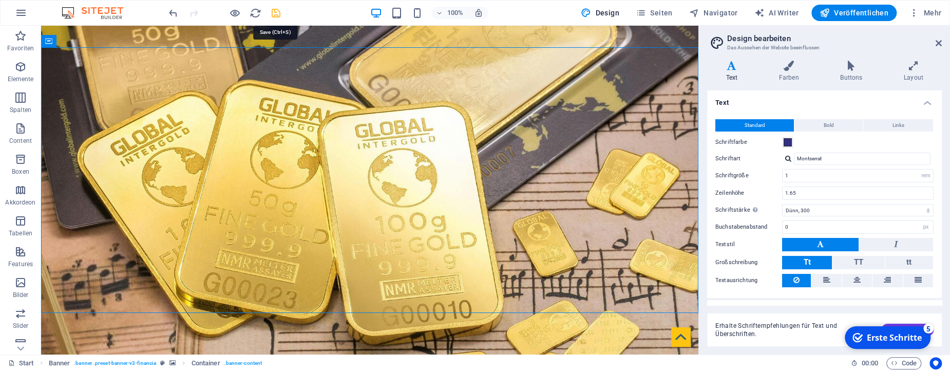
click at [272, 14] on icon "save" at bounding box center [276, 13] width 12 height 12
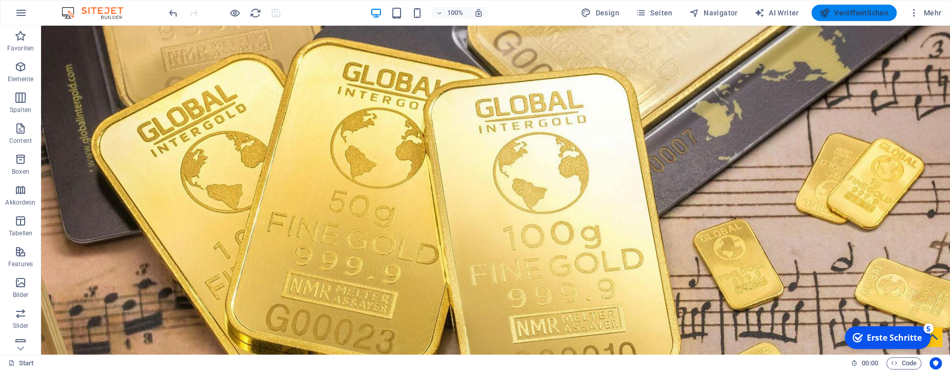
click at [853, 10] on span "Veröffentlichen" at bounding box center [854, 13] width 69 height 10
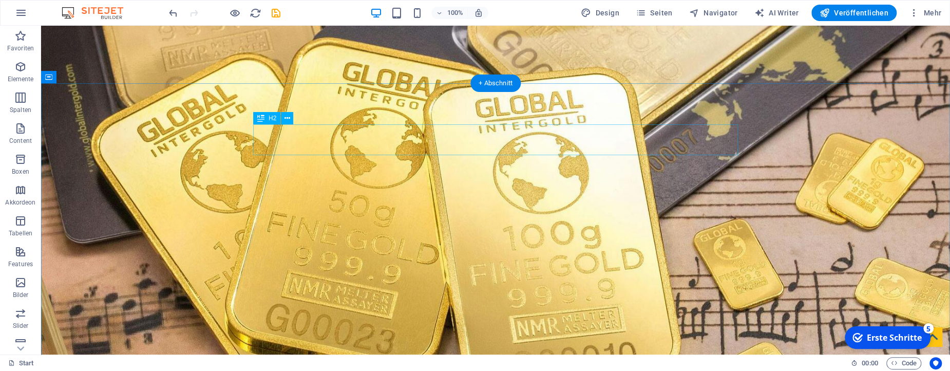
scroll to position [271, 0]
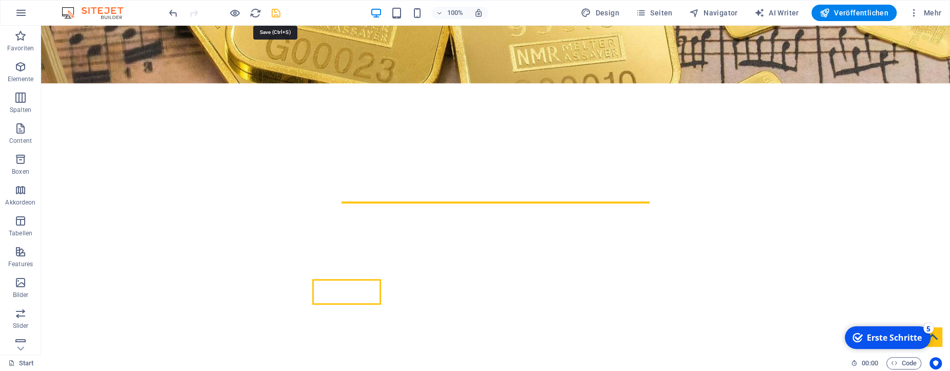
click at [274, 7] on icon "save" at bounding box center [276, 13] width 12 height 12
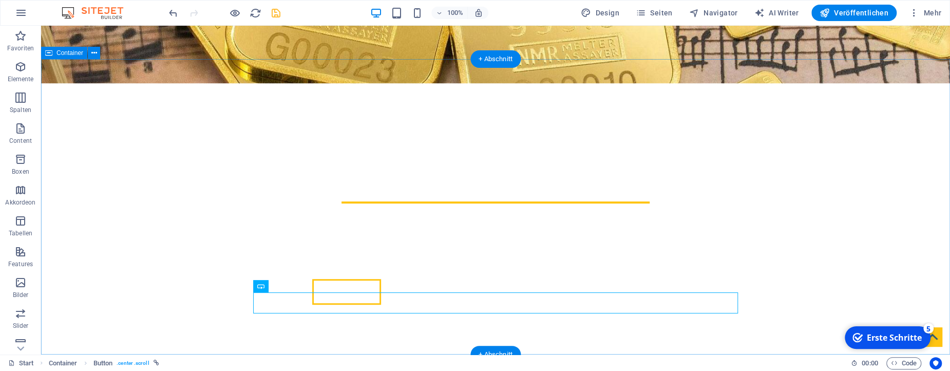
scroll to position [433, 0]
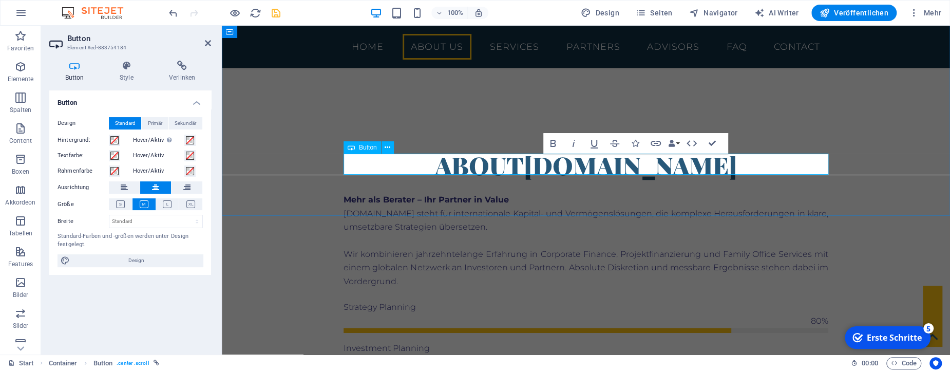
click at [173, 70] on icon at bounding box center [182, 66] width 58 height 10
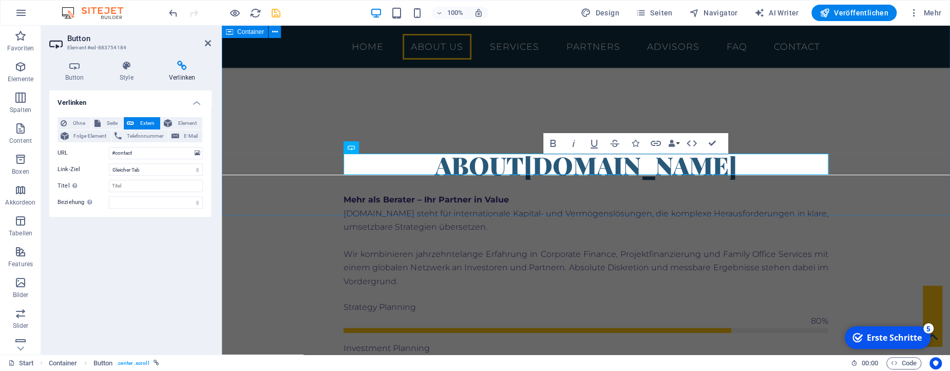
click at [279, 159] on div "About [DOMAIN_NAME] Mehr als Berater – Ihr Partner in Value [DOMAIN_NAME] steht…" at bounding box center [586, 340] width 728 height 464
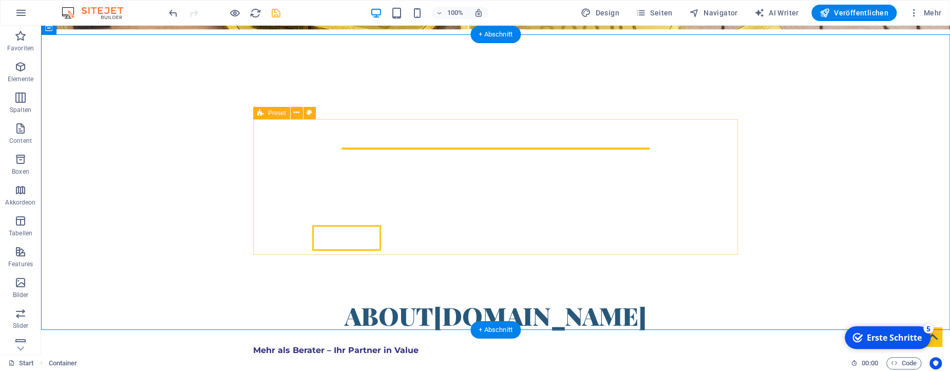
scroll to position [271, 0]
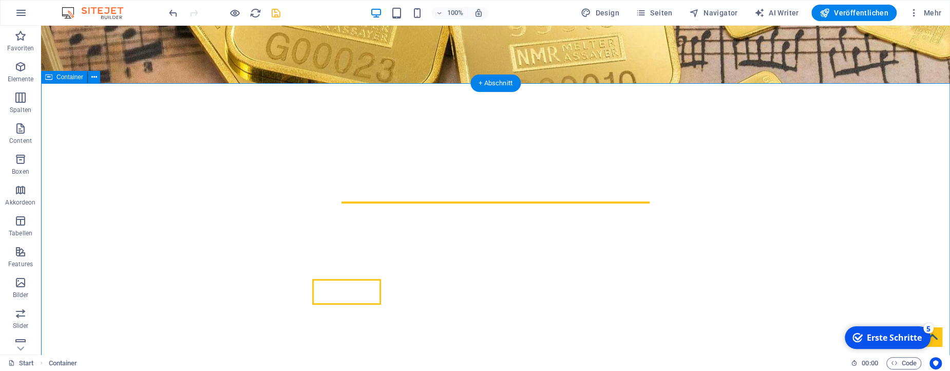
click at [275, 13] on icon "save" at bounding box center [276, 13] width 12 height 12
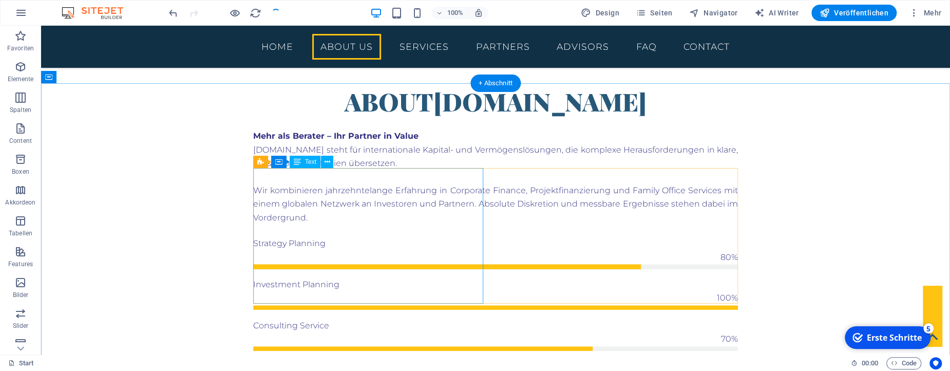
scroll to position [542, 0]
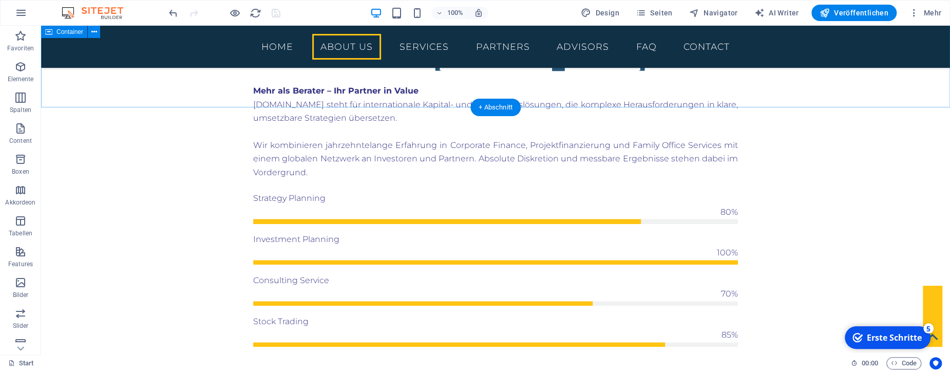
click at [148, 95] on div "About [DOMAIN_NAME] Mehr als Berater – Ihr Partner in Value [DOMAIN_NAME] steht…" at bounding box center [495, 231] width 909 height 464
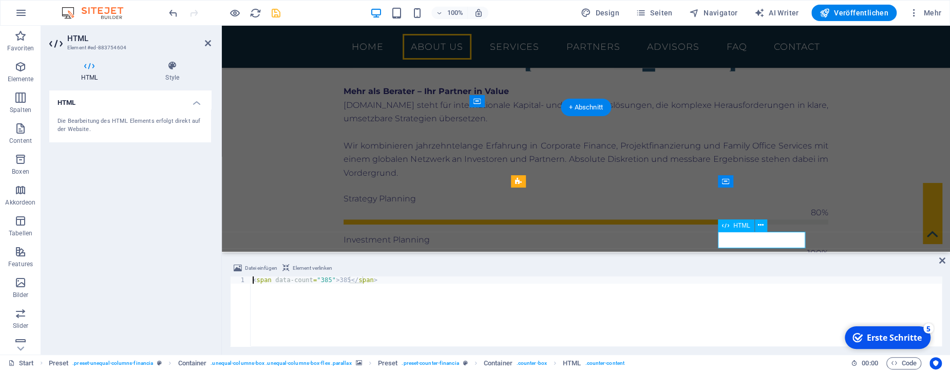
click at [325, 279] on div "< span data-count = "385" > 385 </ span >" at bounding box center [596, 318] width 691 height 84
type textarea "<span data-count="396">385</span>"
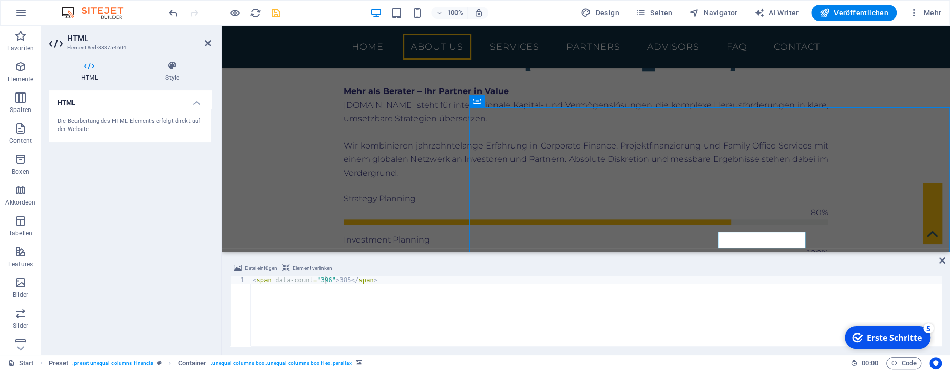
scroll to position [542, 0]
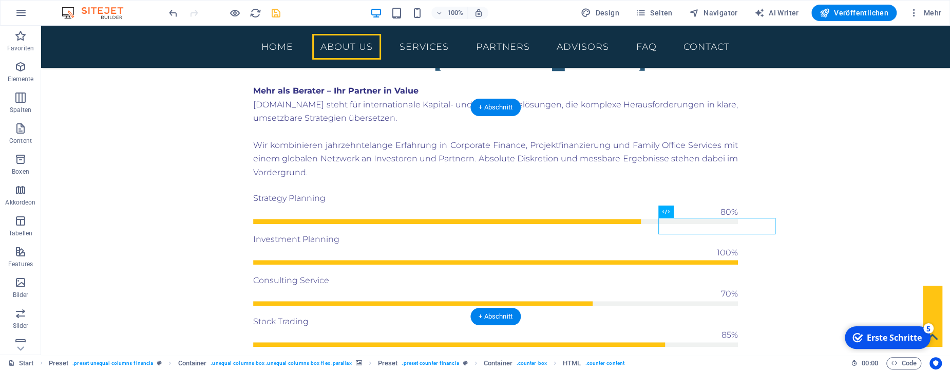
scroll to position [0, 0]
click at [172, 14] on icon "undo" at bounding box center [173, 13] width 12 height 12
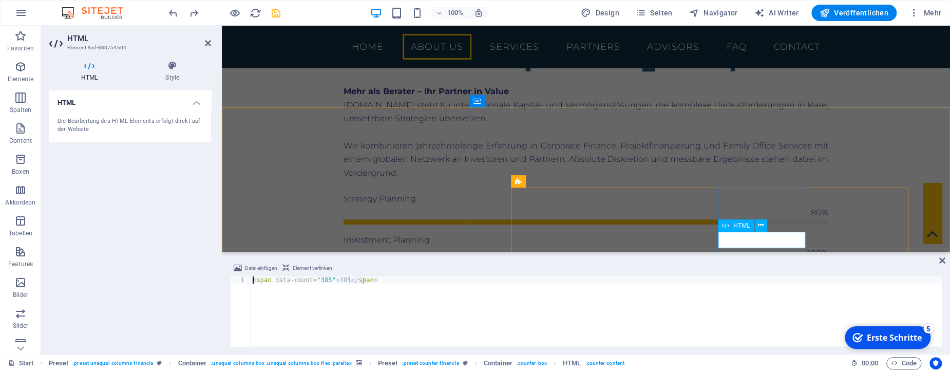
click at [325, 280] on div "< span data-count = "385" > 385 </ span >" at bounding box center [596, 318] width 691 height 84
type textarea "<span data-count="396">396</span>"
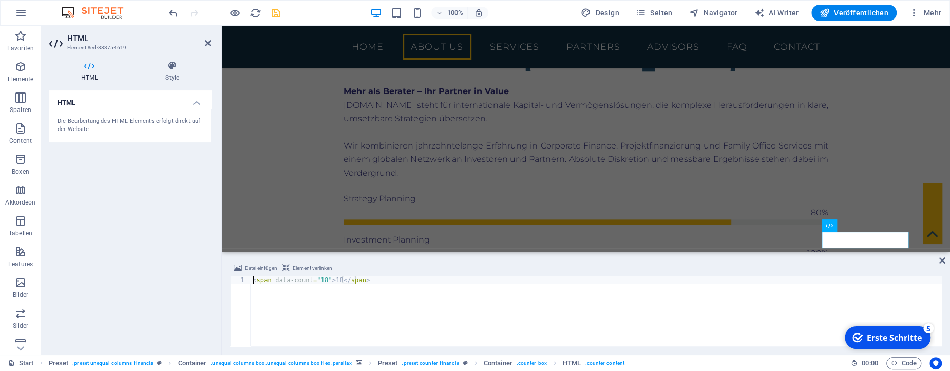
click at [317, 281] on div "< span data-count = "18" > 18 </ span >" at bounding box center [596, 318] width 691 height 84
click at [692, 330] on div "< span data-count = "28" > 28 </ span >" at bounding box center [596, 318] width 691 height 84
type textarea "<span data-count="28">28</span>"
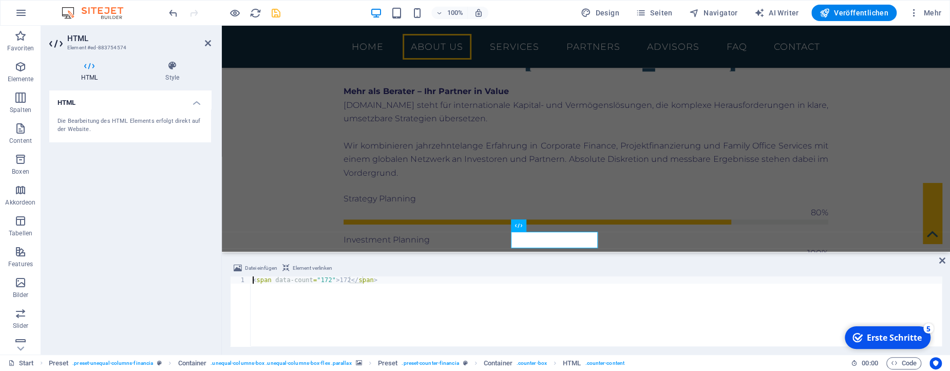
click at [326, 281] on div "< span data-count = "172" > 172 </ span >" at bounding box center [596, 318] width 691 height 84
click at [621, 331] on div "< span data-count = "378" > 378 </ span >" at bounding box center [596, 318] width 691 height 84
type textarea "<span data-count="378">378</span>"
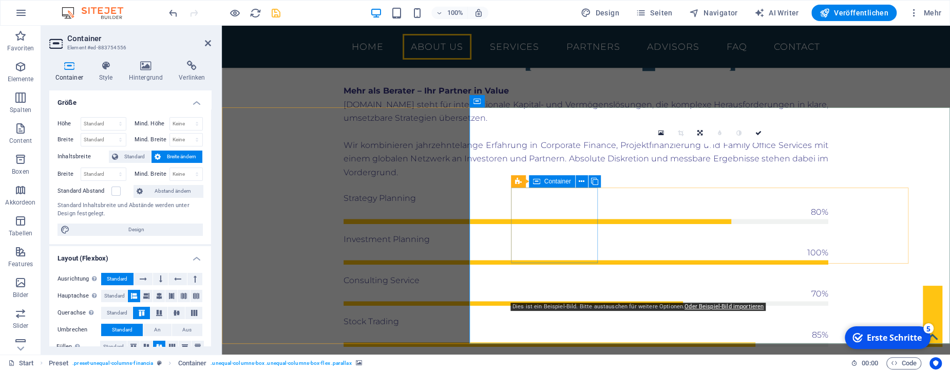
scroll to position [1, 0]
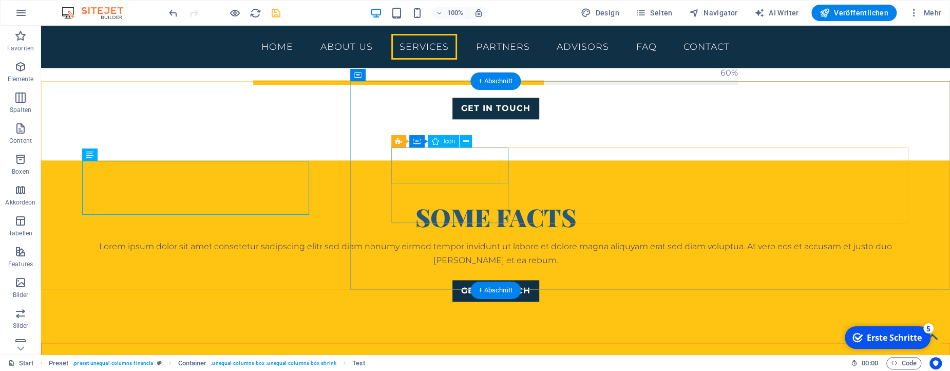
scroll to position [867, 0]
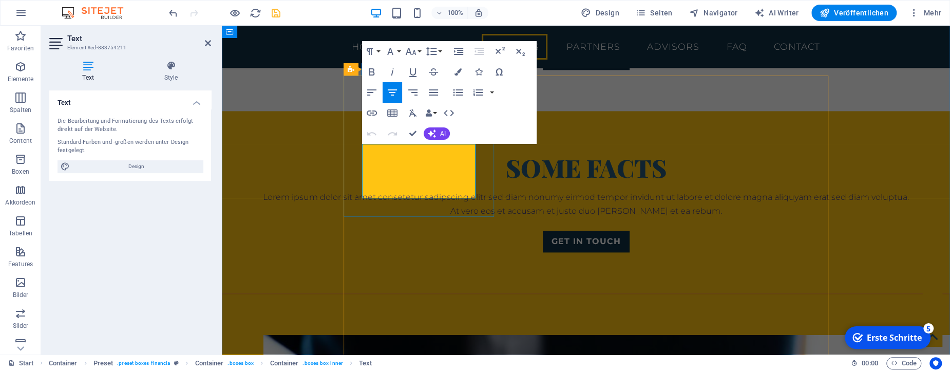
drag, startPoint x: 444, startPoint y: 191, endPoint x: 372, endPoint y: 153, distance: 80.6
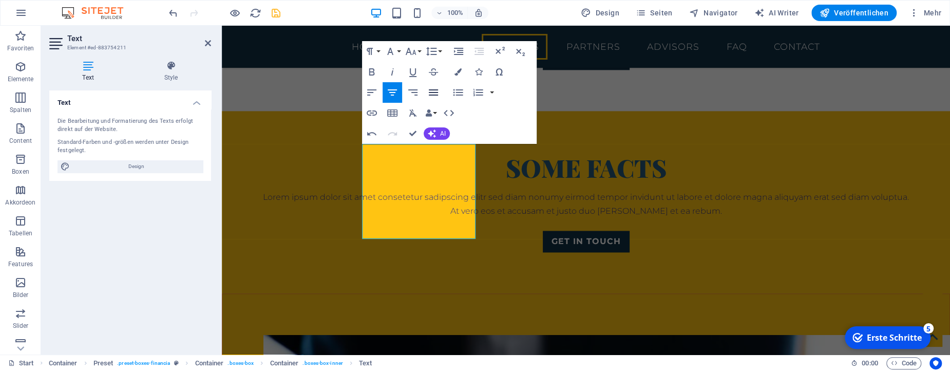
click at [437, 88] on icon "button" at bounding box center [433, 92] width 12 height 12
click at [392, 91] on icon "button" at bounding box center [392, 92] width 12 height 12
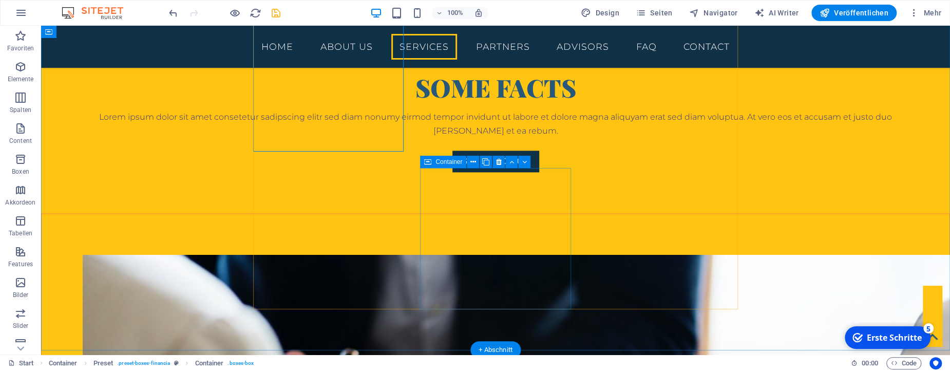
scroll to position [976, 0]
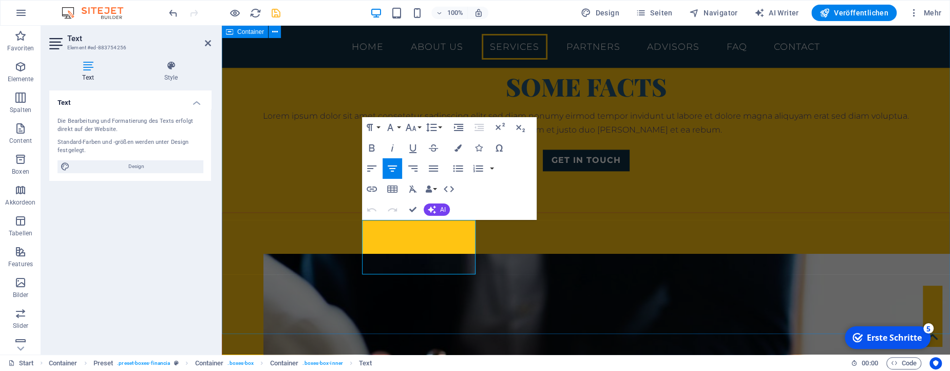
scroll to position [1003, 0]
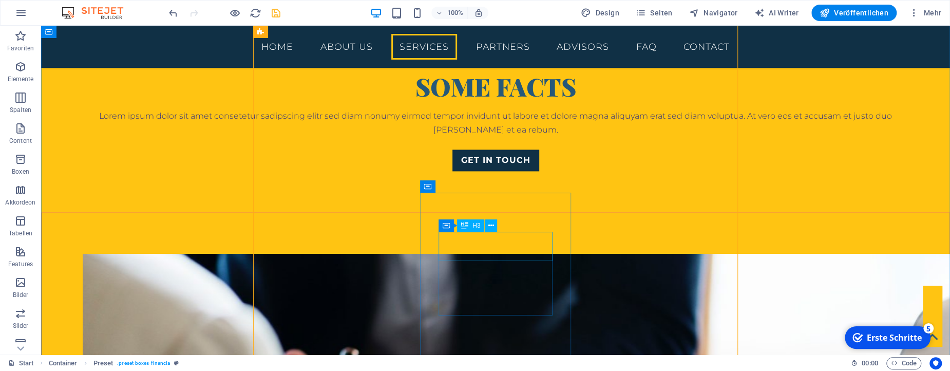
scroll to position [976, 0]
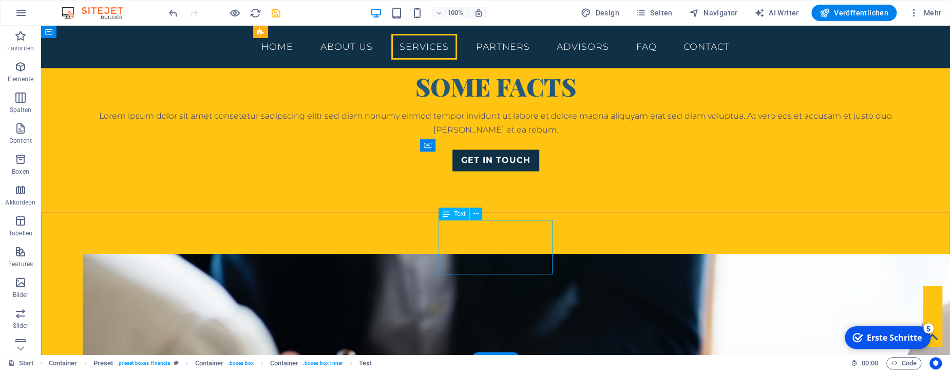
scroll to position [1003, 0]
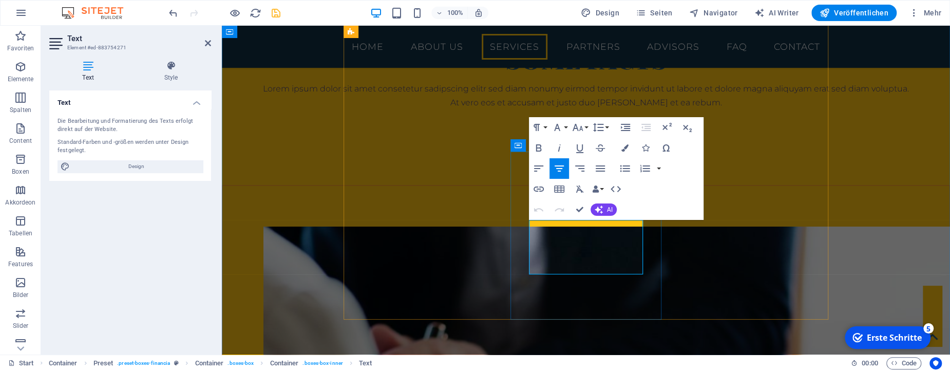
drag, startPoint x: 613, startPoint y: 267, endPoint x: 538, endPoint y: 231, distance: 83.4
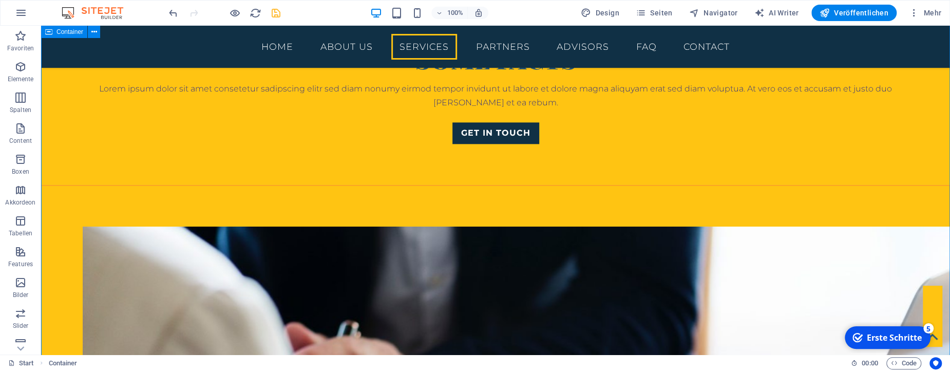
scroll to position [976, 0]
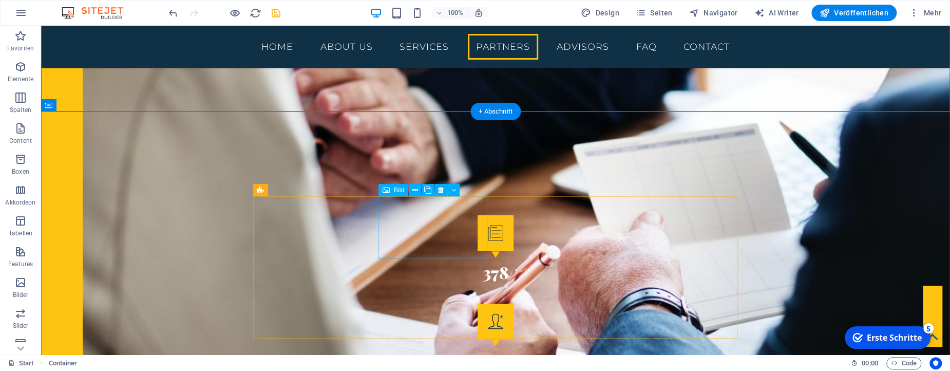
scroll to position [1301, 0]
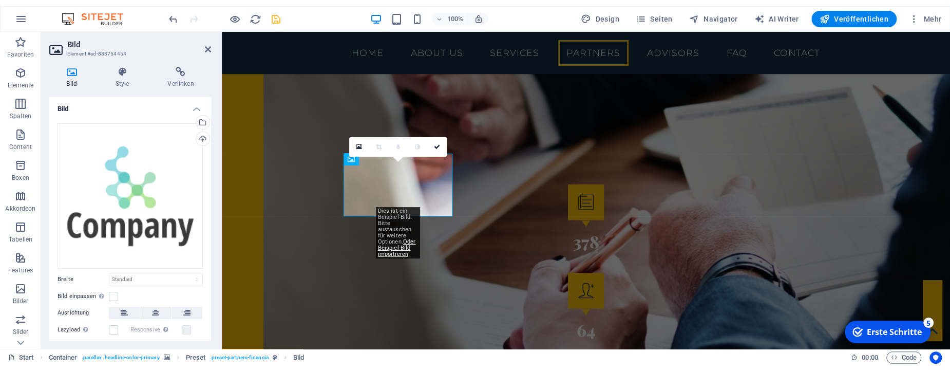
scroll to position [1328, 0]
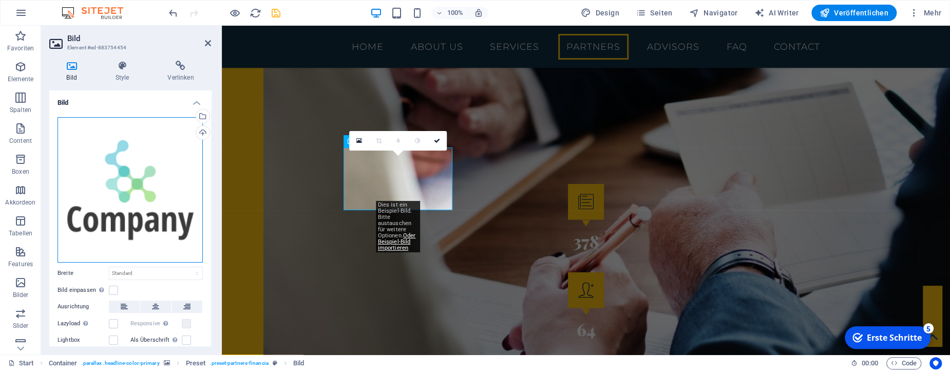
click at [139, 203] on div "Ziehe Dateien zum Hochladen hierher oder klicke hier, um aus Dateien oder koste…" at bounding box center [130, 189] width 145 height 145
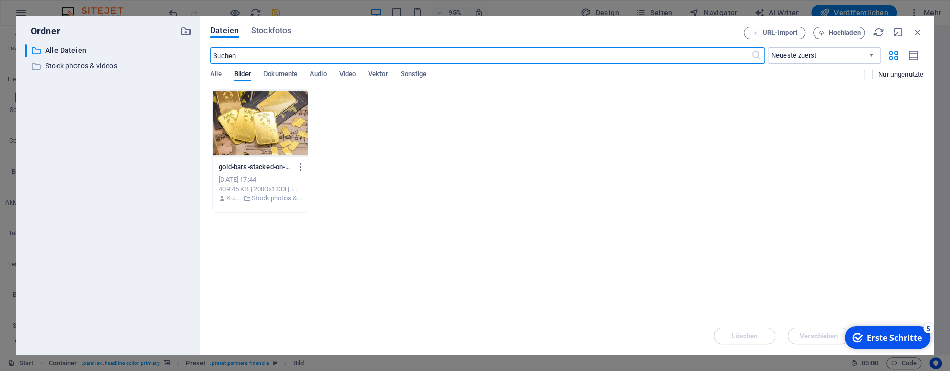
scroll to position [1458, 0]
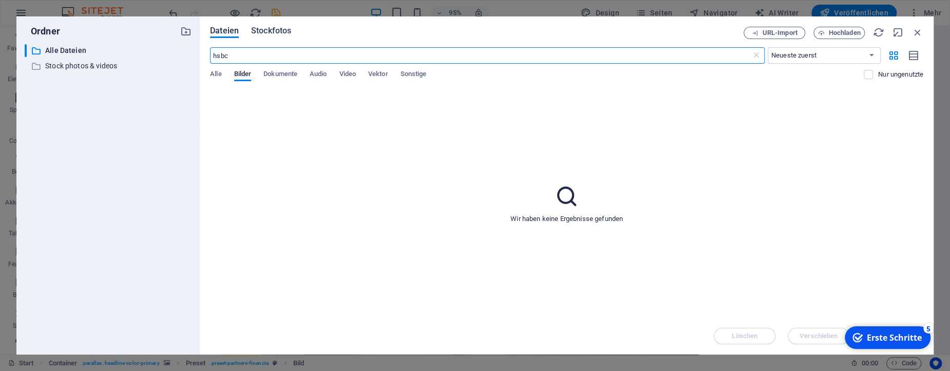
type input "hsbc"
click at [281, 30] on span "Stockfotos" at bounding box center [271, 31] width 40 height 12
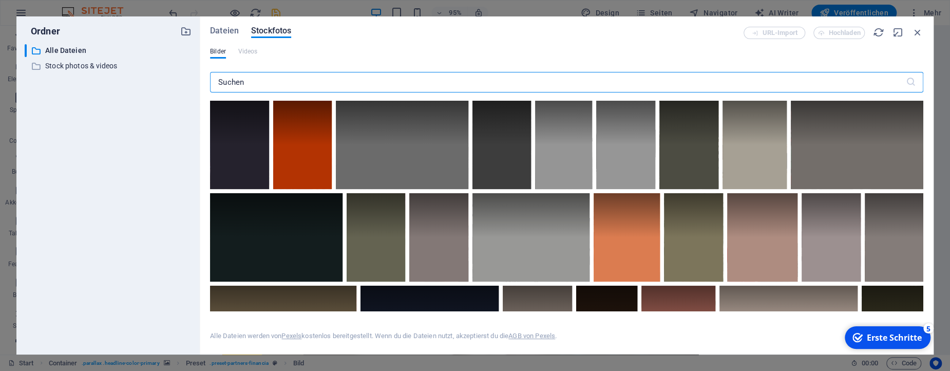
click at [264, 81] on input "text" at bounding box center [558, 82] width 696 height 21
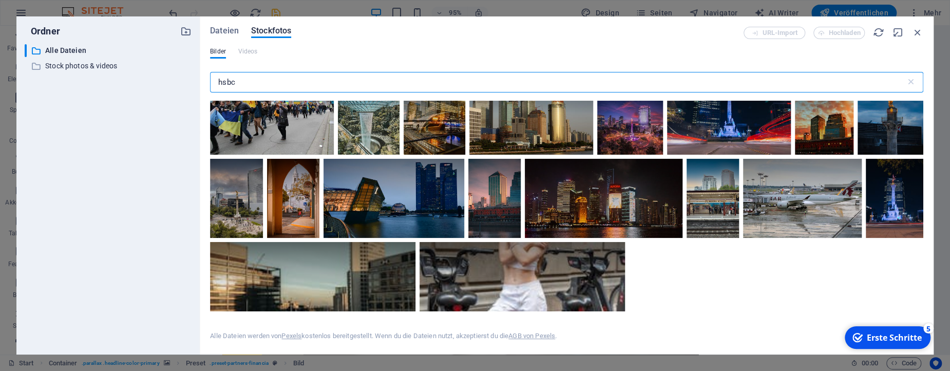
scroll to position [1133, 0]
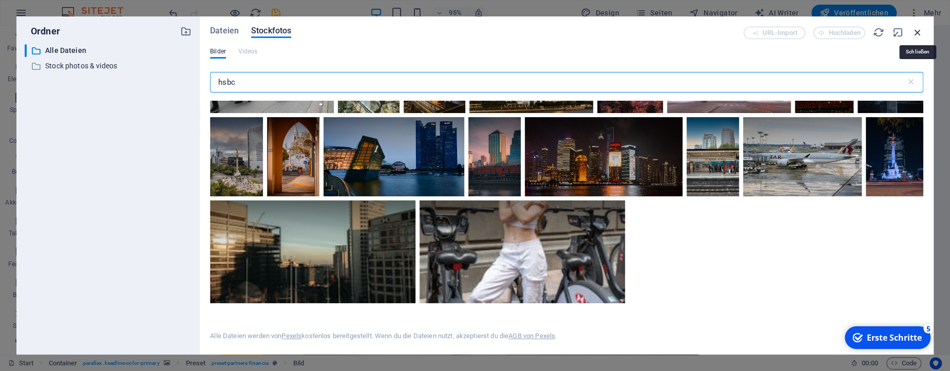
type input "hsbc"
drag, startPoint x: 919, startPoint y: 33, endPoint x: 697, endPoint y: 8, distance: 223.3
click at [919, 33] on icon "button" at bounding box center [917, 32] width 11 height 11
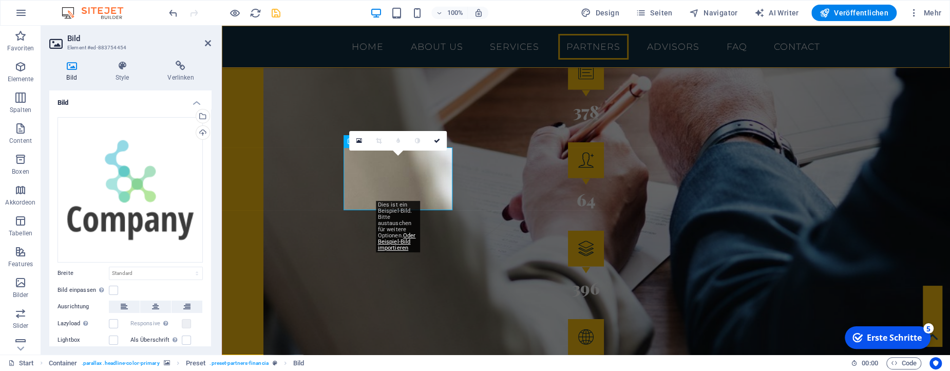
scroll to position [1328, 0]
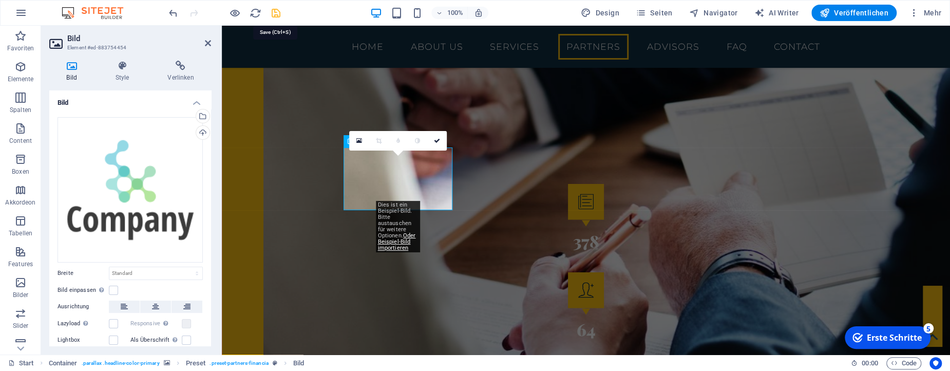
click at [273, 14] on icon "save" at bounding box center [276, 13] width 12 height 12
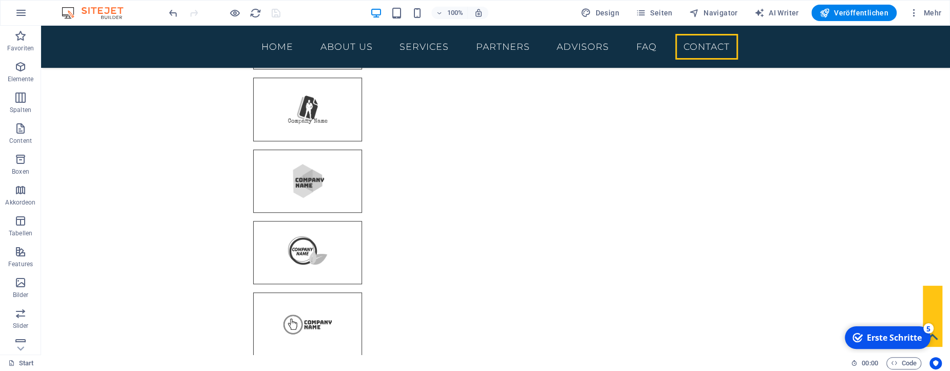
scroll to position [3199, 0]
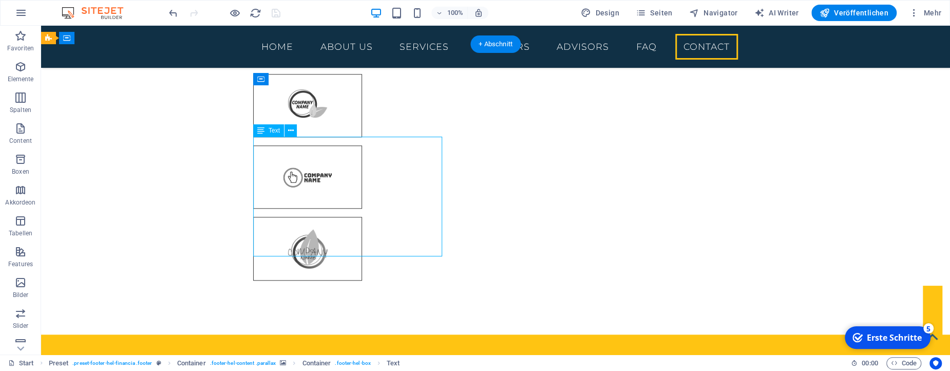
scroll to position [3385, 0]
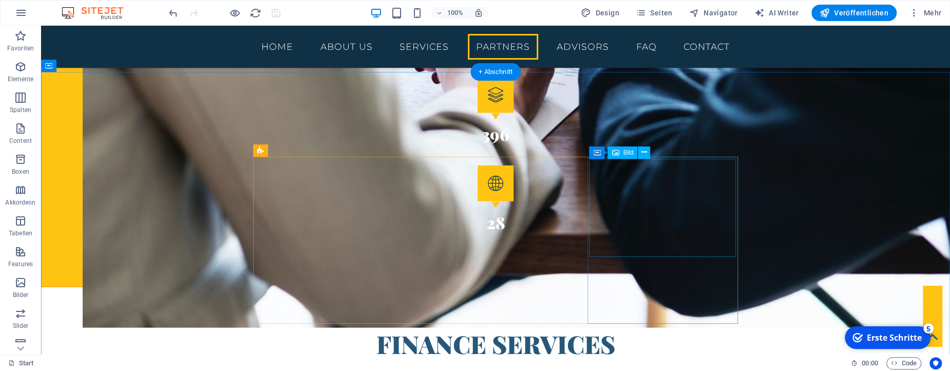
scroll to position [1595, 0]
